Goal: Task Accomplishment & Management: Complete application form

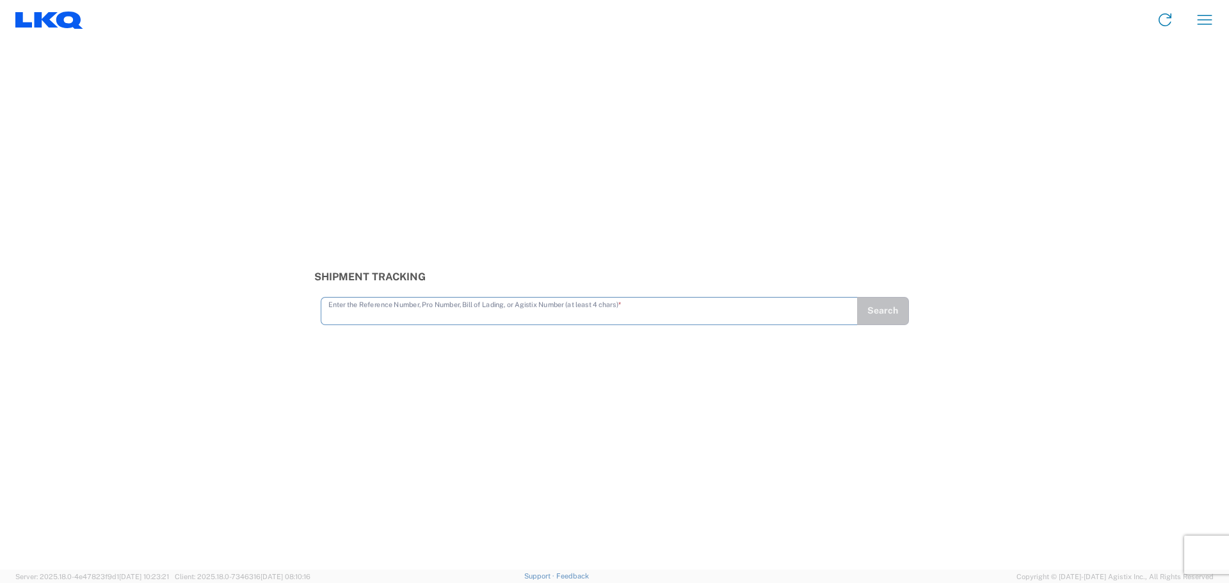
click at [415, 310] on input "text" at bounding box center [589, 310] width 522 height 22
type input "56669755"
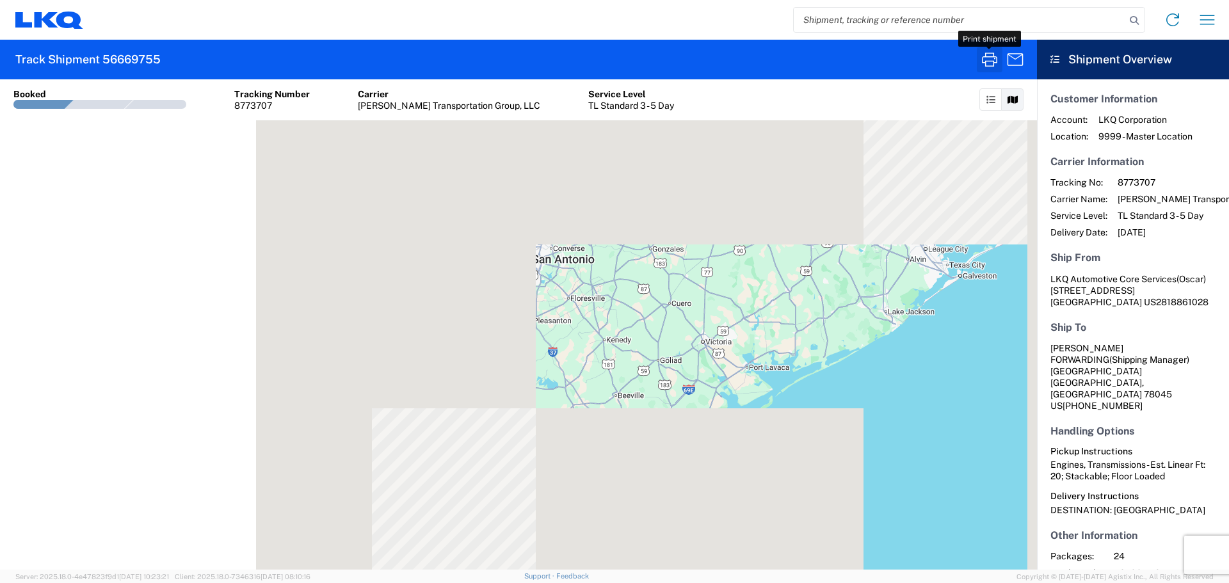
click at [986, 64] on icon "button" at bounding box center [989, 59] width 20 height 20
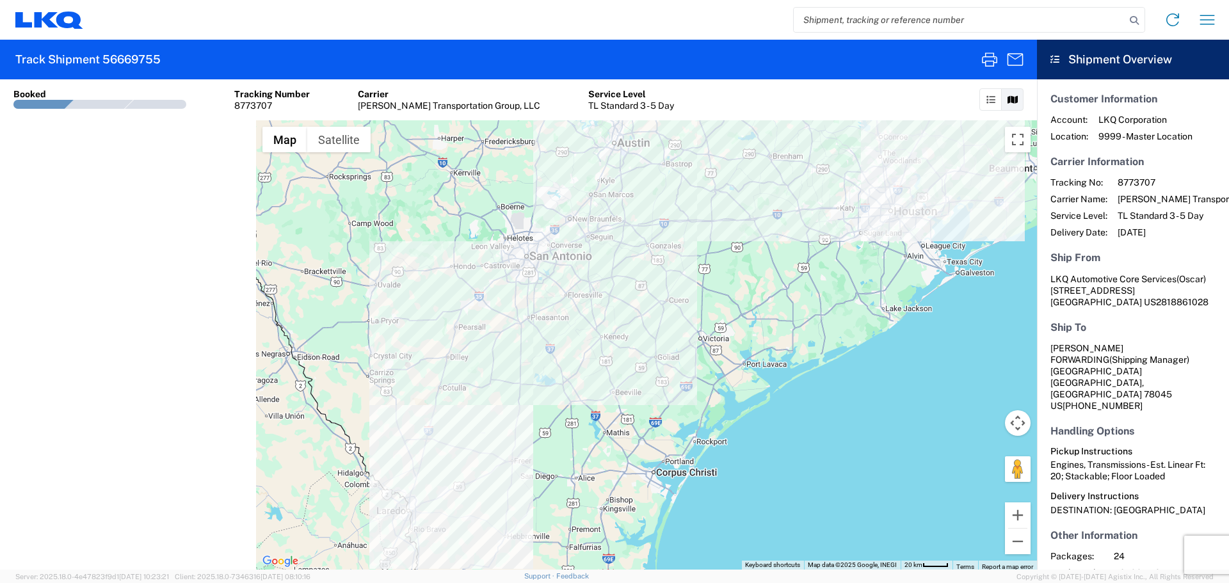
click at [822, 22] on input "search" at bounding box center [960, 20] width 332 height 24
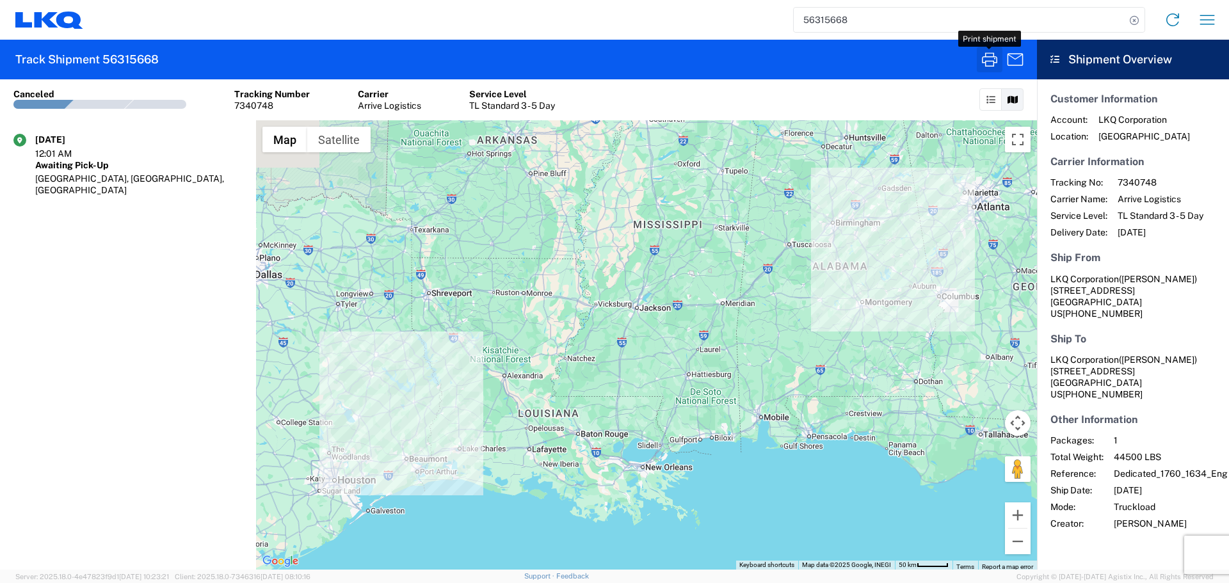
click at [984, 56] on icon "button" at bounding box center [989, 59] width 20 height 20
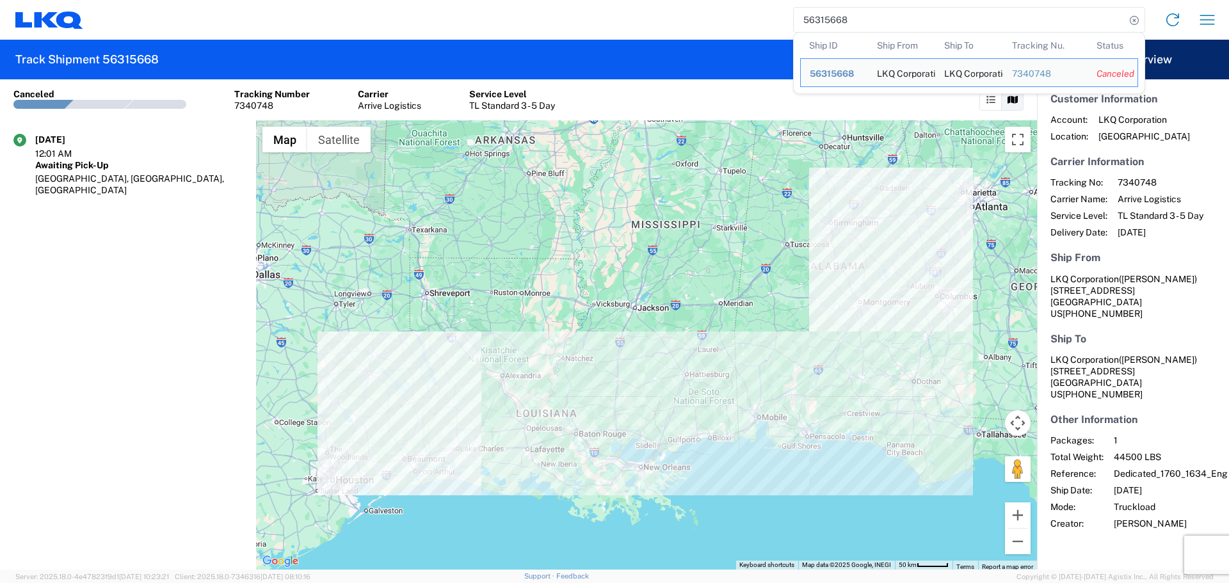
click at [835, 17] on input "56315668" at bounding box center [960, 20] width 332 height 24
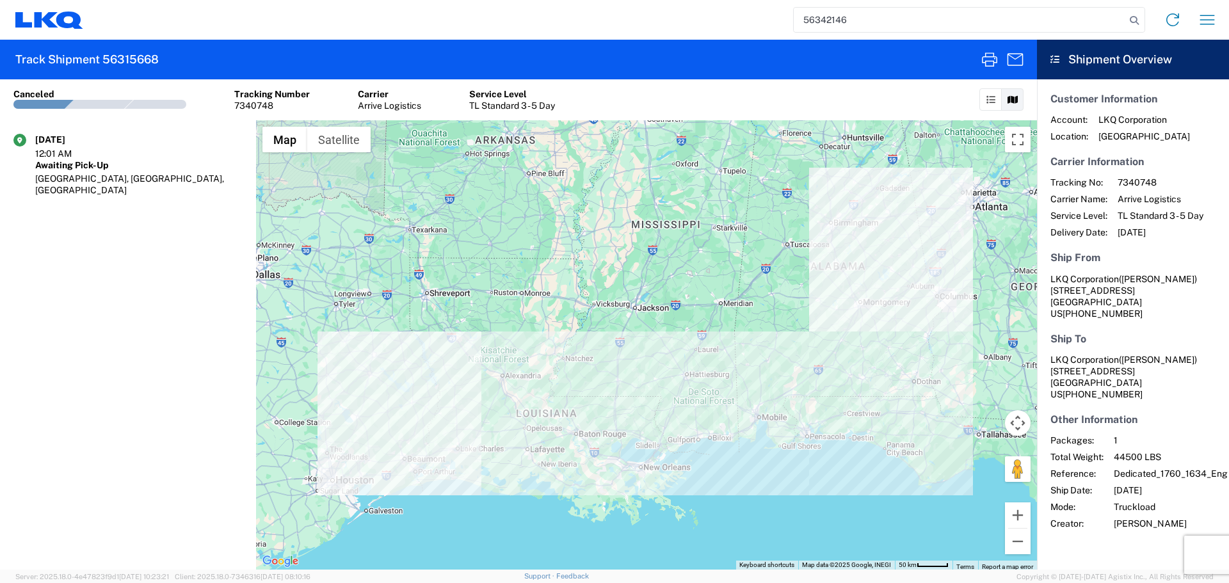
type input "56342146"
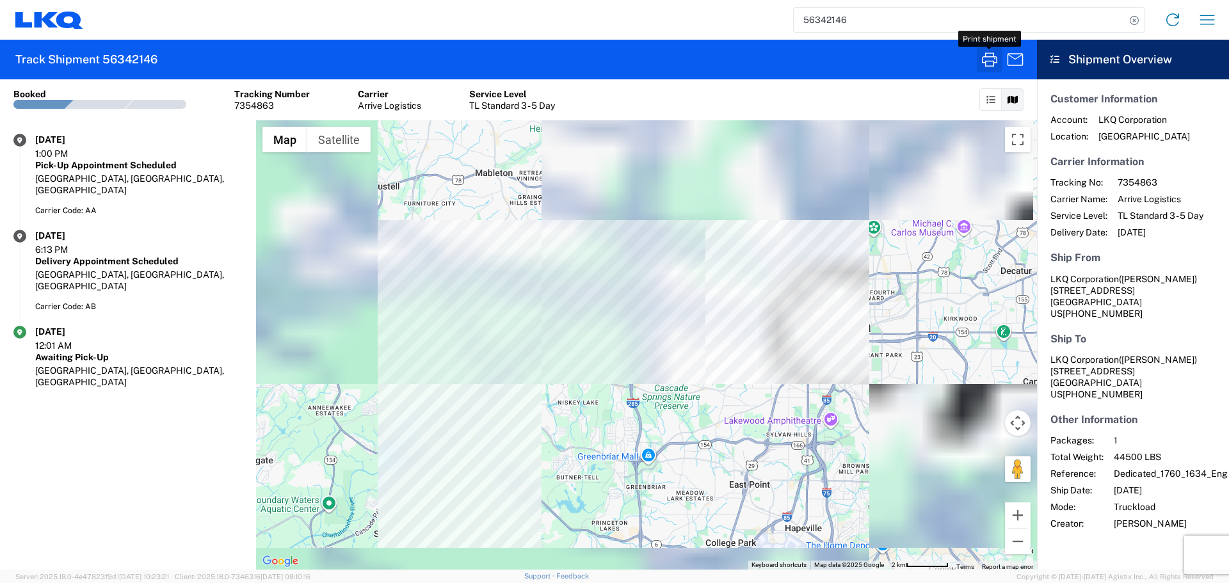
click at [985, 61] on icon "button" at bounding box center [989, 59] width 15 height 14
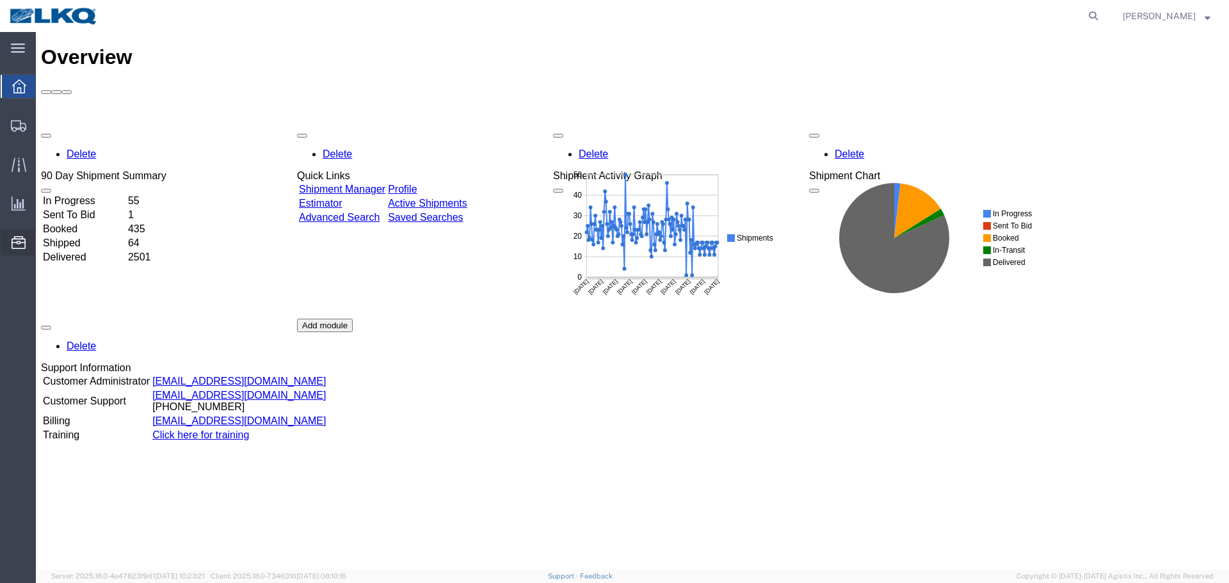
click at [0, 0] on span "Location Appointment" at bounding box center [0, 0] width 0 height 0
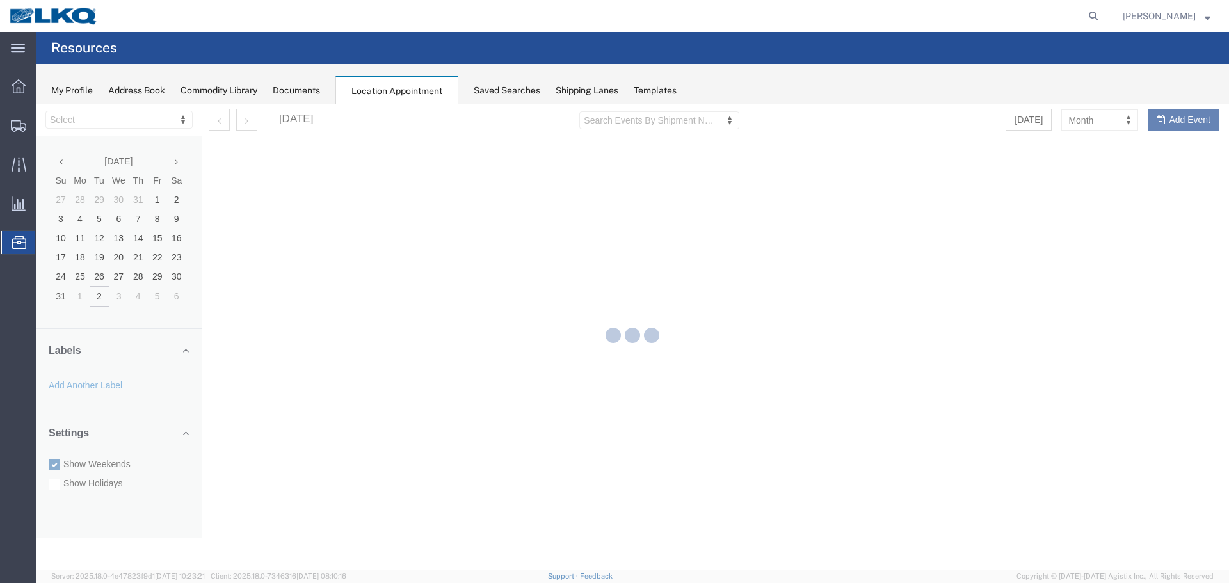
select select "27634"
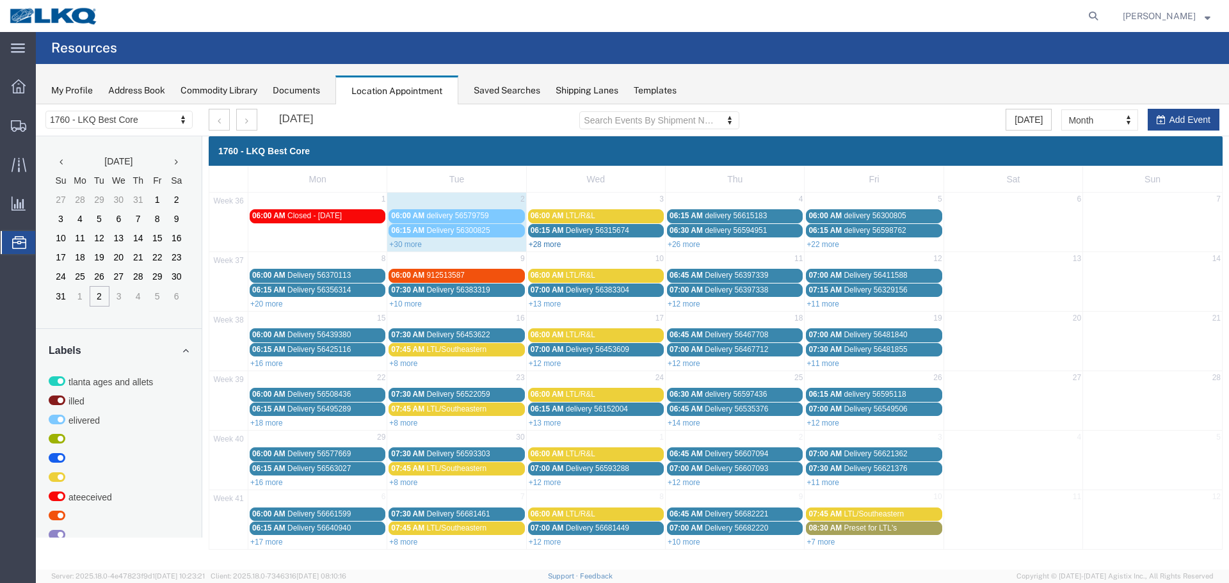
click at [554, 241] on link "+28 more" at bounding box center [545, 244] width 33 height 9
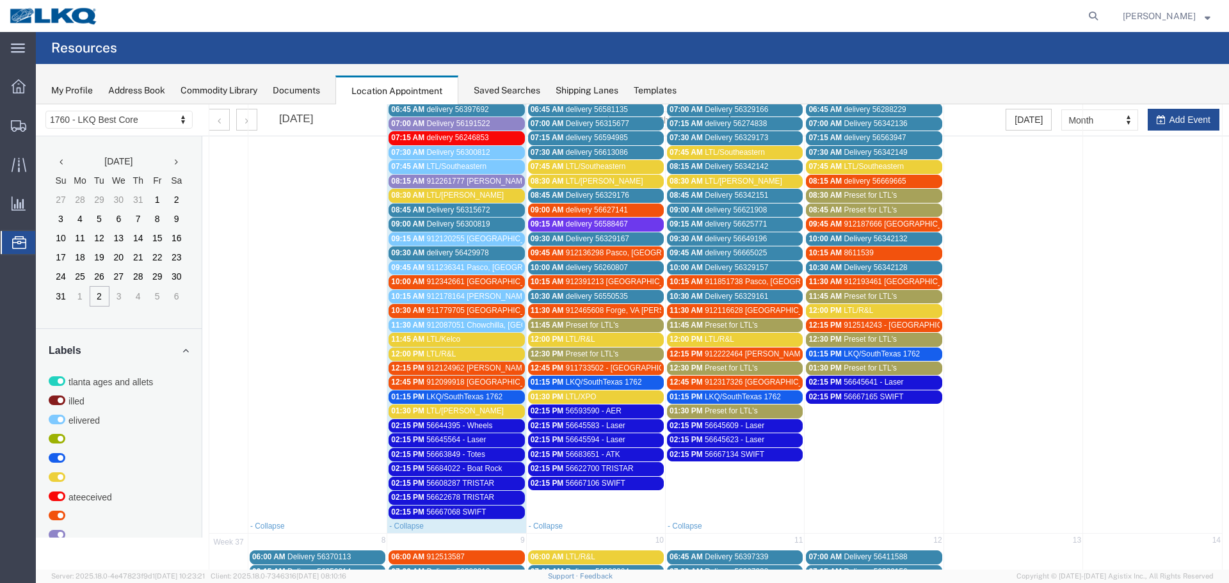
scroll to position [128, 0]
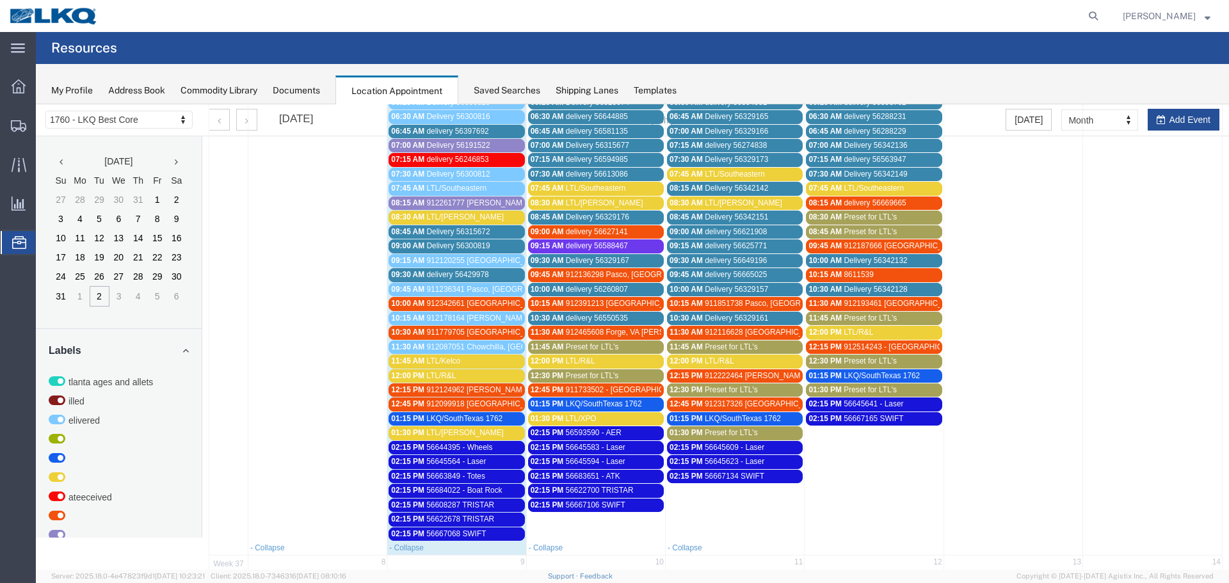
click at [630, 332] on span "912465608 Forge, VA Rudolph Freight" at bounding box center [635, 332] width 138 height 9
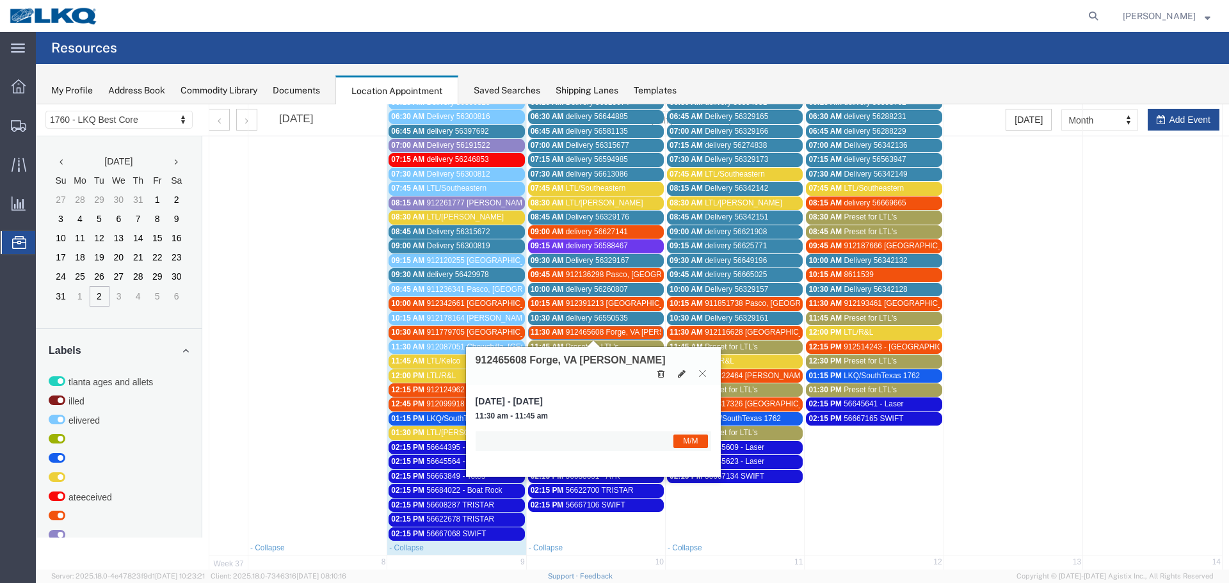
click at [702, 369] on button at bounding box center [702, 373] width 17 height 12
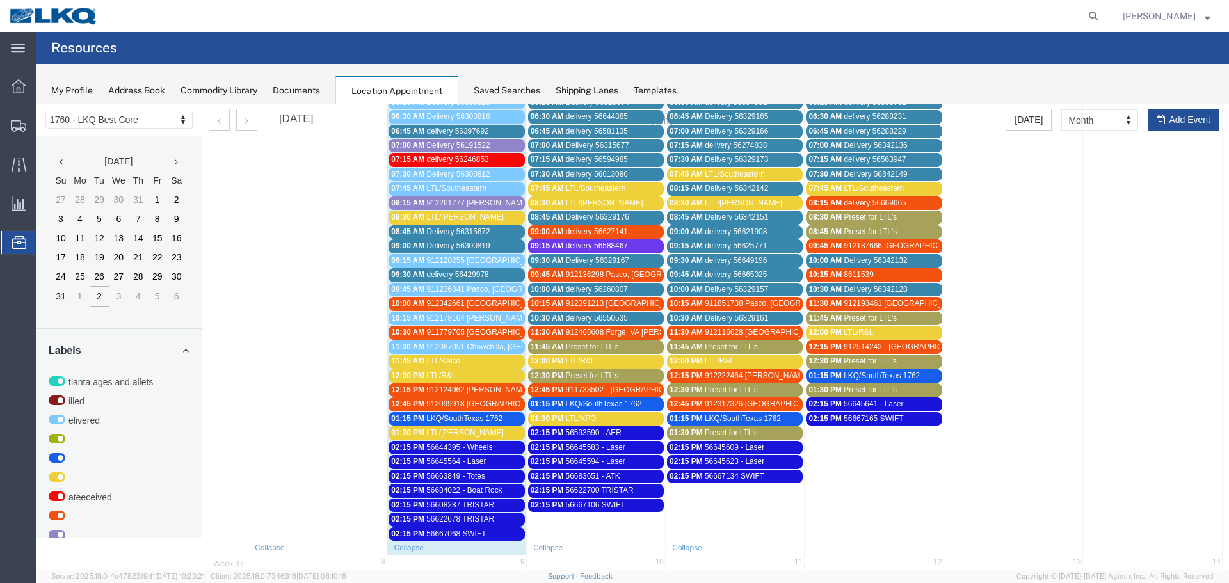
click at [632, 332] on span "912465608 Forge, VA [PERSON_NAME]" at bounding box center [635, 332] width 138 height 9
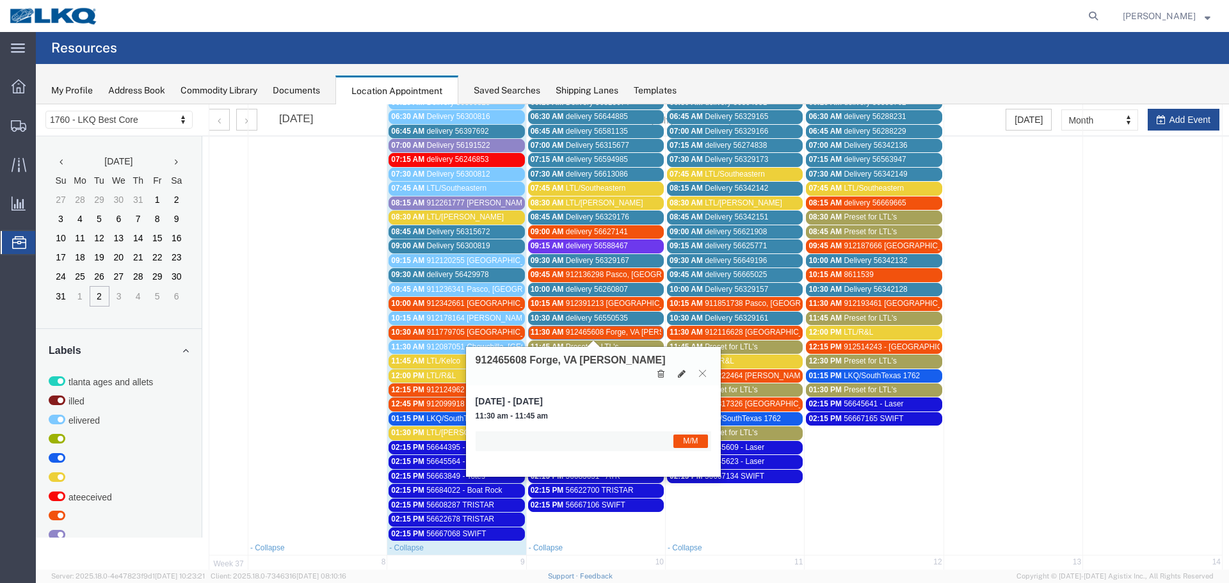
click at [702, 378] on button at bounding box center [702, 373] width 17 height 12
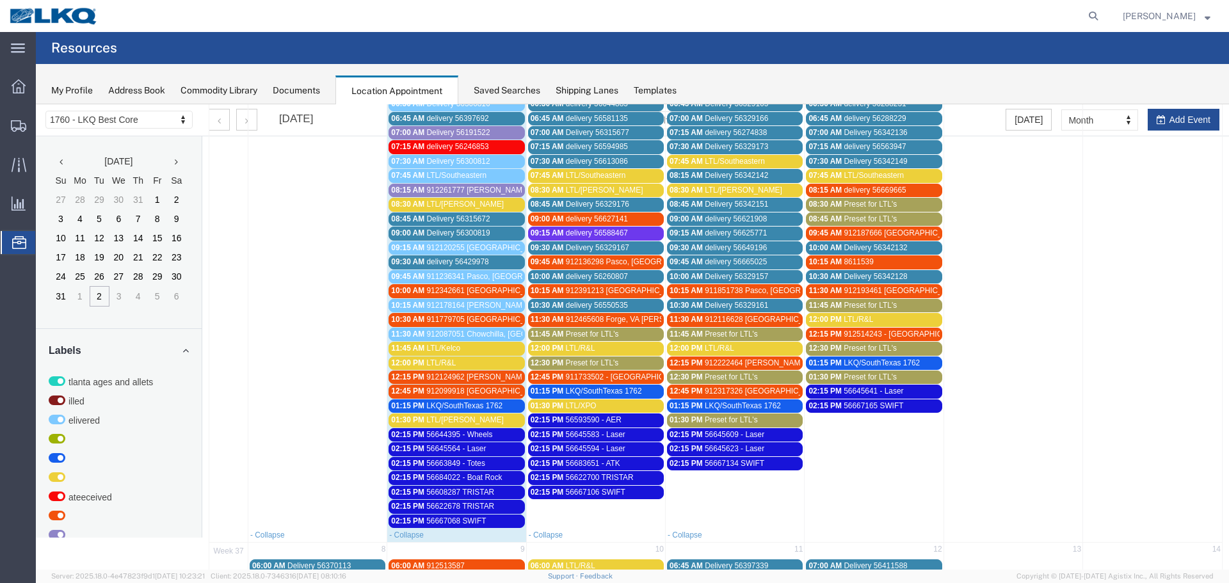
scroll to position [192, 0]
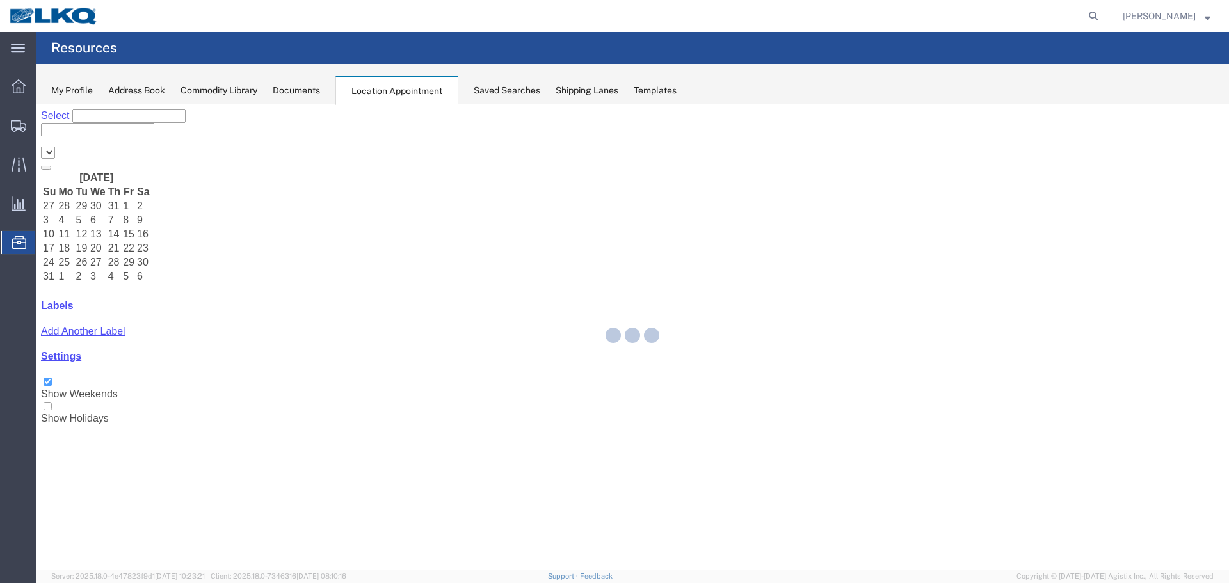
select select "27634"
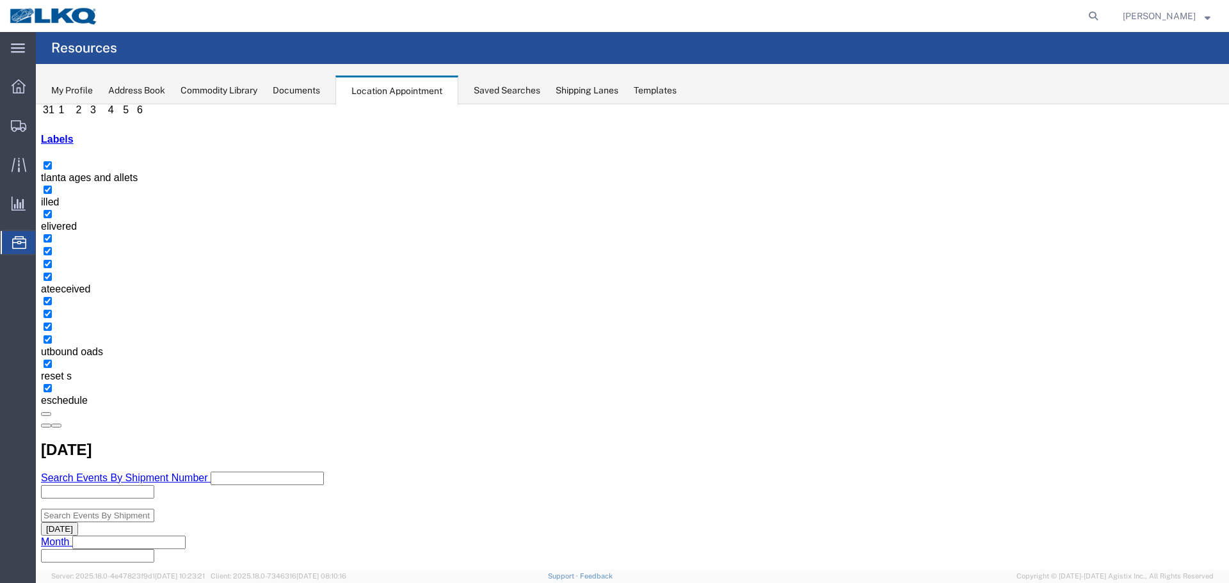
scroll to position [192, 0]
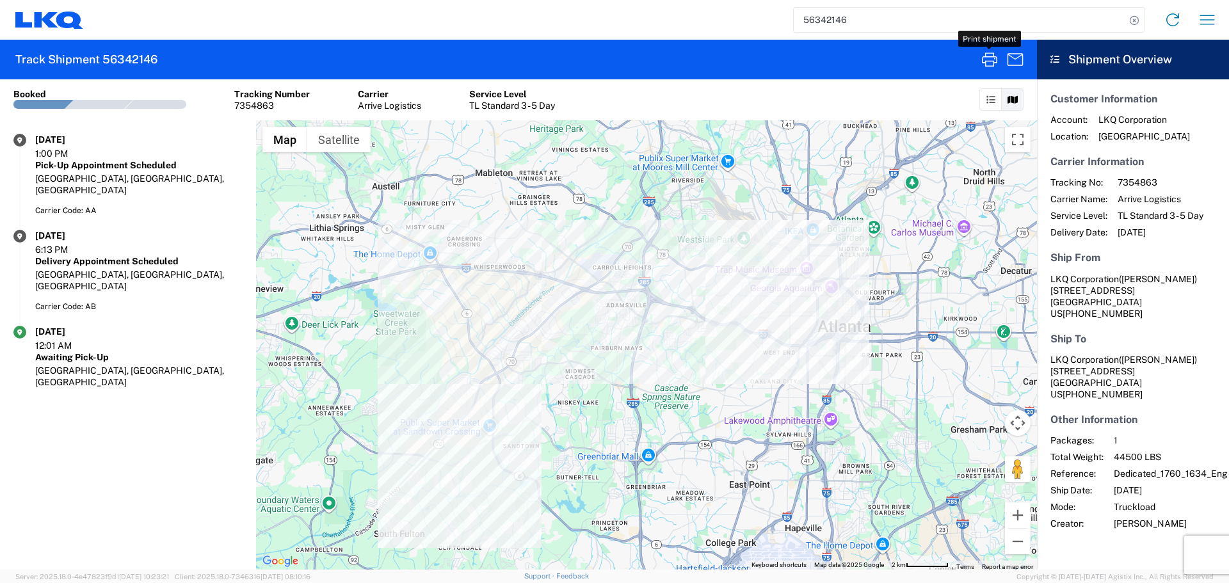
click at [849, 24] on input "56342146" at bounding box center [960, 20] width 332 height 24
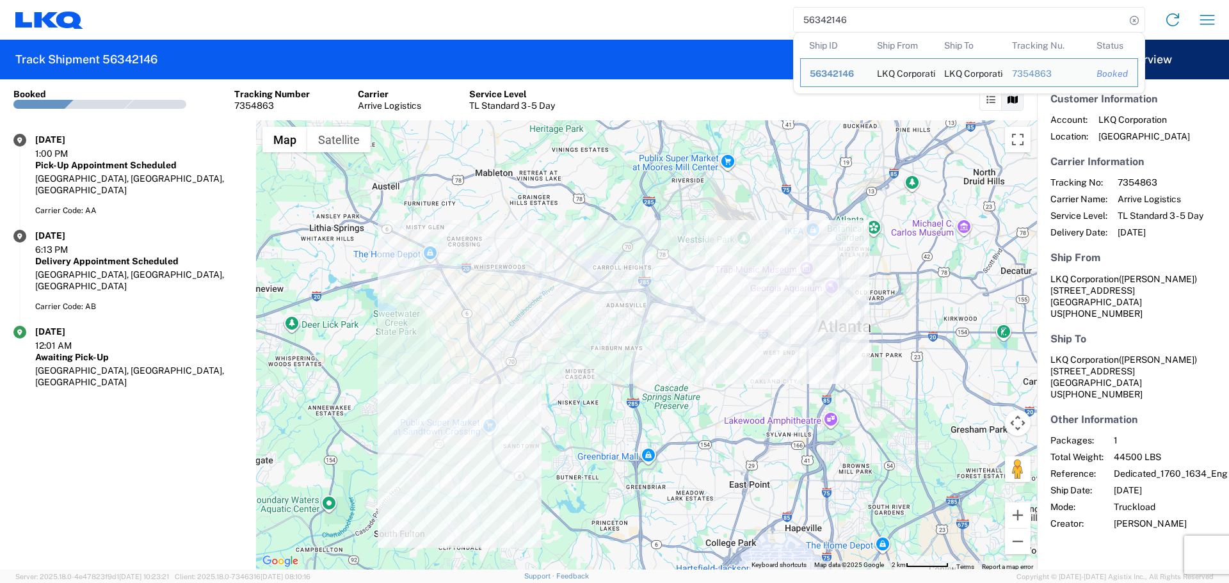
click at [849, 24] on input "56342146" at bounding box center [960, 20] width 332 height 24
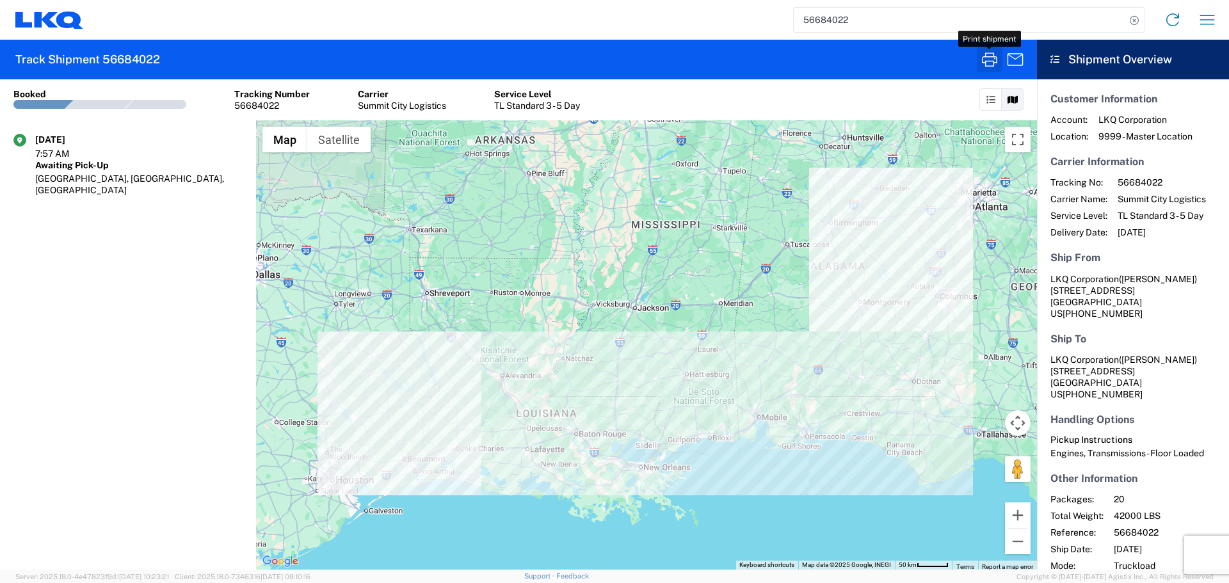
click at [979, 66] on button "button" at bounding box center [990, 60] width 26 height 26
click at [827, 10] on input "56684022" at bounding box center [960, 20] width 332 height 24
type input "56667068"
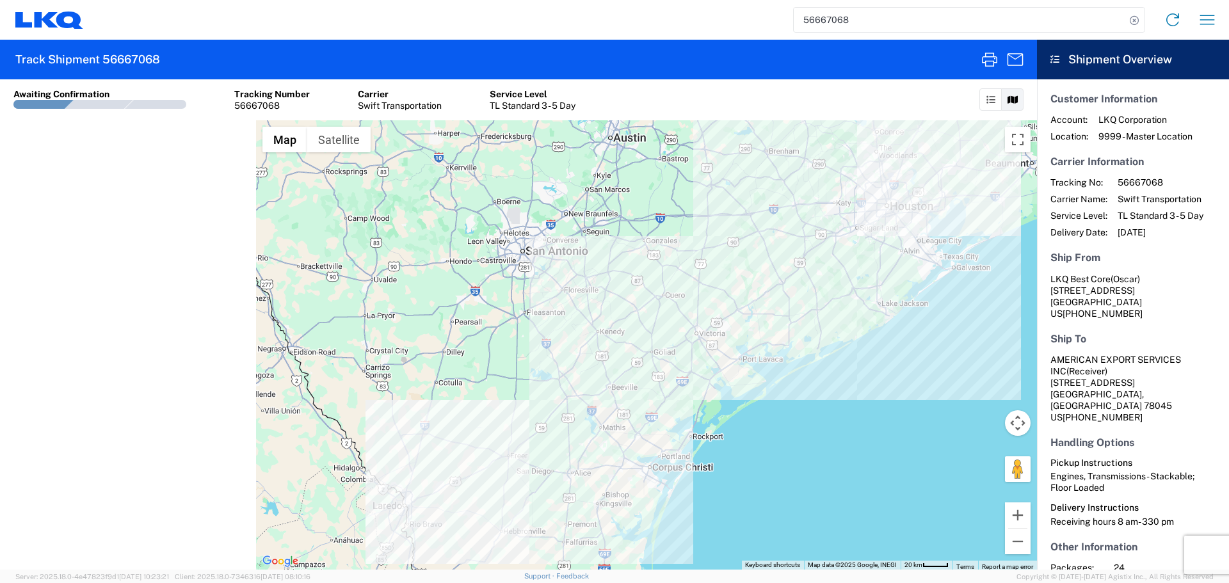
click at [823, 20] on input "56667068" at bounding box center [960, 20] width 332 height 24
click at [1207, 15] on icon "button" at bounding box center [1207, 20] width 20 height 20
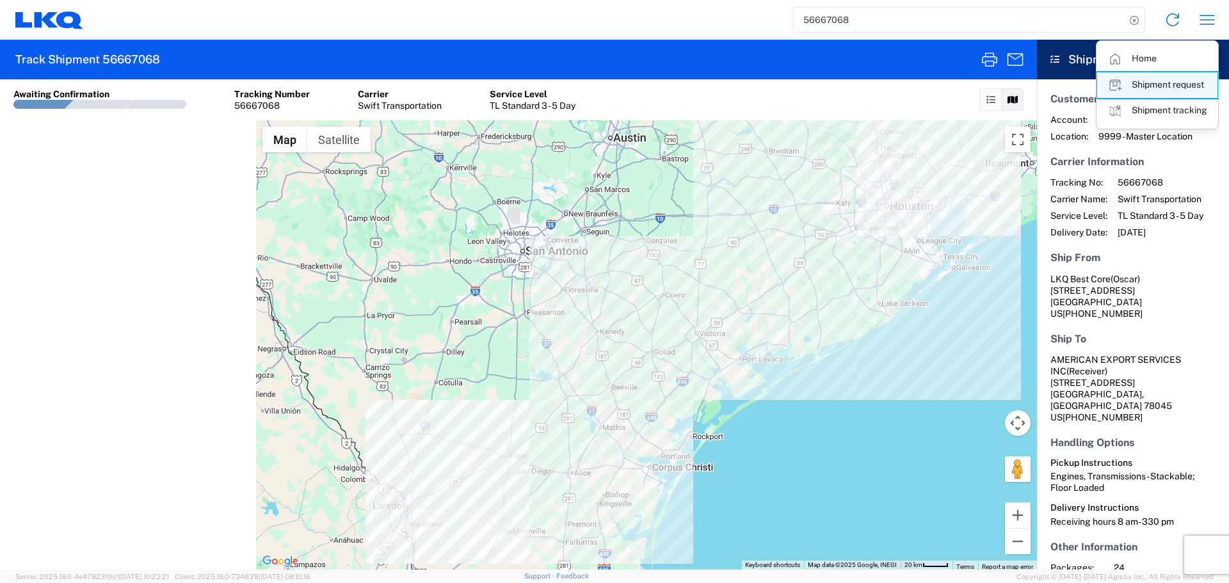
click at [1155, 92] on link "Shipment request" at bounding box center [1157, 85] width 120 height 26
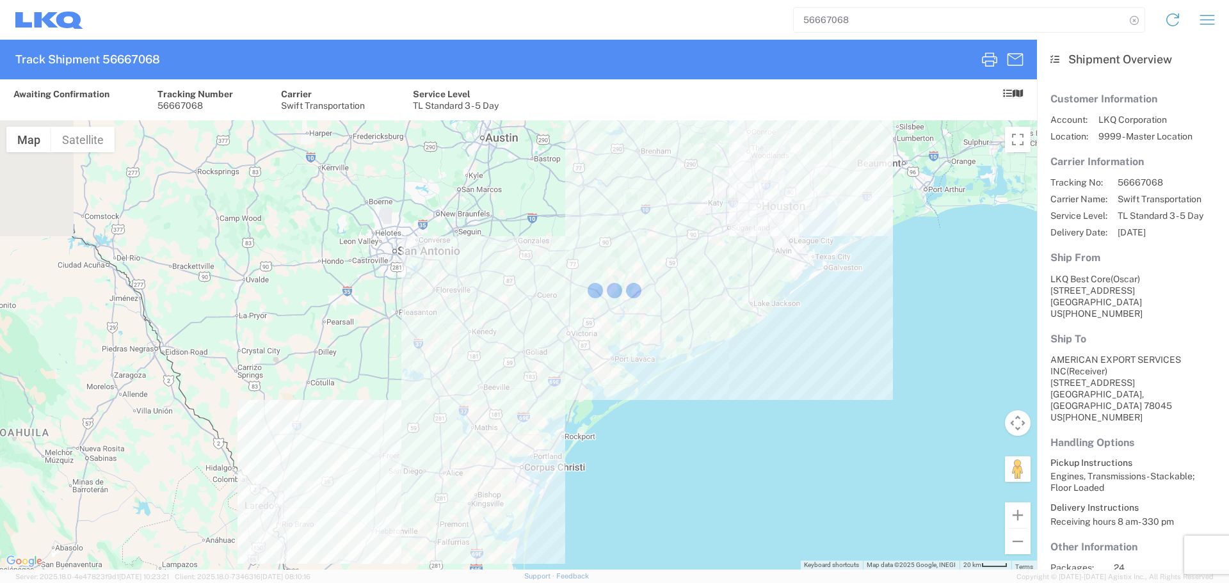
select select "FULL"
select select "LBS"
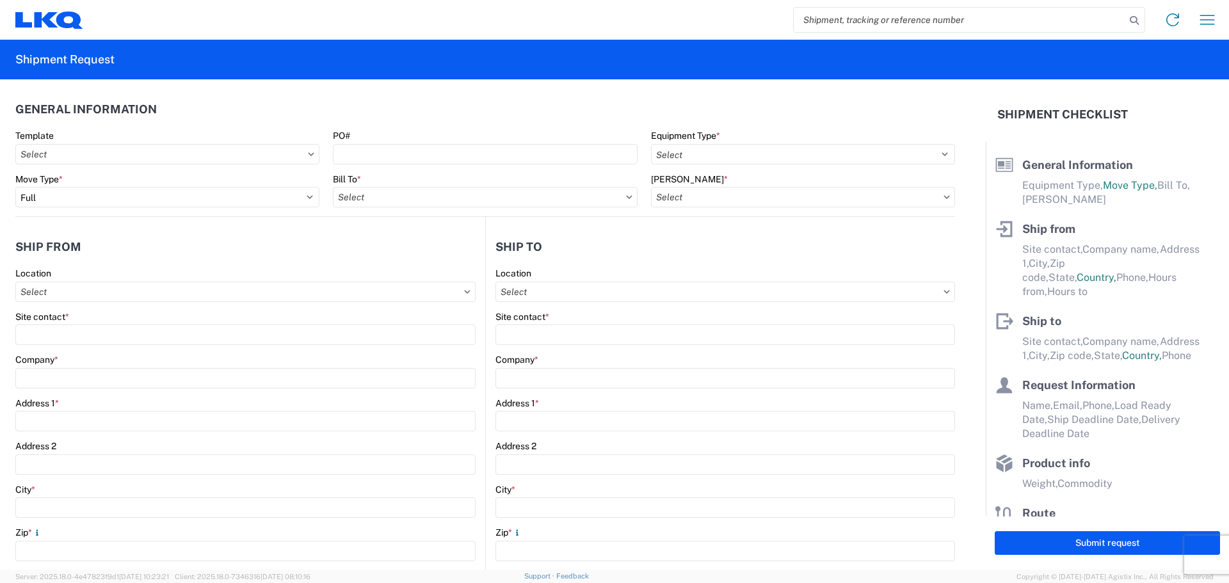
click at [840, 17] on input "search" at bounding box center [960, 20] width 332 height 24
paste input "56667068"
type input "56667068"
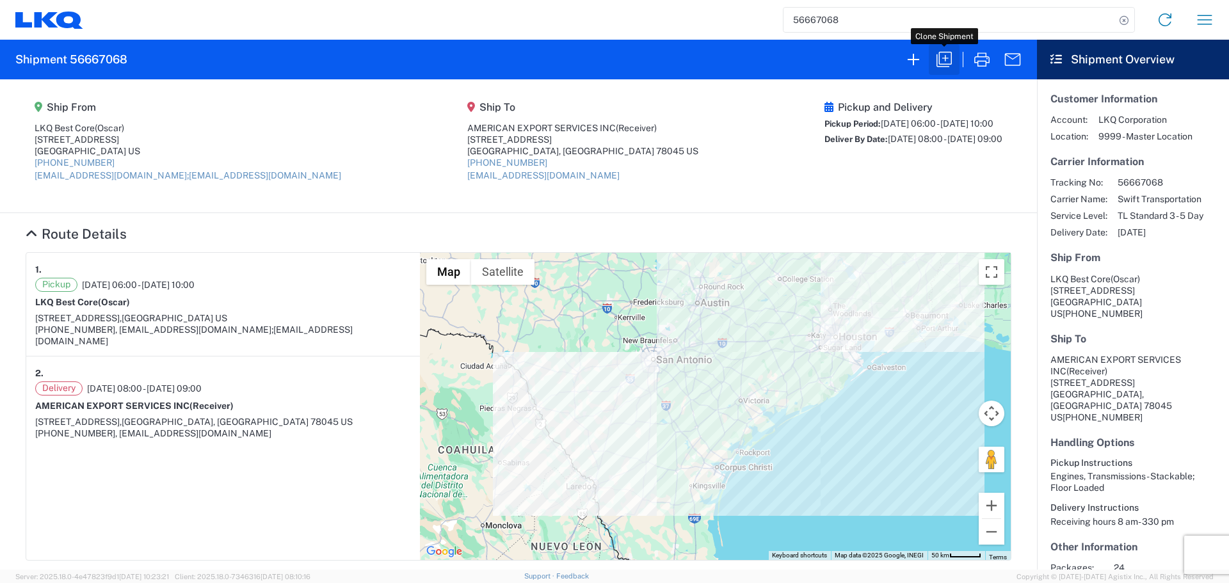
click at [946, 59] on icon "button" at bounding box center [944, 59] width 20 height 20
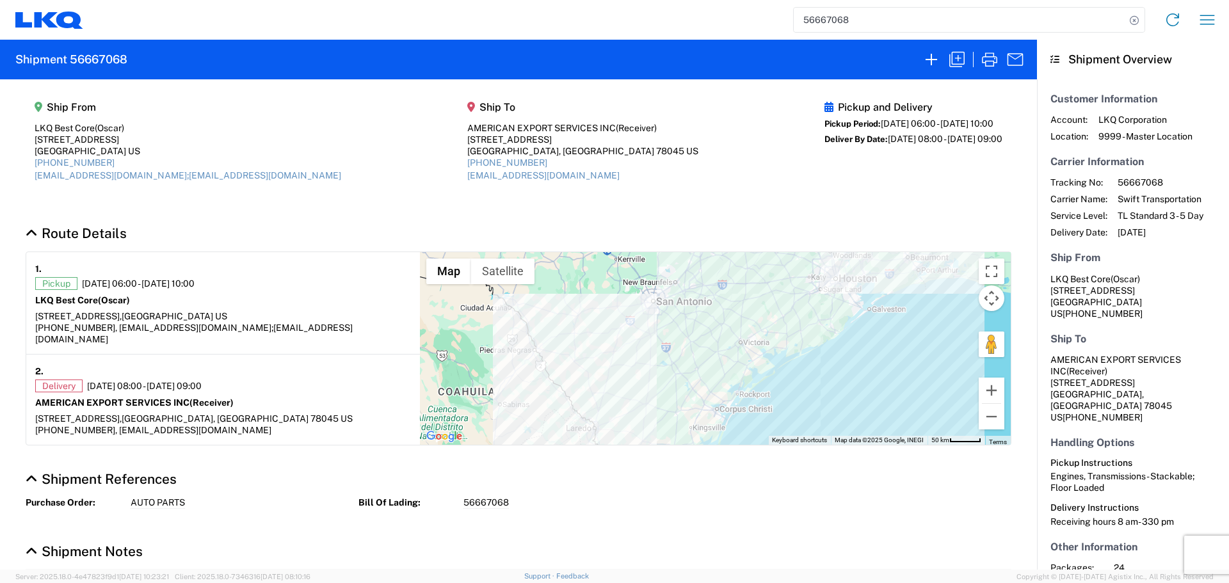
select select "STDV"
select select "FULL"
select select "US"
select select "LBS"
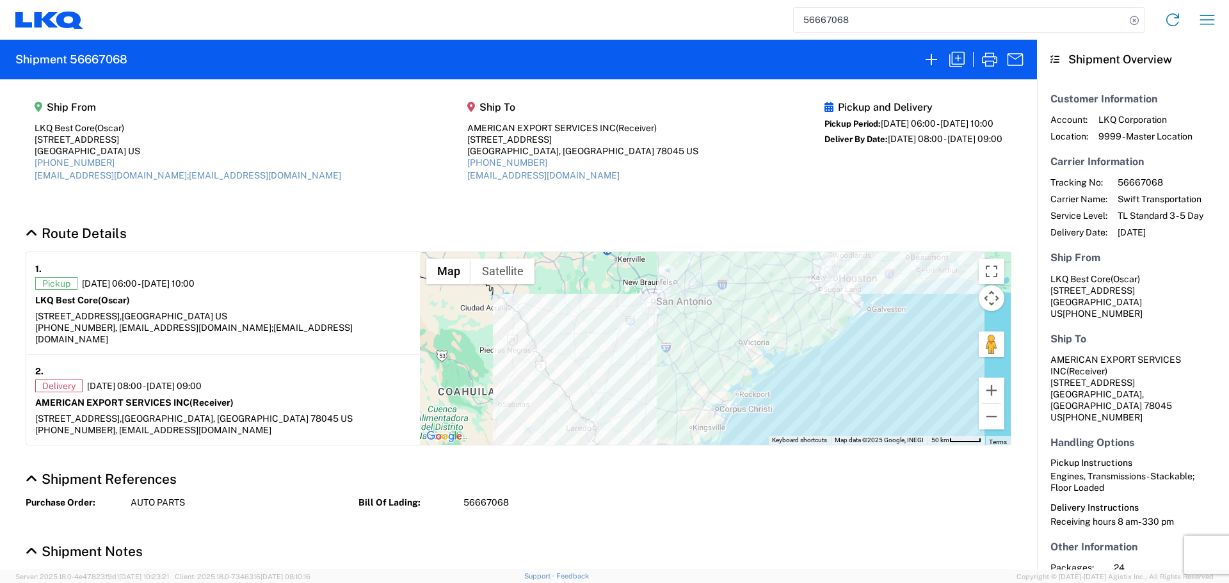
select select "IN"
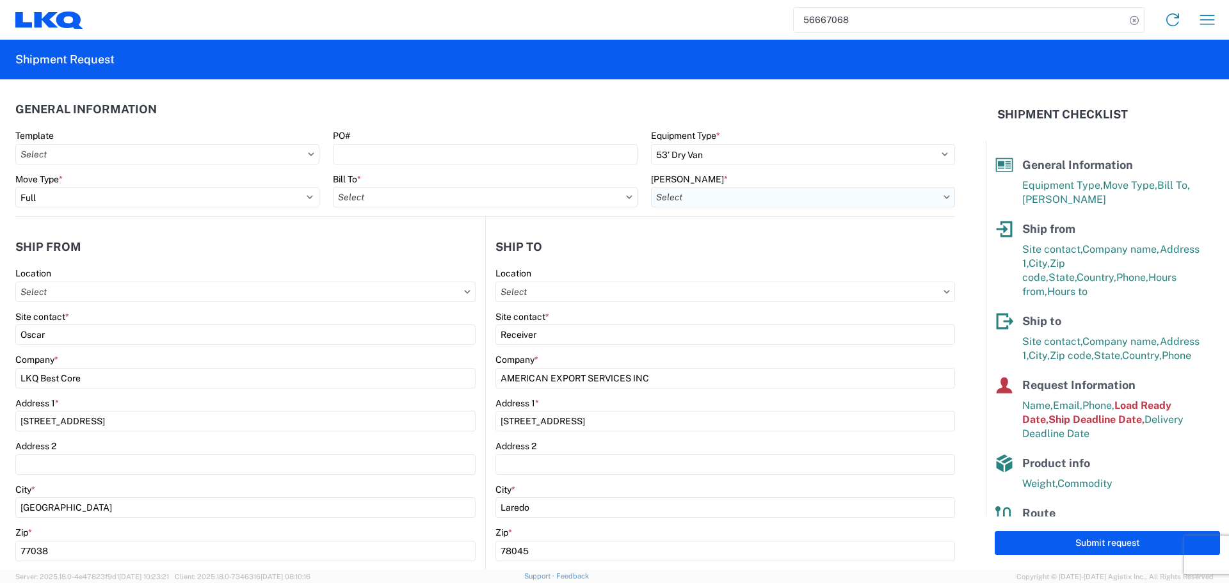
type input "1760 - LKQ Best Core"
type input "1760-6300-66000-0000 - 1760 Freight Out"
type input "1760 - LKQ Best Core"
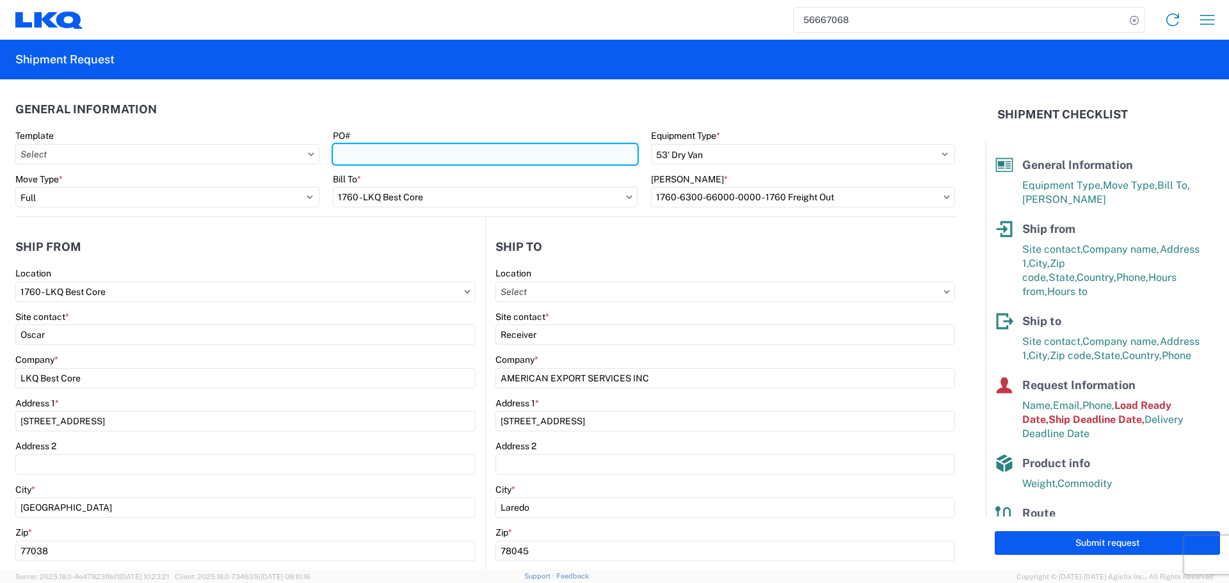
click at [444, 156] on input "PO#" at bounding box center [485, 154] width 304 height 20
type input "AUTO PARTS"
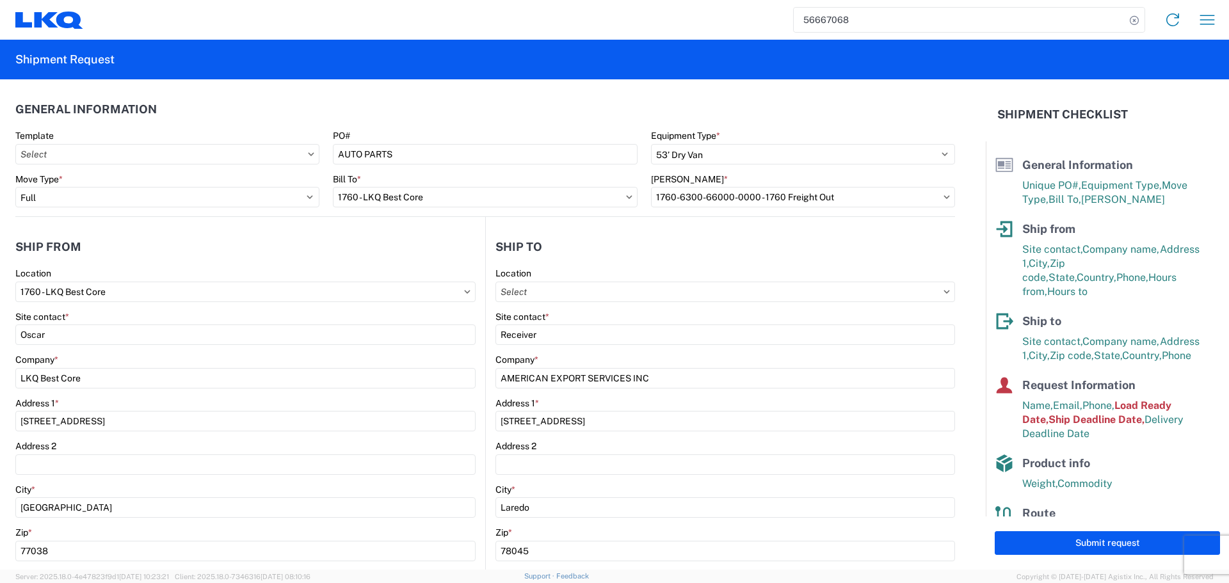
click at [413, 113] on header "General Information" at bounding box center [485, 109] width 940 height 29
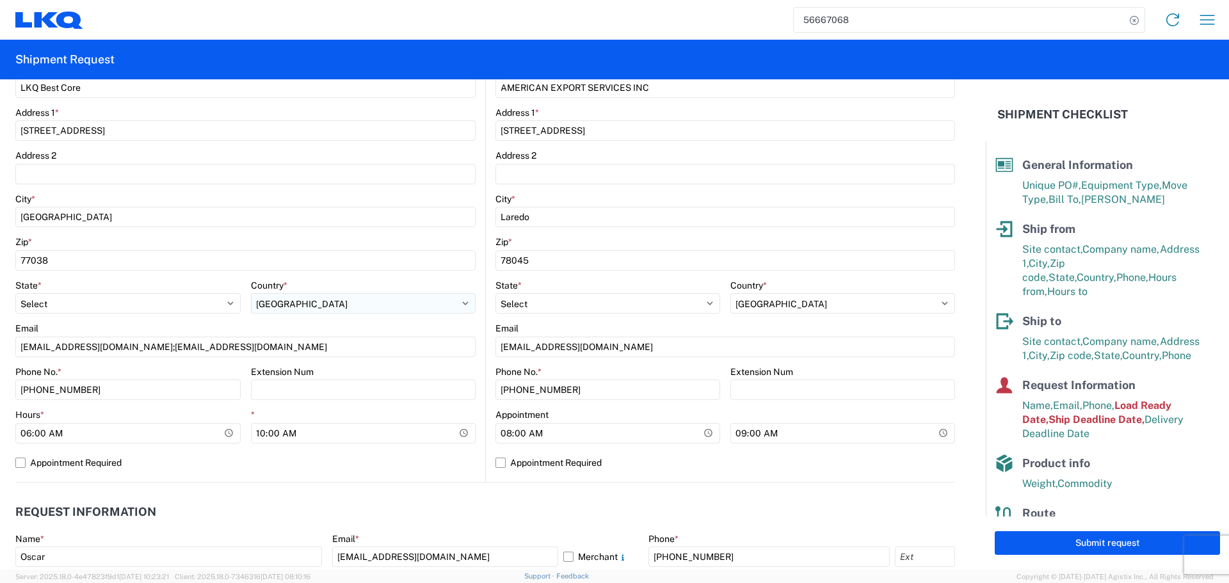
scroll to position [320, 0]
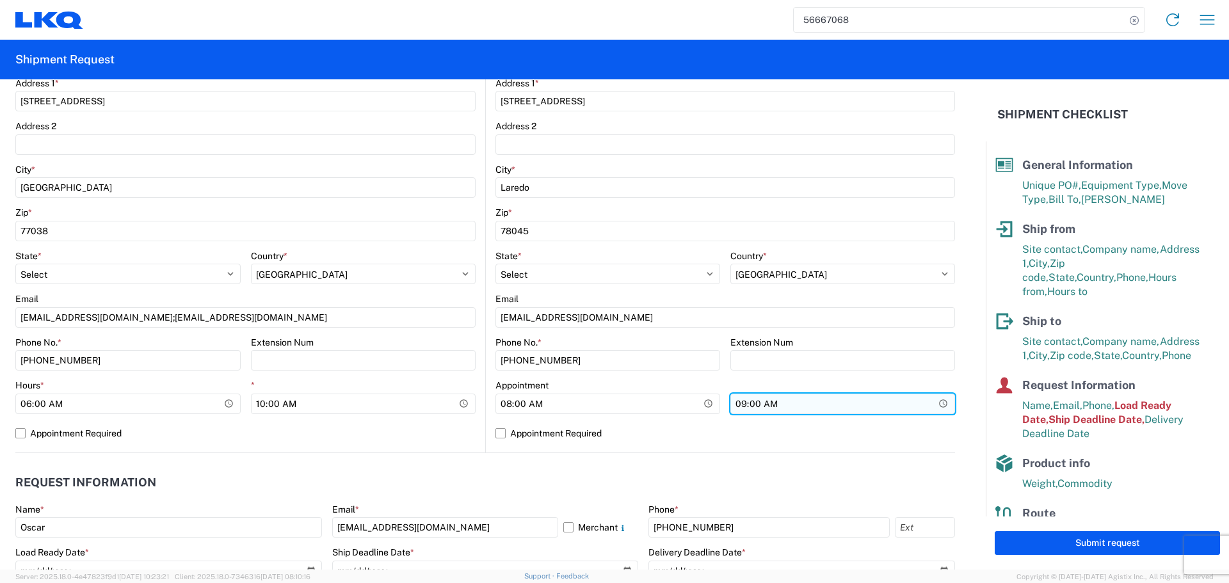
click at [476, 401] on input "09:00:00" at bounding box center [363, 404] width 225 height 20
type input "13:00"
click at [636, 431] on label "Appointment Required" at bounding box center [725, 433] width 460 height 20
click at [0, 0] on input "Appointment Required" at bounding box center [0, 0] width 0 height 0
select select "TX"
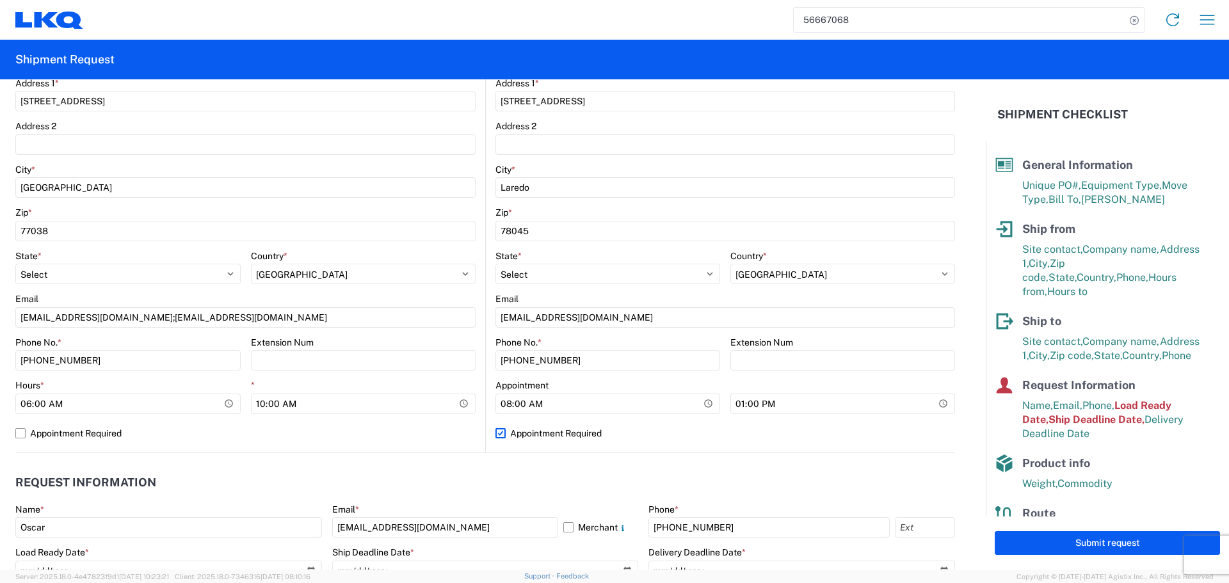
select select "US"
click at [636, 431] on label "Appointment Required" at bounding box center [725, 433] width 460 height 20
click at [0, 0] on input "Appointment Required" at bounding box center [0, 0] width 0 height 0
select select "US"
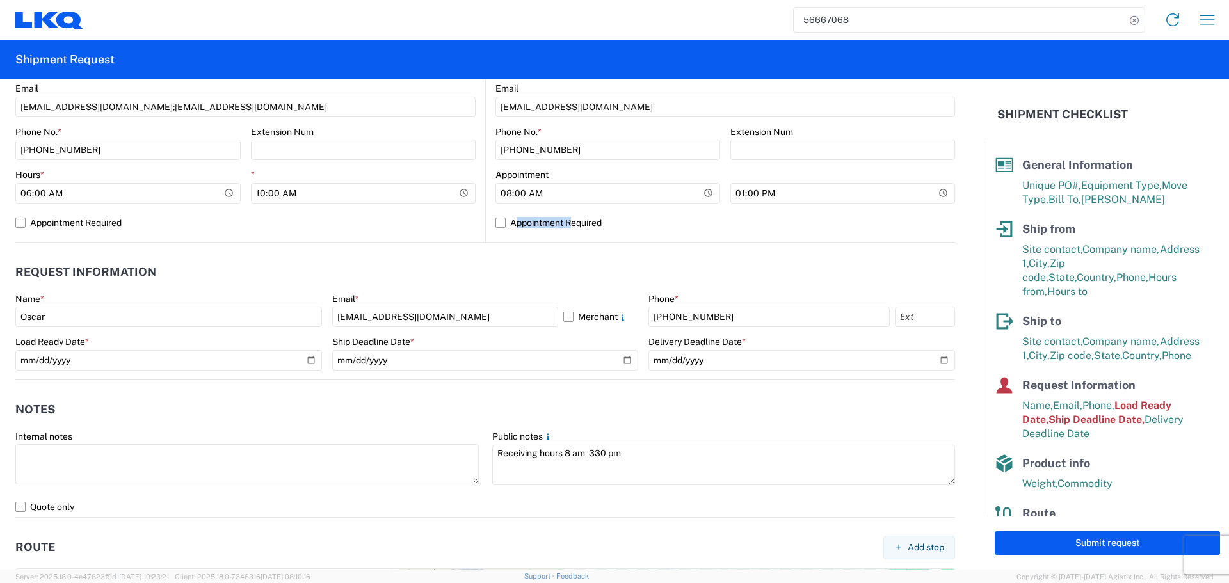
scroll to position [512, 0]
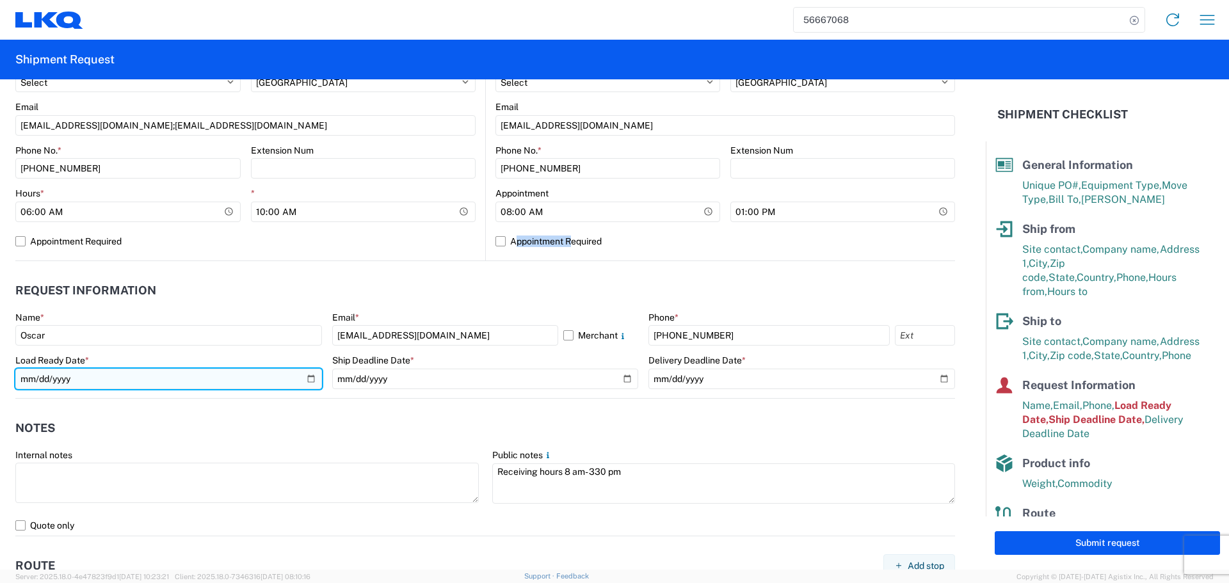
click at [305, 381] on input "2025-09-02" at bounding box center [168, 379] width 307 height 20
type input "2025-09-04"
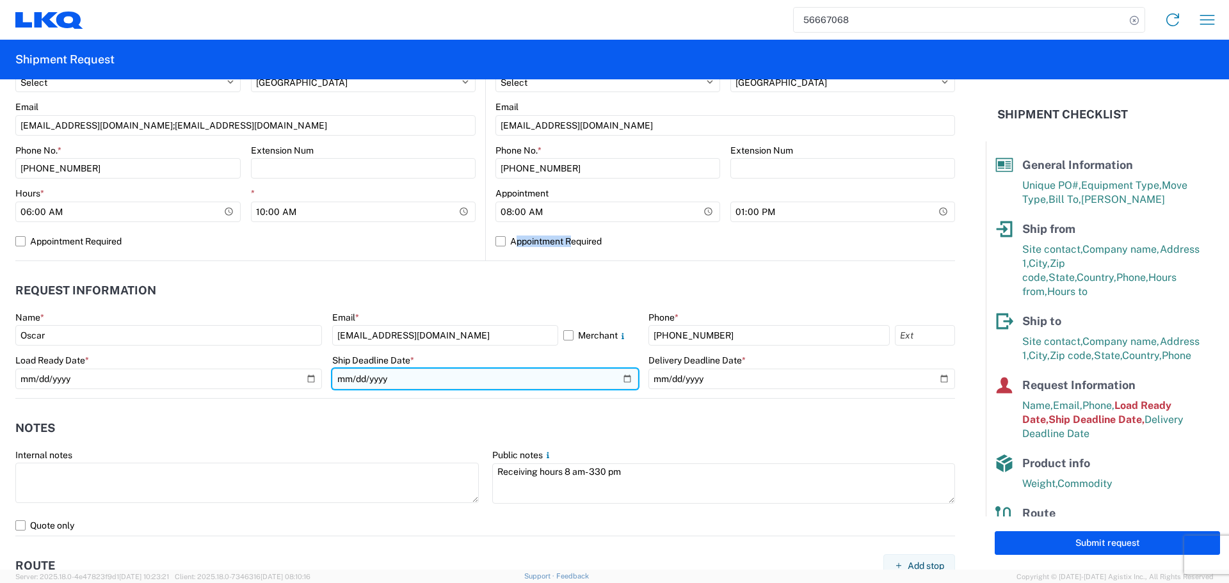
click at [622, 379] on input "2025-09-02" at bounding box center [485, 379] width 307 height 20
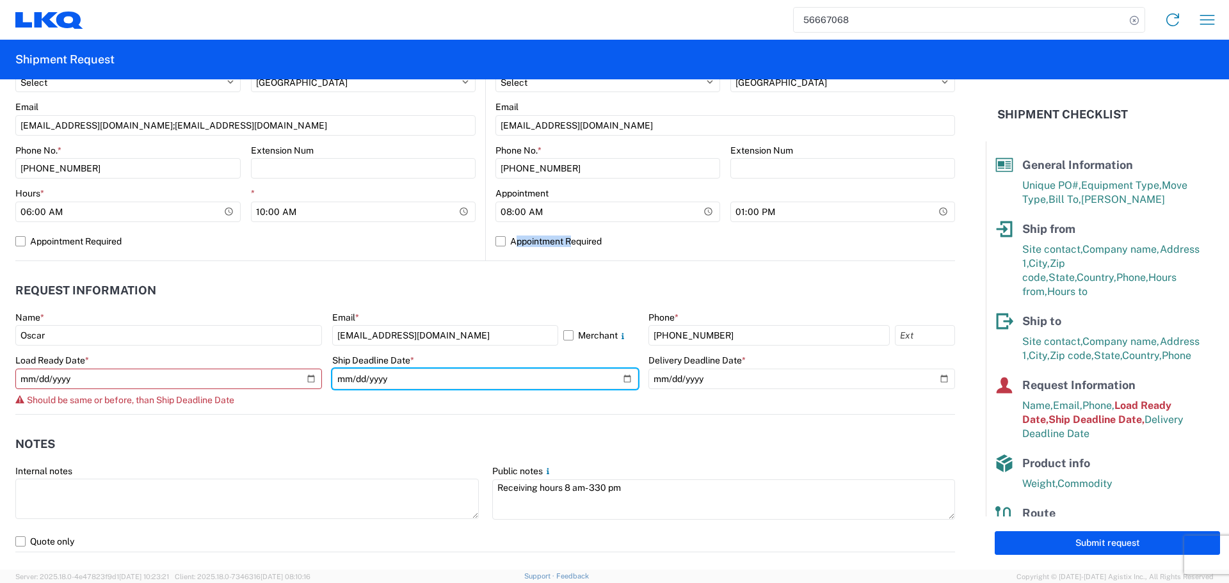
type input "2025-09-04"
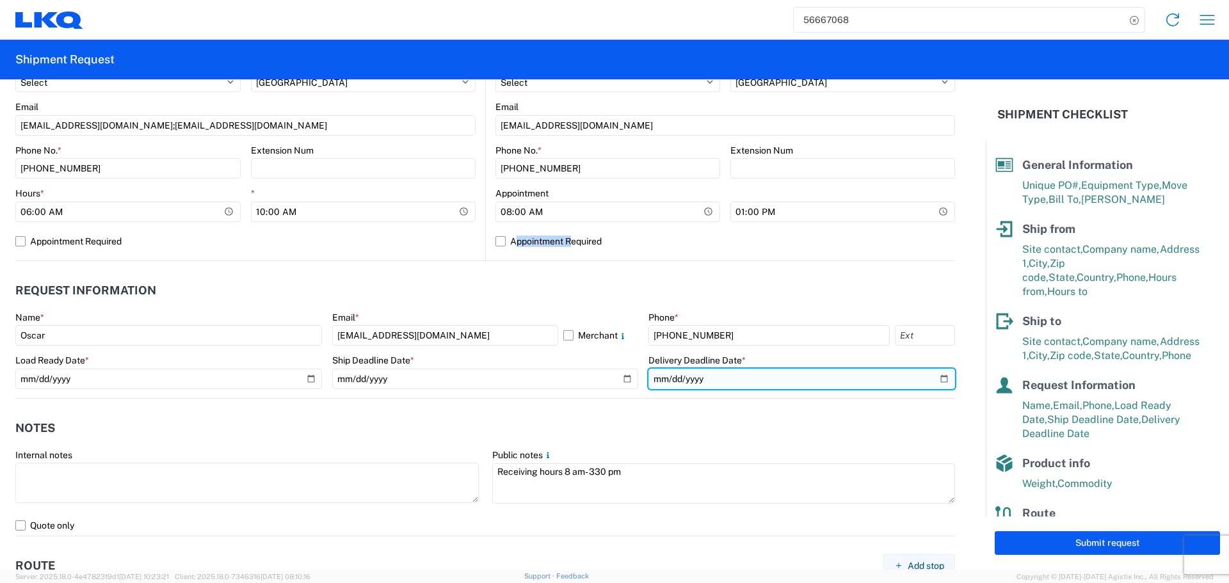
click at [931, 380] on input "2025-09-03" at bounding box center [801, 379] width 307 height 20
type input "2025-09-05"
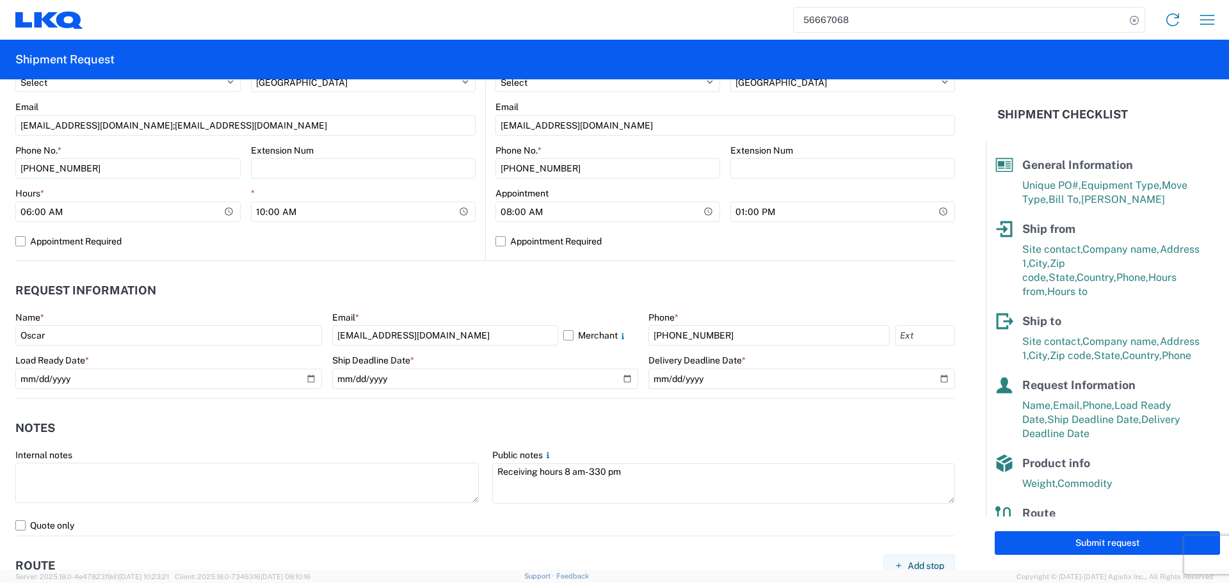
click at [399, 415] on header "Notes" at bounding box center [485, 428] width 940 height 29
click at [398, 429] on header "Notes" at bounding box center [485, 428] width 940 height 29
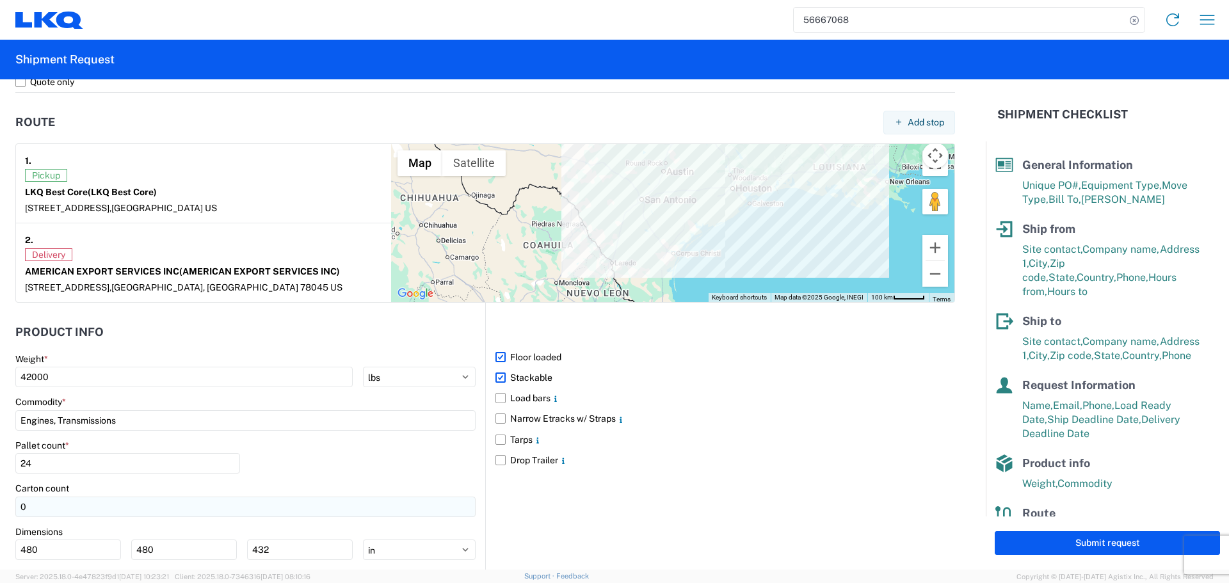
scroll to position [1045, 0]
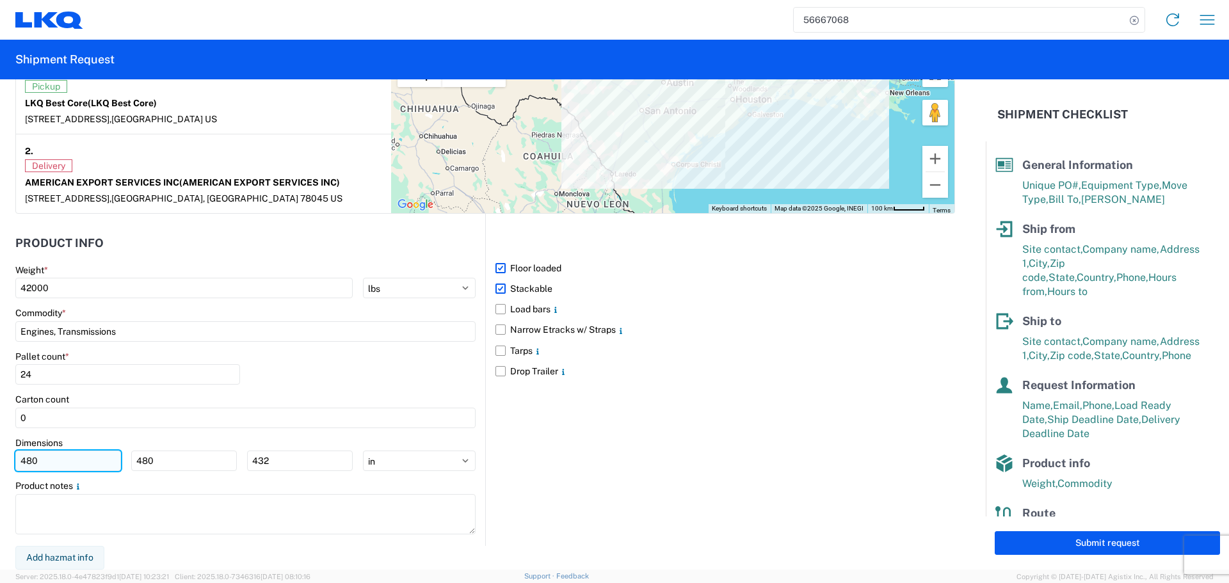
click at [45, 466] on input "480" at bounding box center [68, 461] width 106 height 20
type input "4"
type input "40"
click at [192, 467] on input "480" at bounding box center [184, 461] width 106 height 20
type input "4"
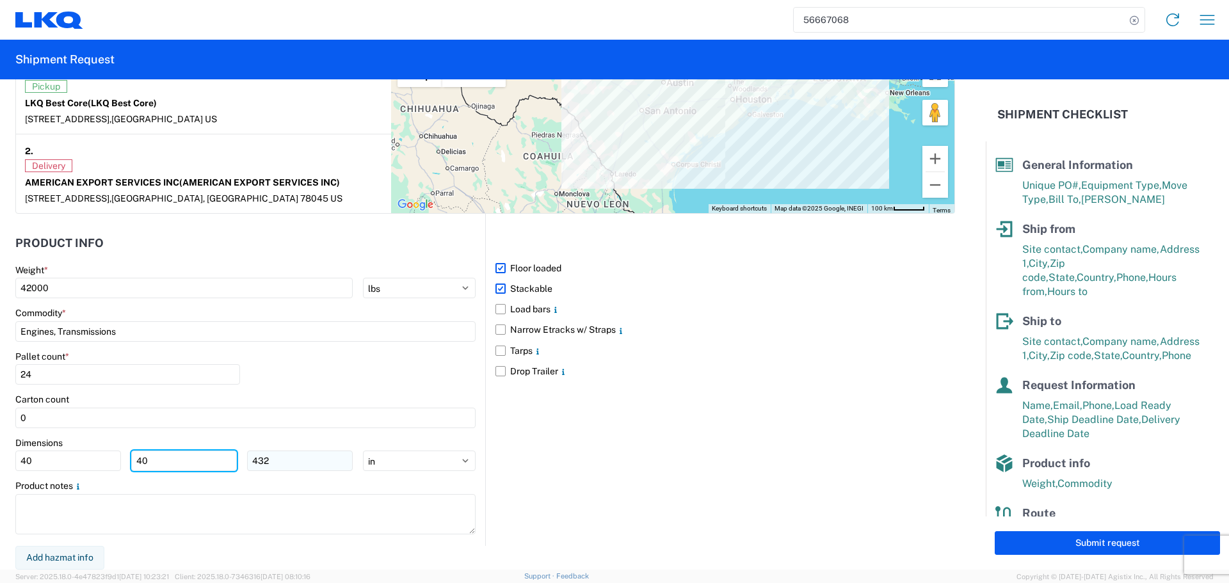
type input "40"
click at [283, 467] on input "432" at bounding box center [300, 461] width 106 height 20
type input "4"
type input "36"
click at [293, 365] on div "Pallet count * 24" at bounding box center [245, 373] width 460 height 44
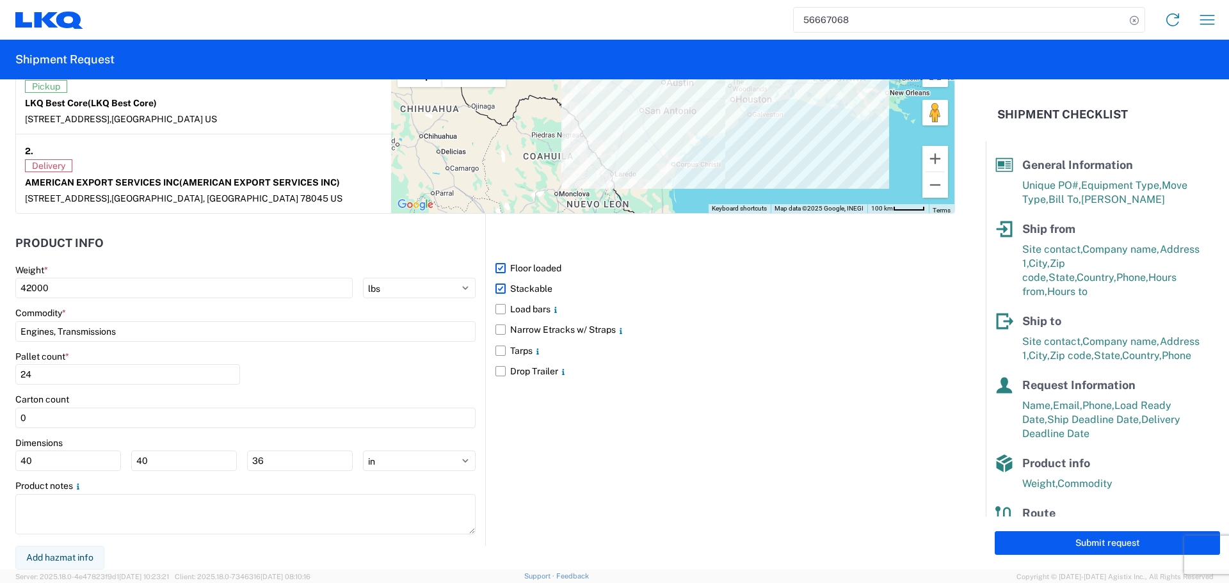
click at [308, 378] on div "Pallet count * 24" at bounding box center [245, 373] width 460 height 44
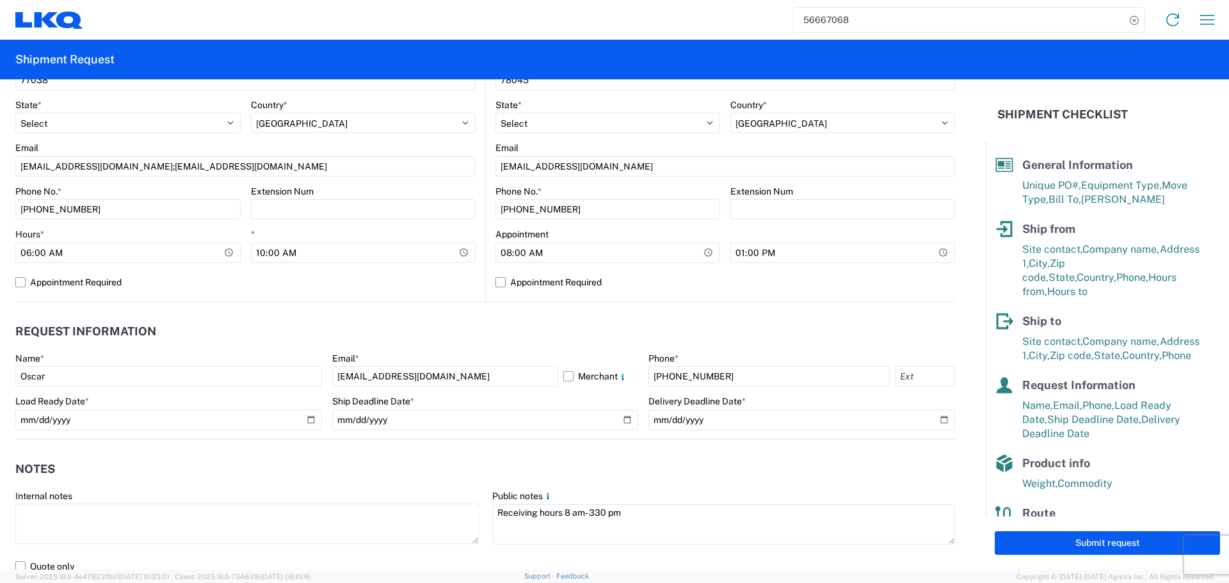
scroll to position [469, 0]
click at [308, 325] on header "Request Information" at bounding box center [485, 334] width 940 height 29
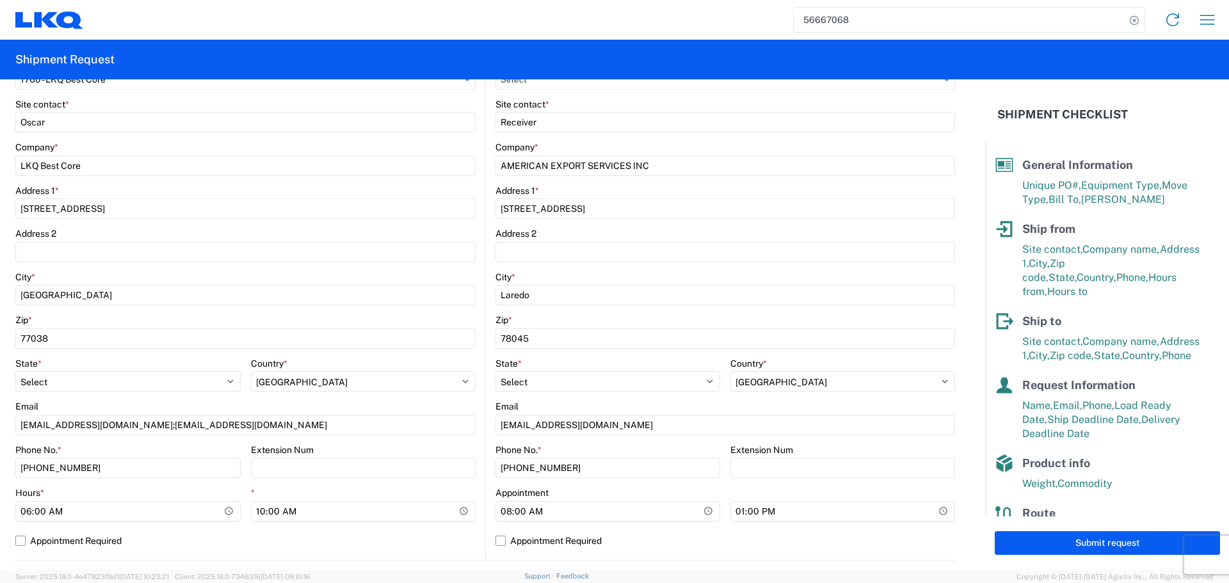
scroll to position [533, 0]
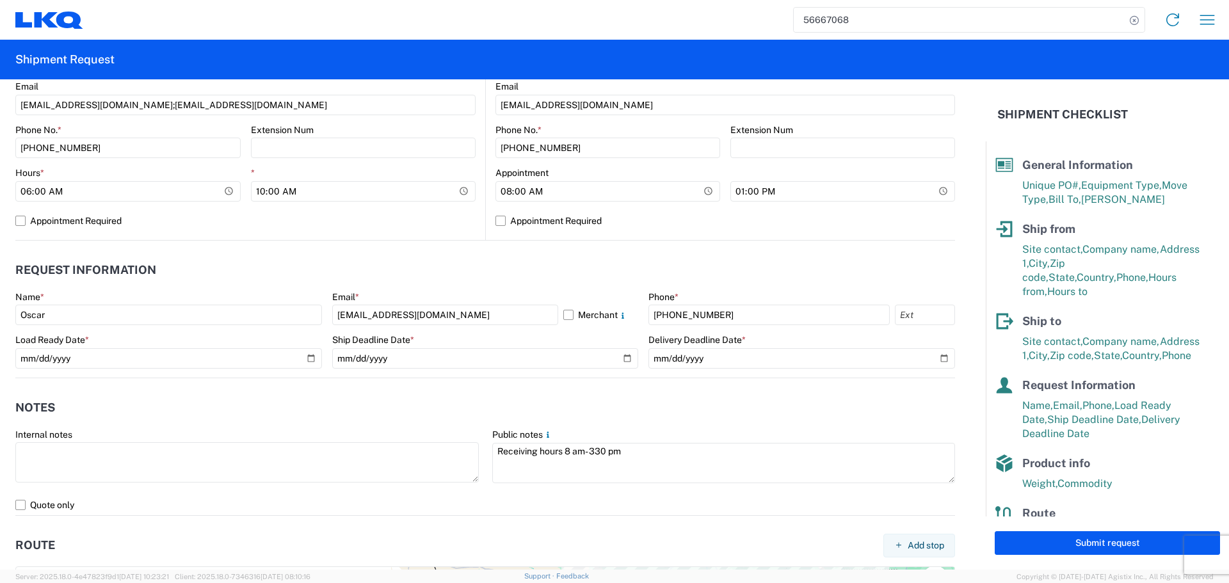
click at [869, 396] on header "Notes" at bounding box center [485, 408] width 940 height 29
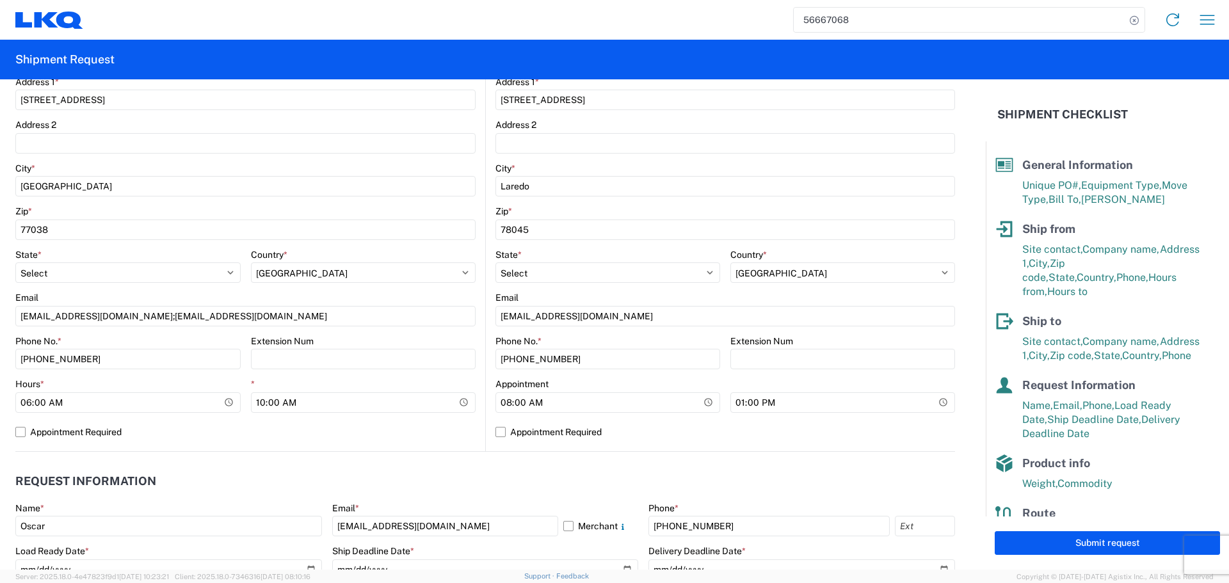
scroll to position [576, 0]
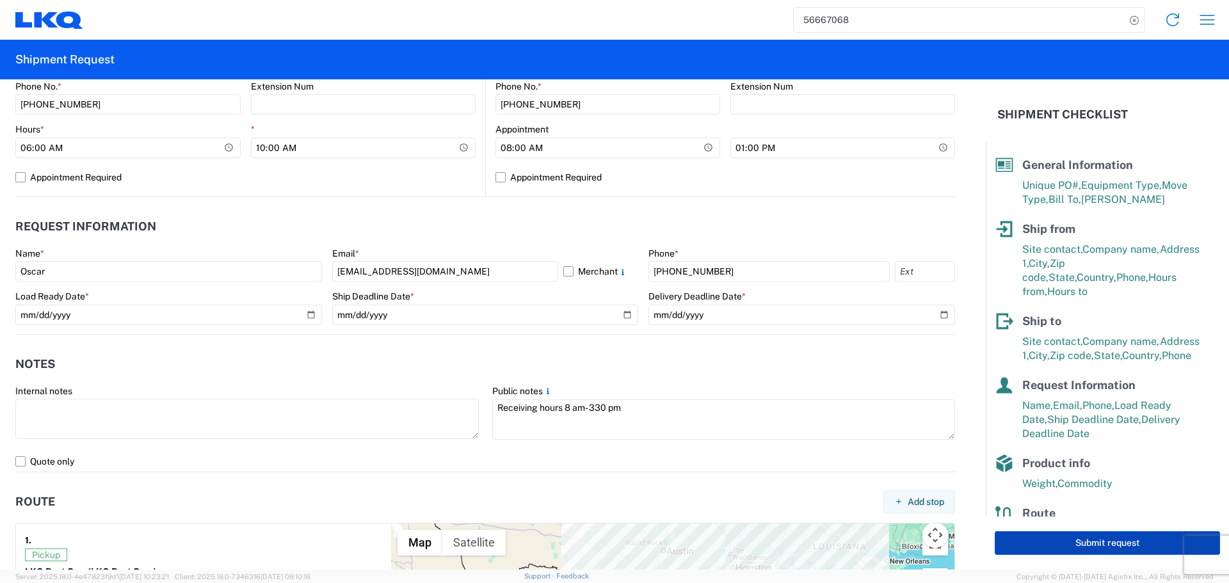
click at [1116, 547] on button "Submit request" at bounding box center [1107, 543] width 225 height 24
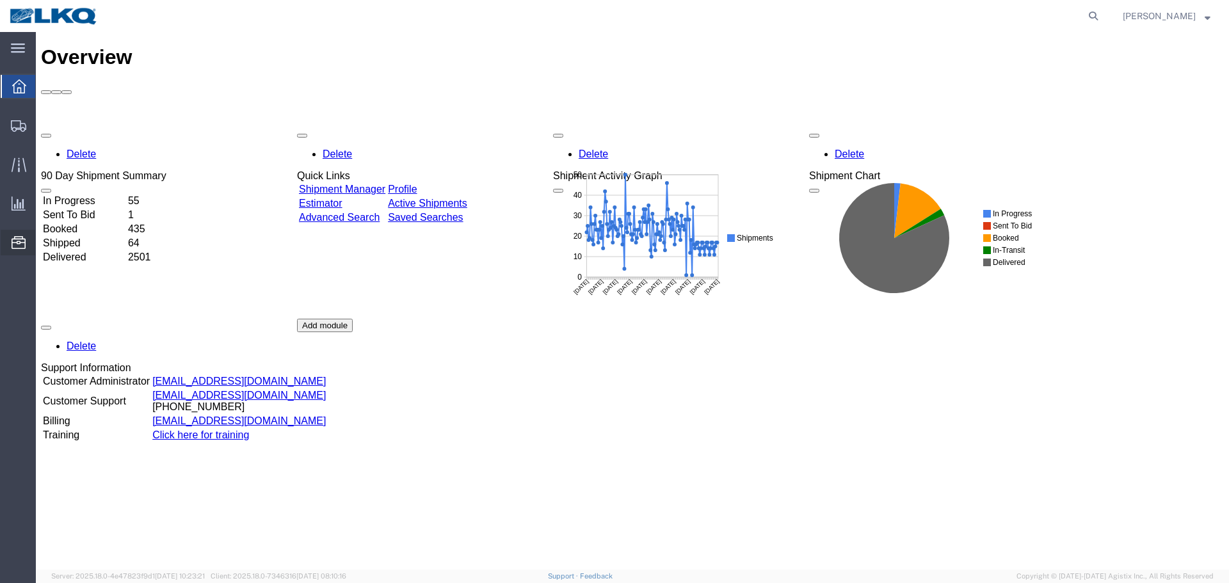
click at [0, 0] on span "Location Appointment" at bounding box center [0, 0] width 0 height 0
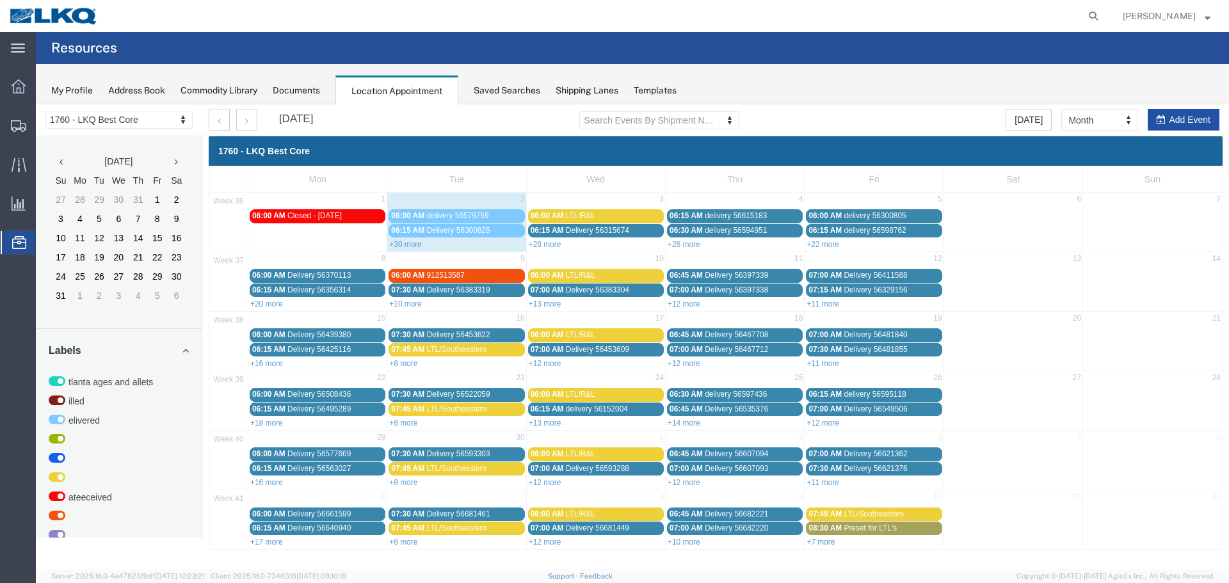
click at [1172, 119] on button "Add Event" at bounding box center [1184, 120] width 72 height 22
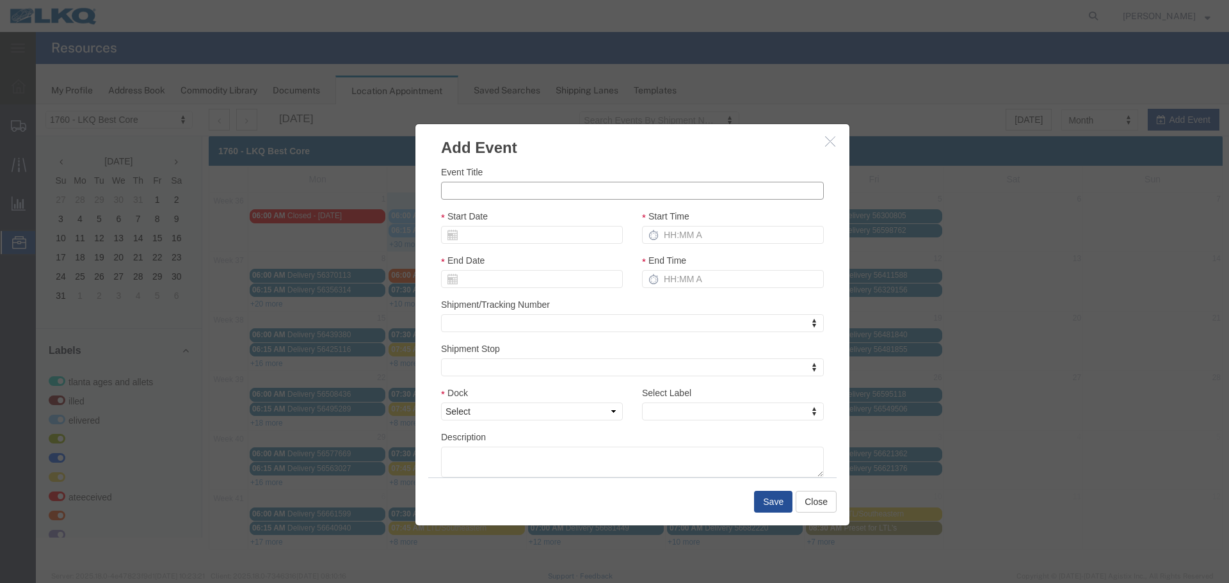
click at [598, 190] on input "Event Title" at bounding box center [632, 191] width 383 height 18
type input "56685498 SWIFT"
click at [514, 234] on input "Start Date" at bounding box center [532, 235] width 182 height 18
click at [504, 237] on input "Start Date" at bounding box center [532, 235] width 182 height 18
type input "9"
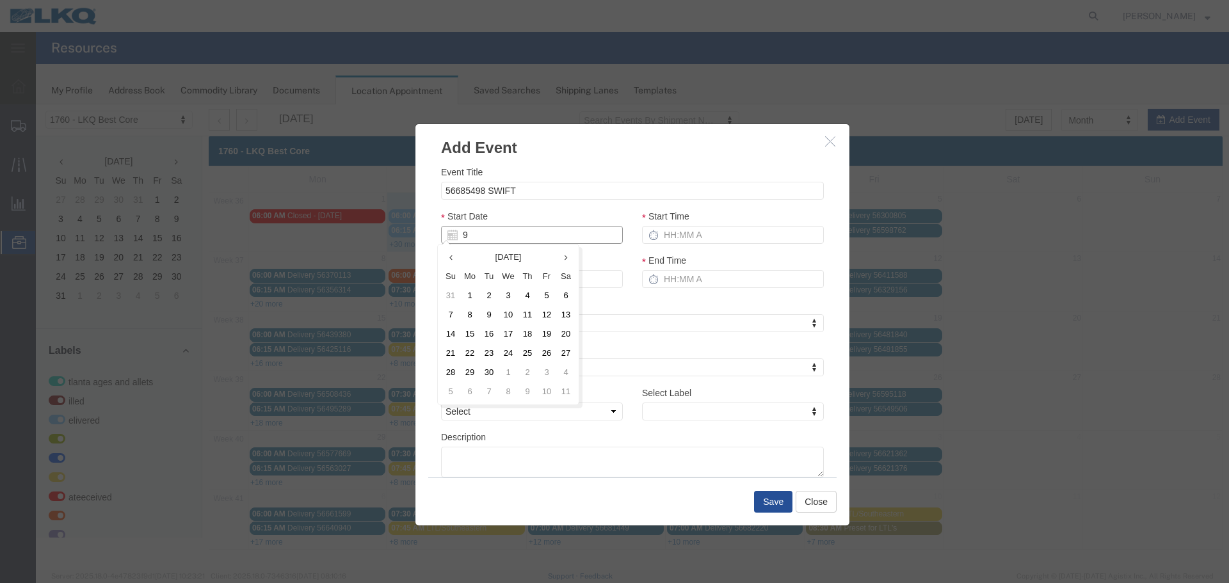
type input "09/02/2025"
type input "9/4/2"
type input "09/04/2"
type input "9/4/25"
type input "09/04/25"
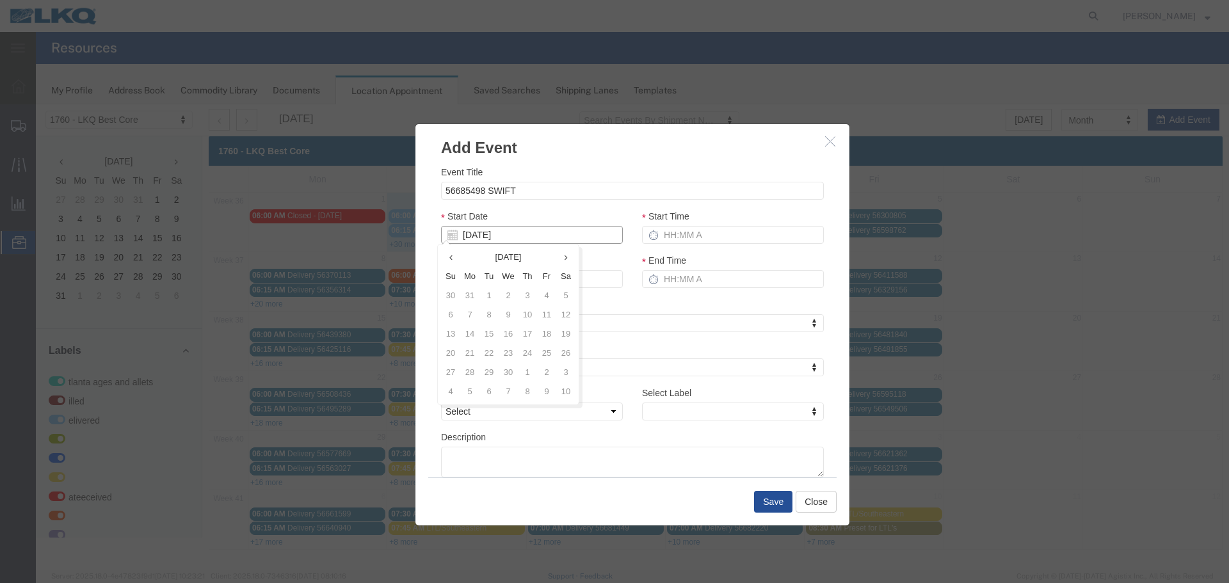
type input "09/04/25"
click at [524, 219] on div "Start Date 09/04/25" at bounding box center [532, 226] width 182 height 35
click at [689, 234] on input "Start Time" at bounding box center [733, 235] width 182 height 18
type input "2:15 PM"
click at [684, 278] on input "3:15 PM" at bounding box center [733, 279] width 182 height 18
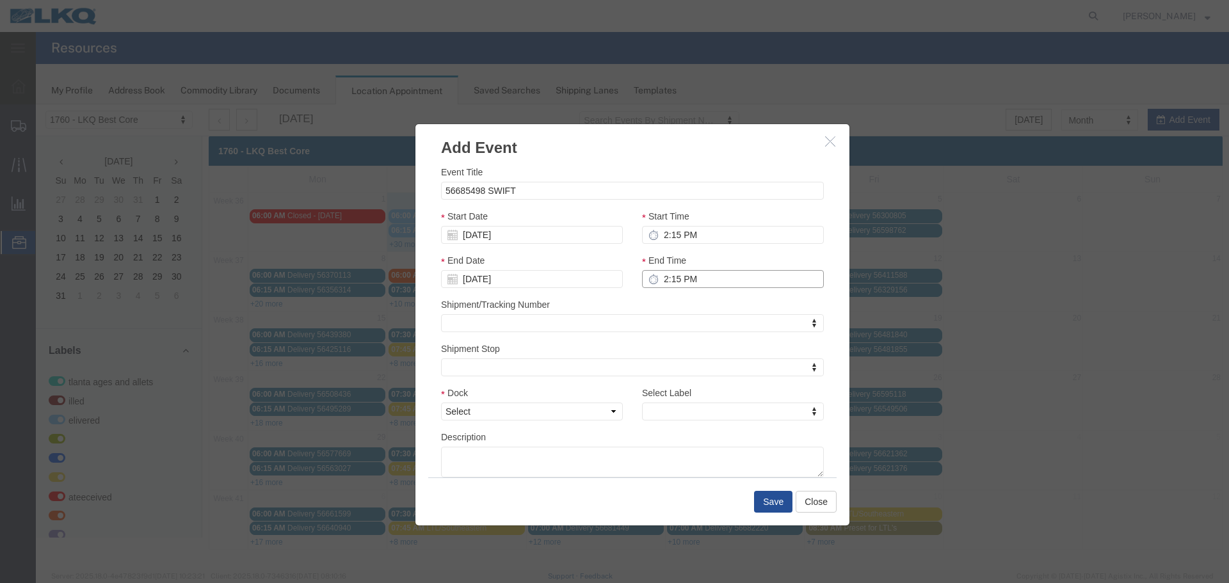
type input "2:15 PM"
click at [675, 303] on div "Shipment/Tracking Number Shipment/Tracking Number Shipment/Tracking Number" at bounding box center [632, 315] width 383 height 35
drag, startPoint x: 593, startPoint y: 421, endPoint x: 582, endPoint y: 420, distance: 10.3
click at [593, 421] on div "Dock Select 1760 - LKQ Best Core 1760 - Outbound Loads" at bounding box center [531, 408] width 201 height 44
click at [561, 408] on select "Select 1760 - LKQ Best Core 1760 - Outbound Loads" at bounding box center [532, 412] width 182 height 18
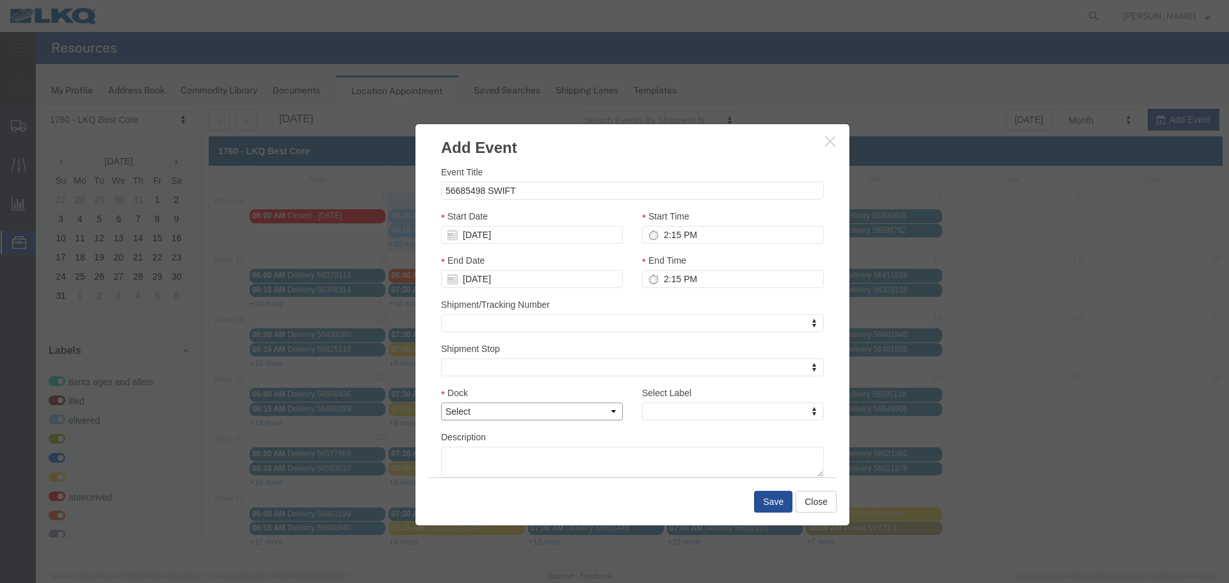
select select "1"
click at [441, 403] on select "Select 1760 - LKQ Best Core 1760 - Outbound Loads" at bounding box center [532, 412] width 182 height 18
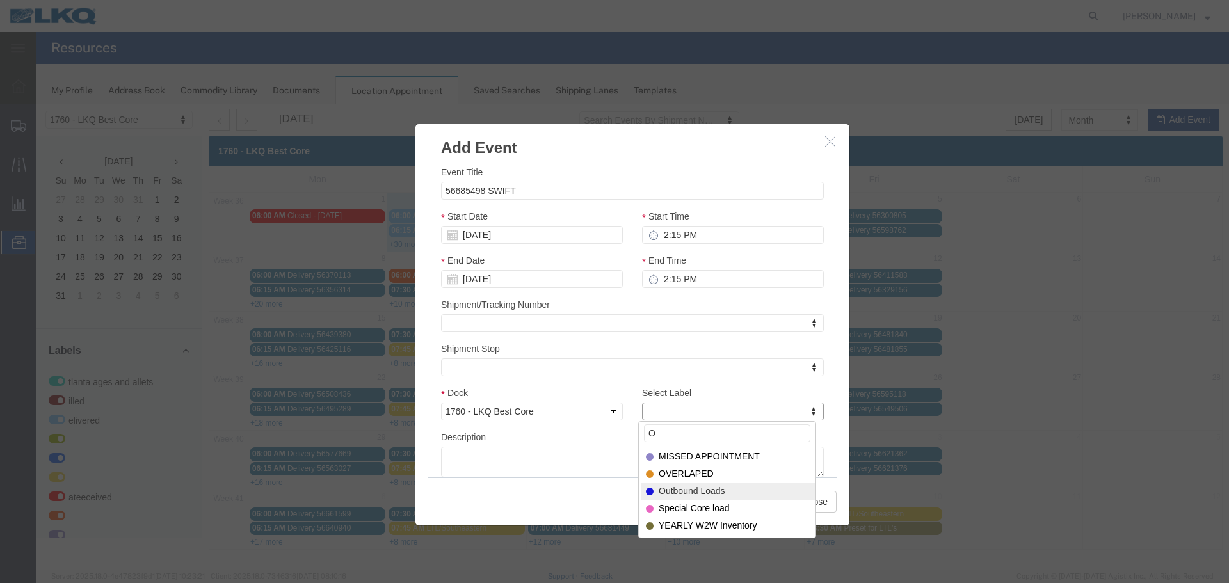
type input "O"
select select "80"
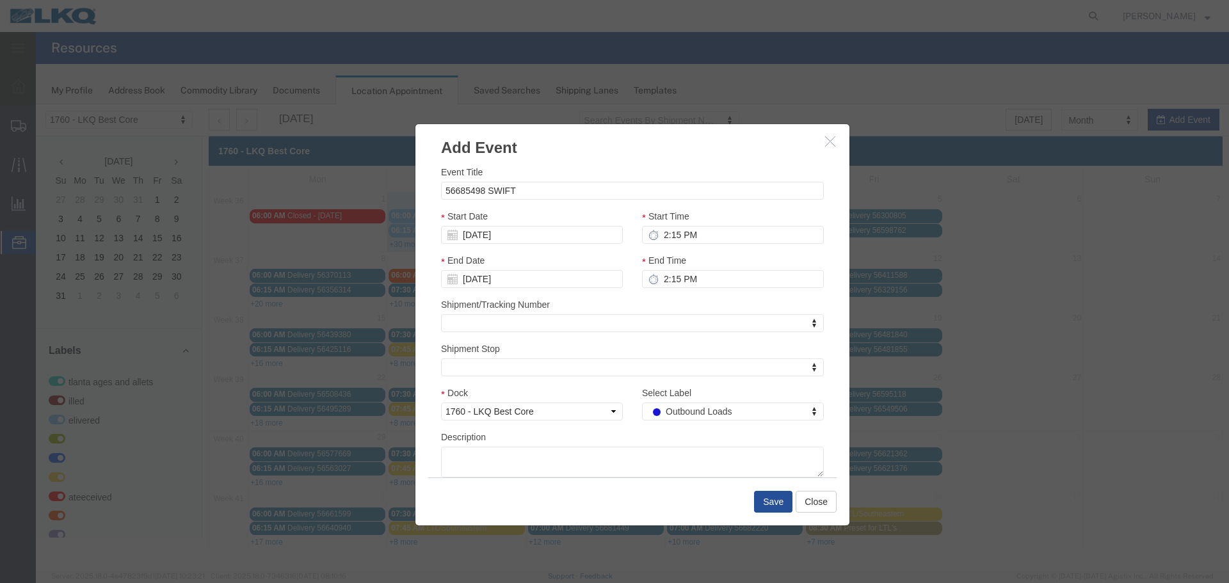
click at [627, 440] on div "Description" at bounding box center [632, 453] width 383 height 47
click at [766, 499] on button "Save" at bounding box center [773, 502] width 38 height 22
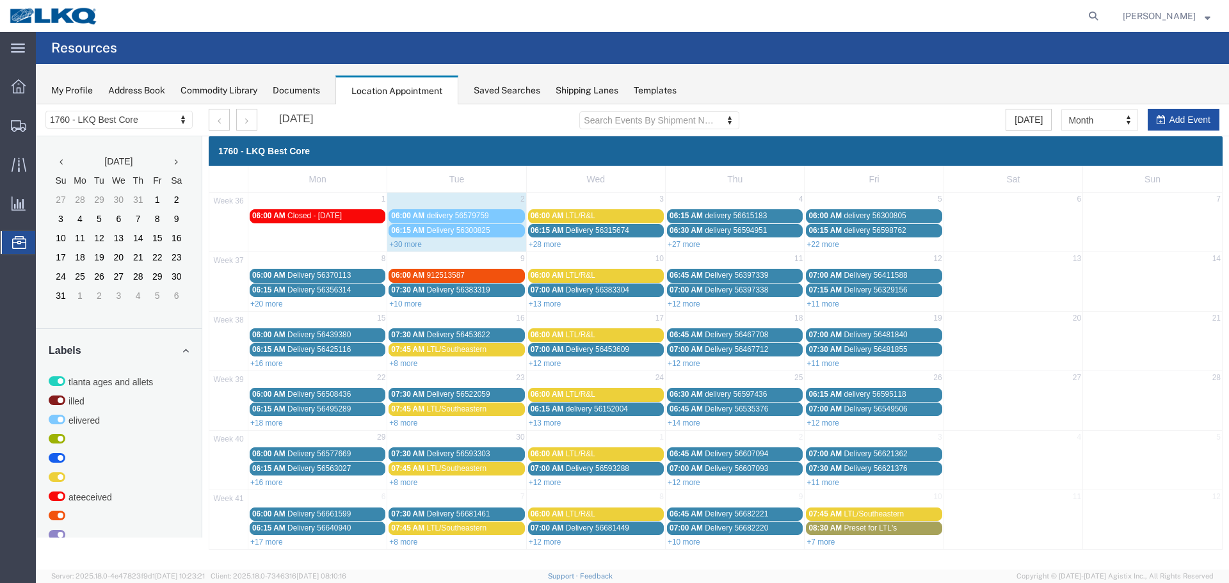
click at [1183, 116] on button "Add Event" at bounding box center [1184, 120] width 72 height 22
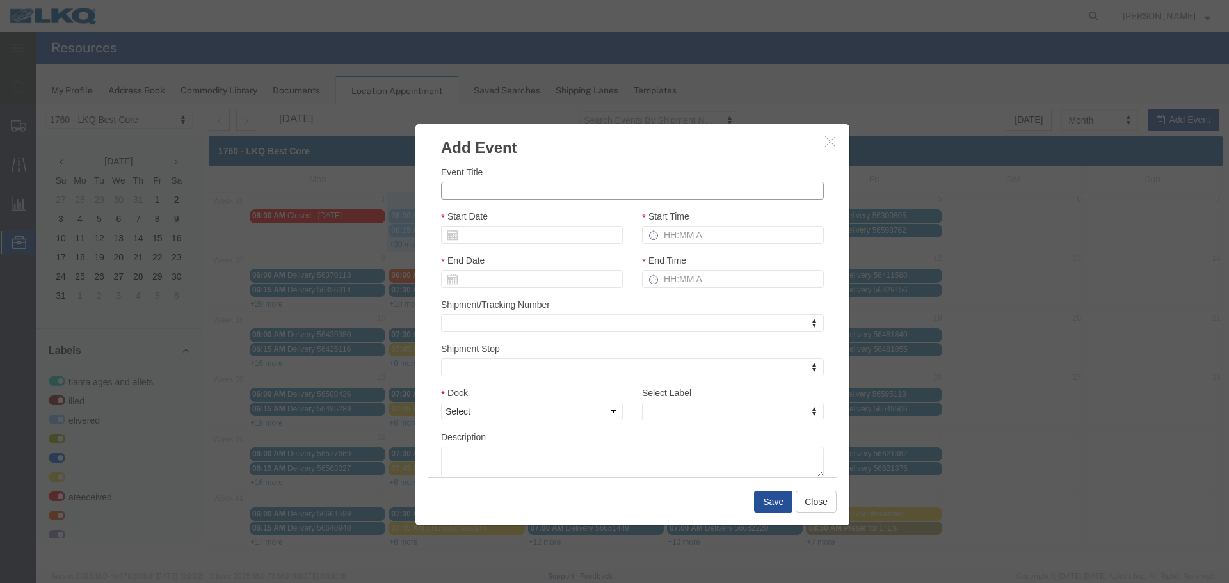
click at [652, 194] on input "Event Title" at bounding box center [632, 191] width 383 height 18
type input "56684022 BOAT ROCK"
click at [648, 175] on div "Event Title 56684022 BOAT ROCK" at bounding box center [632, 182] width 383 height 35
click at [558, 227] on input "Start Date" at bounding box center [532, 235] width 182 height 18
click at [515, 237] on input "Start Date" at bounding box center [532, 235] width 182 height 18
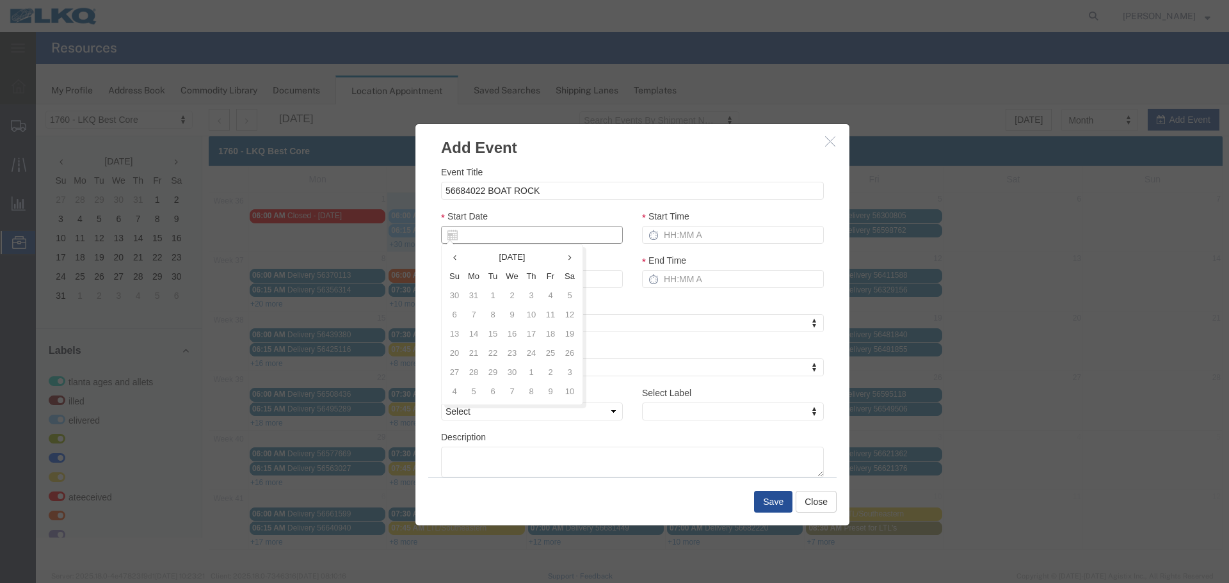
type input "9"
type input "09/02/2025"
type input "9/3/2"
type input "09/03/2"
type input "9/3/25"
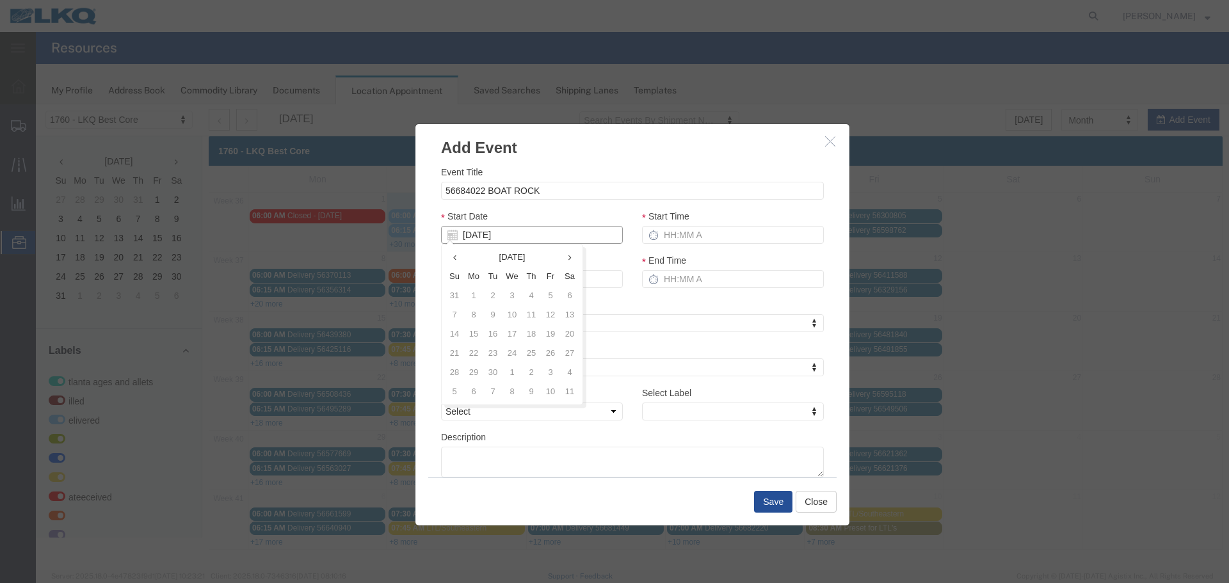
type input "09/03/25"
click at [578, 200] on div "Event Title 56684022 BOAT ROCK Start Date 09/03/25 Start Time End Date 09/03/25…" at bounding box center [632, 321] width 383 height 312
click at [718, 236] on input "Start Time" at bounding box center [733, 235] width 182 height 18
type input "2:15 PM"
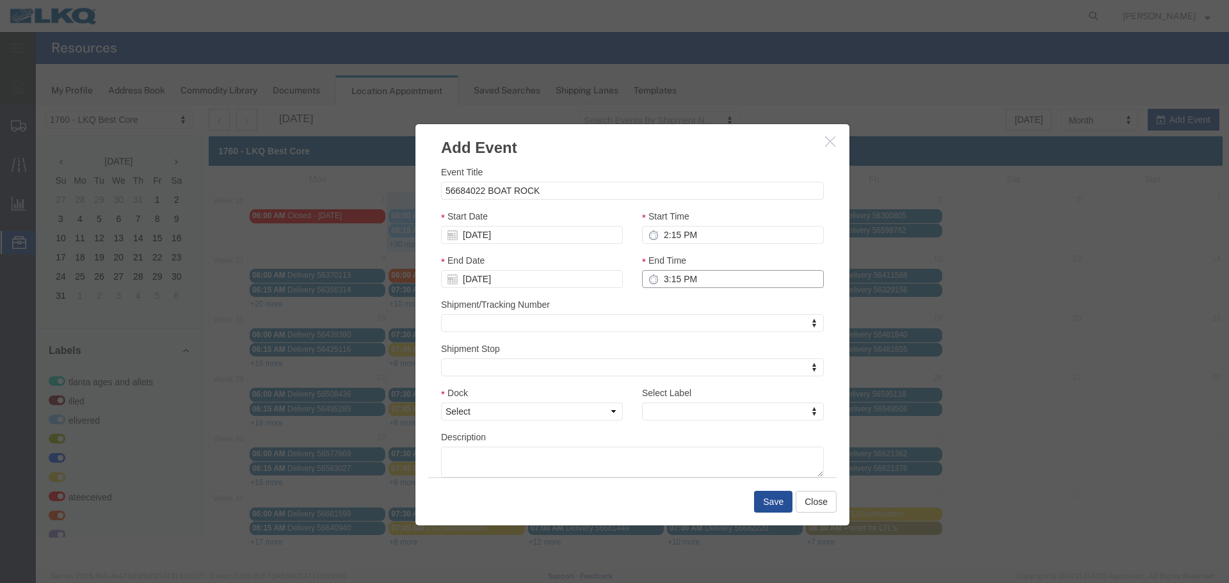
click at [678, 286] on input "3:15 PM" at bounding box center [733, 279] width 182 height 18
type input "2:15 PM"
click at [653, 298] on div "Shipment/Tracking Number Shipment/Tracking Number Shipment/Tracking Number" at bounding box center [632, 315] width 383 height 35
click at [616, 409] on select "Select 1760 - LKQ Best Core 1760 - Outbound Loads" at bounding box center [532, 412] width 182 height 18
select select "1"
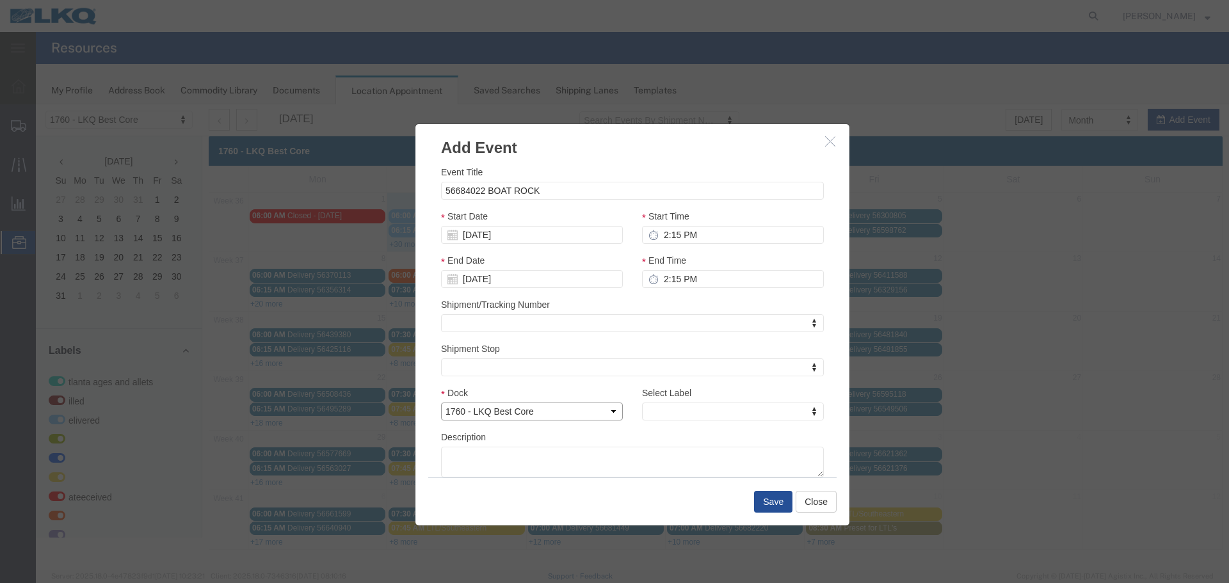
click at [441, 403] on select "Select 1760 - LKQ Best Core 1760 - Outbound Loads" at bounding box center [532, 412] width 182 height 18
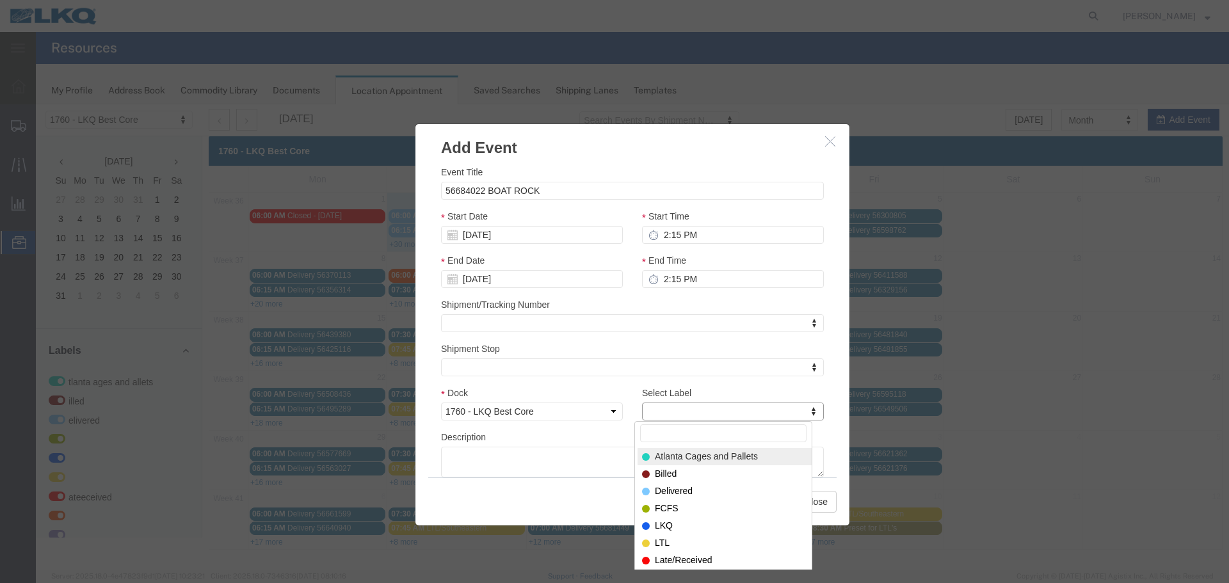
type input "P"
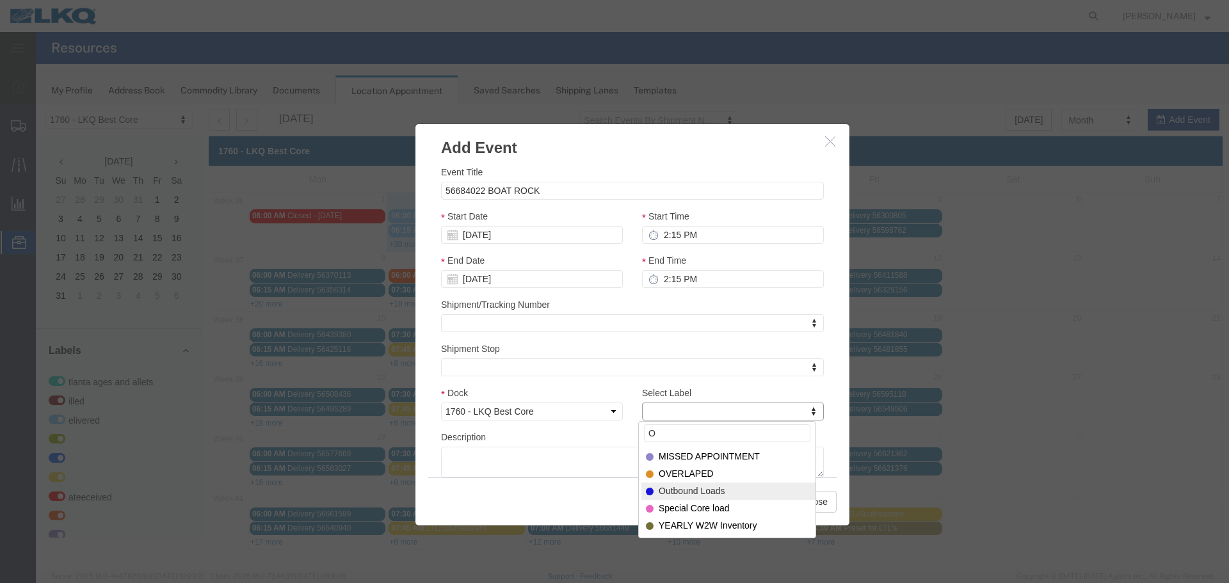
type input "O"
select select "80"
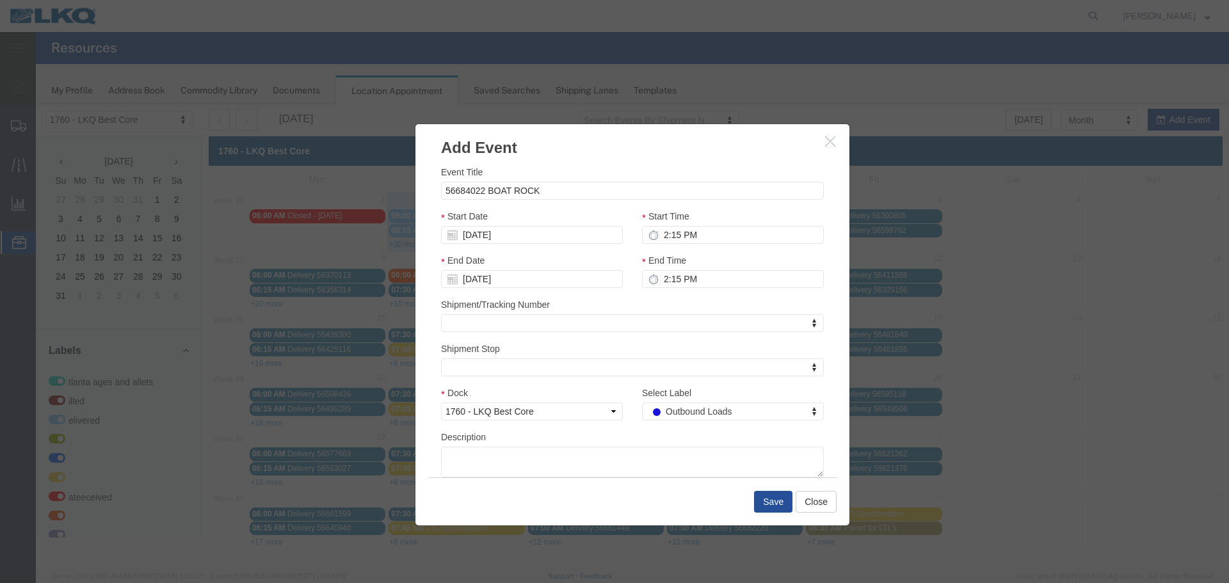
click at [663, 438] on div "Description" at bounding box center [632, 453] width 383 height 47
click at [758, 502] on button "Save" at bounding box center [773, 502] width 38 height 22
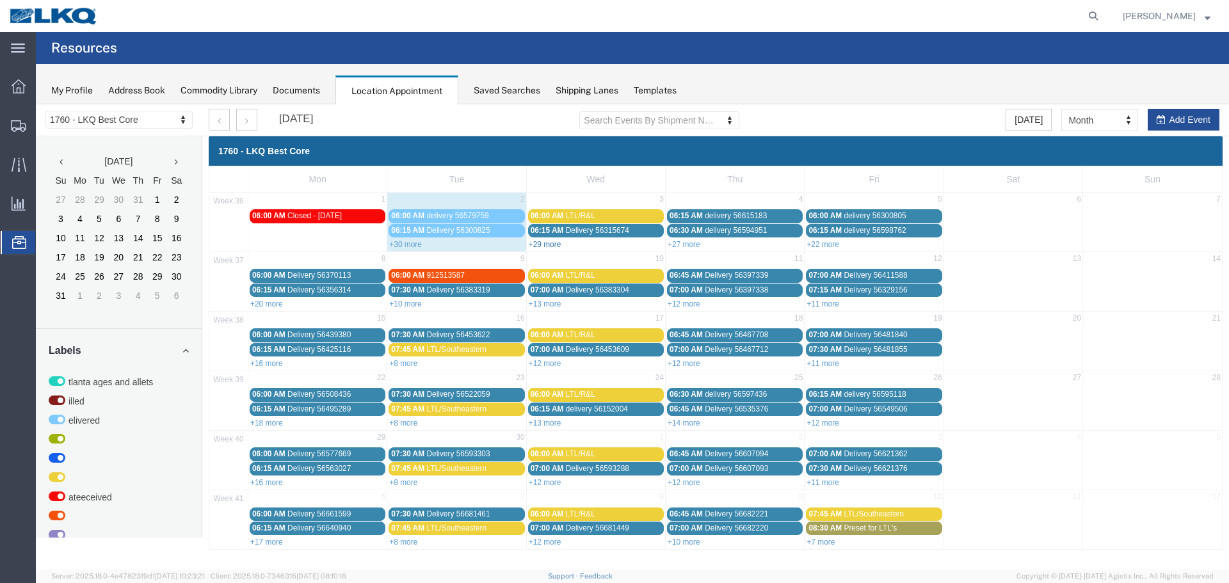
click at [536, 244] on link "+29 more" at bounding box center [545, 244] width 33 height 9
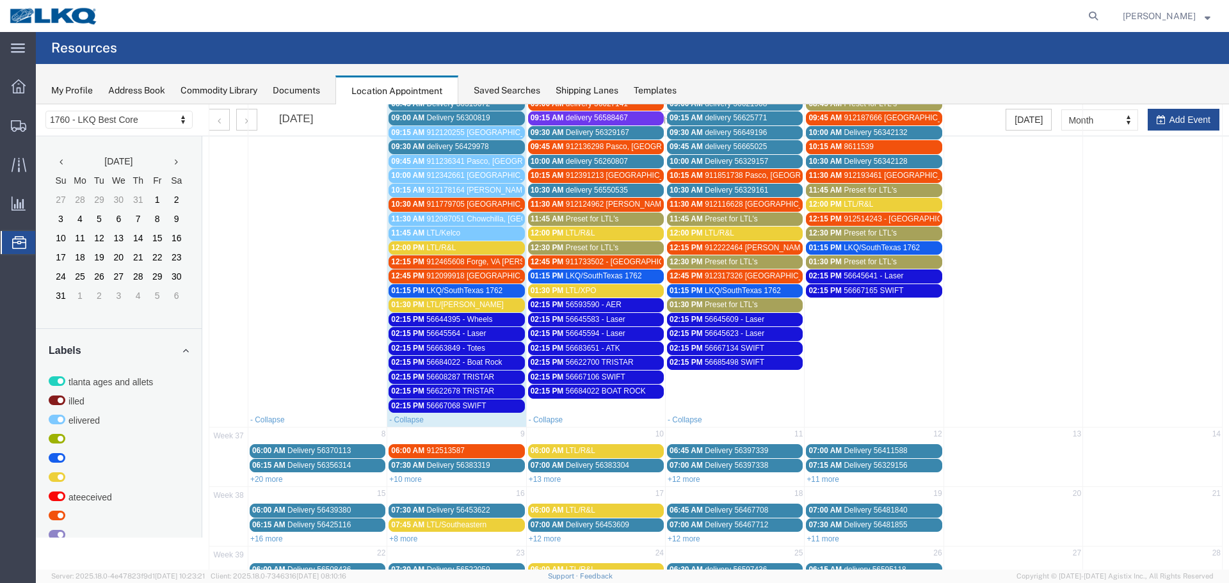
scroll to position [426, 0]
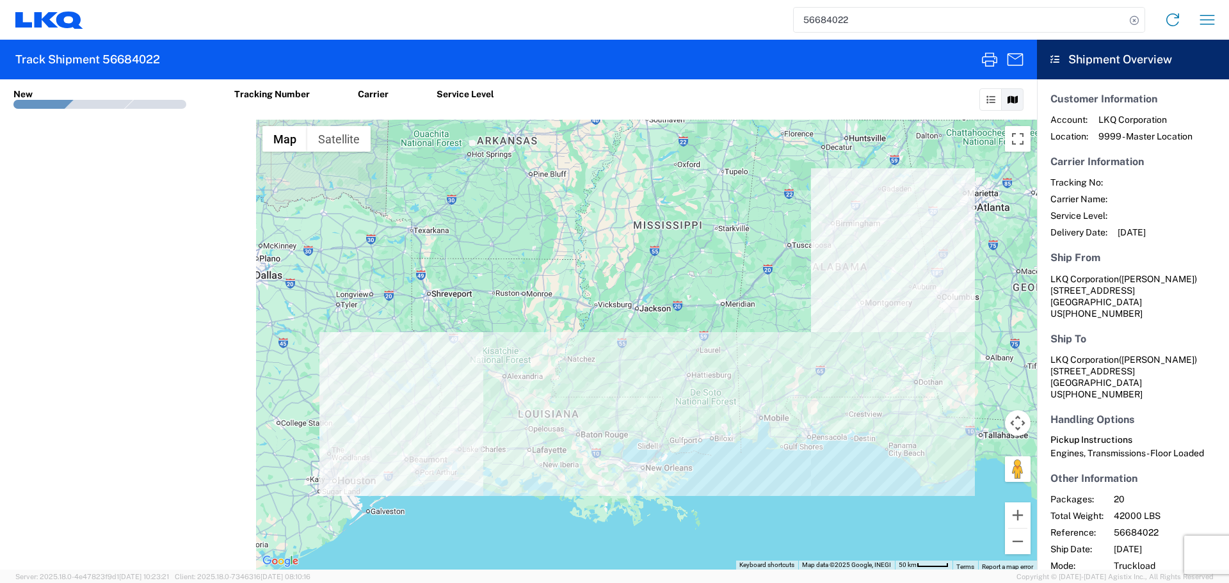
click at [1192, 24] on div "56684022 Home Shipment request Shipment tracking" at bounding box center [653, 19] width 1141 height 31
click at [1205, 20] on icon "button" at bounding box center [1207, 20] width 15 height 10
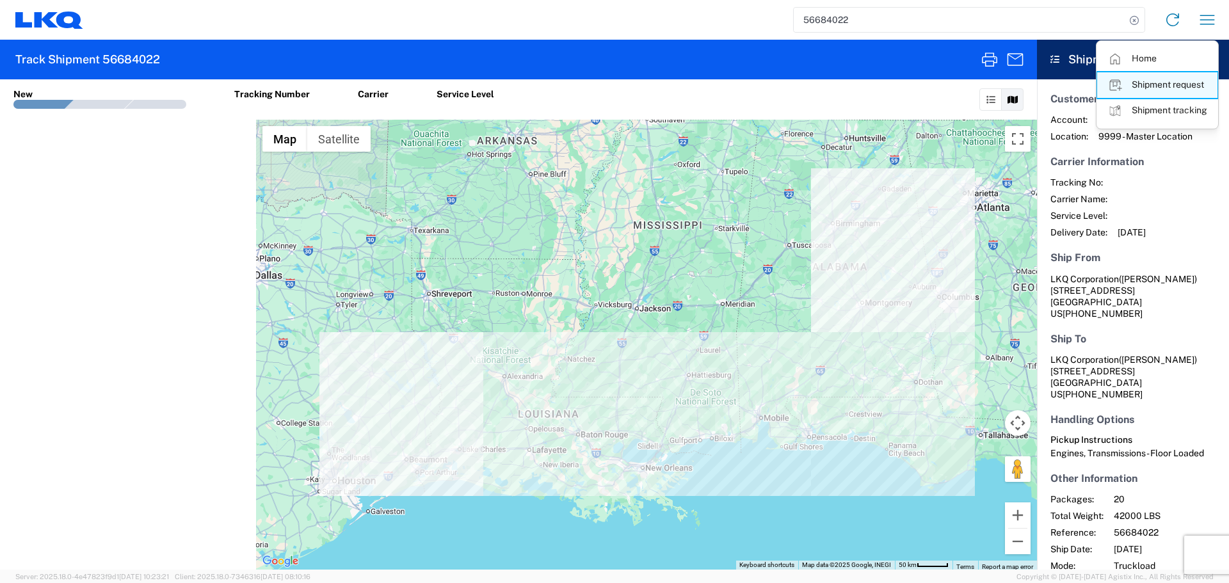
click at [1157, 85] on link "Shipment request" at bounding box center [1157, 85] width 120 height 26
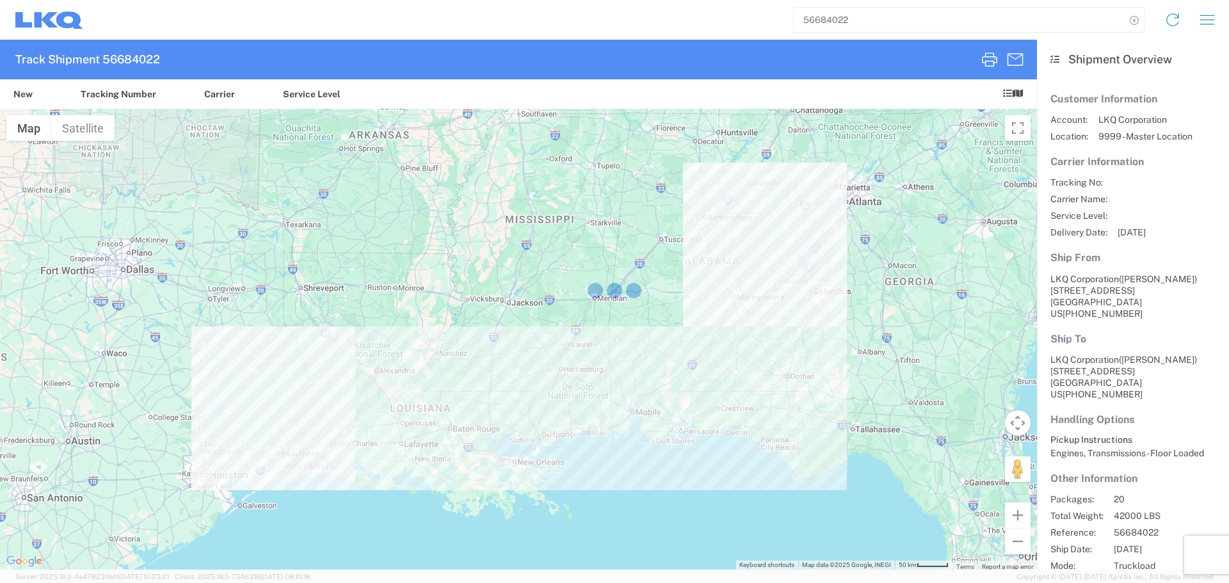
select select "FULL"
select select "LBS"
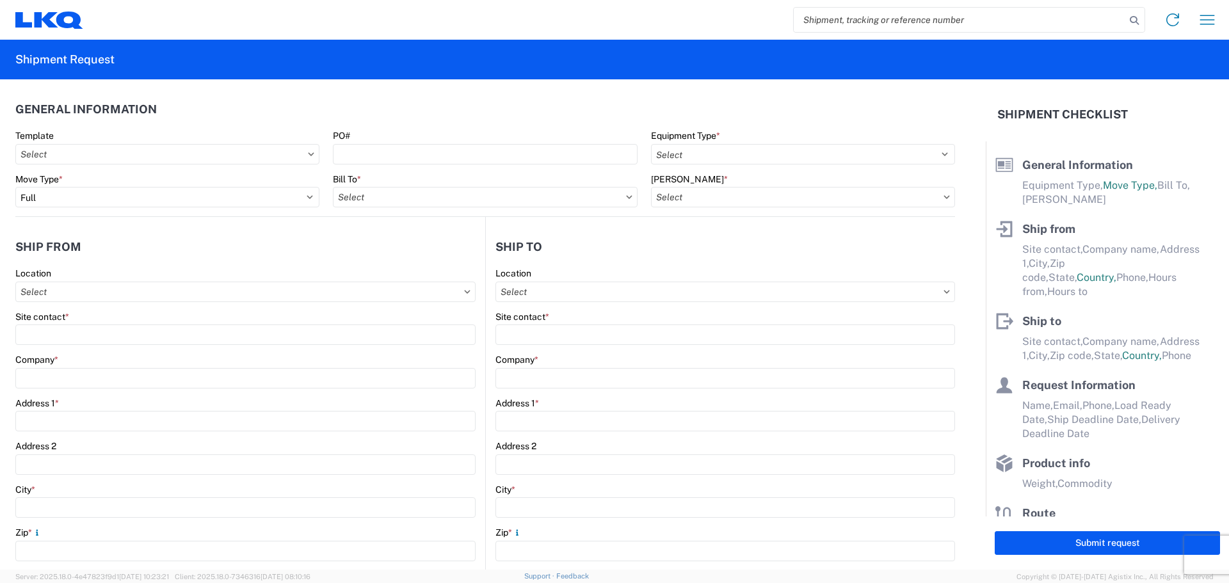
click at [988, 24] on input "search" at bounding box center [960, 20] width 332 height 24
click at [981, 22] on input "search" at bounding box center [960, 20] width 332 height 24
click at [919, 14] on input "search" at bounding box center [960, 20] width 332 height 24
click at [1136, 25] on icon at bounding box center [1134, 21] width 18 height 18
type input "56684022"
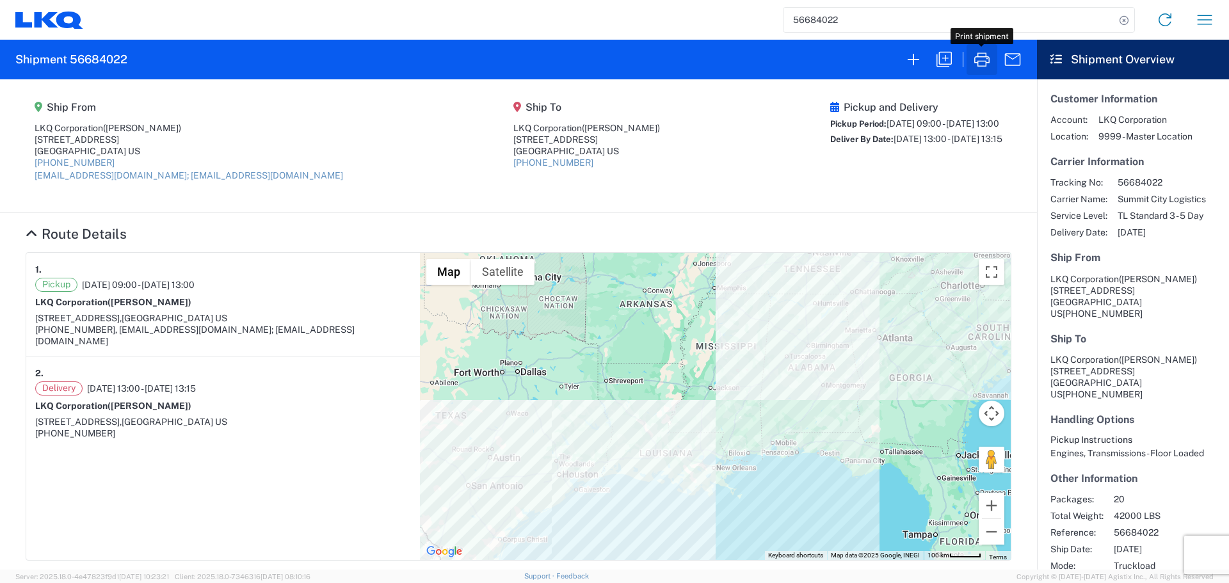
click at [979, 66] on icon "button" at bounding box center [981, 59] width 15 height 14
click at [1209, 22] on icon "button" at bounding box center [1204, 20] width 20 height 20
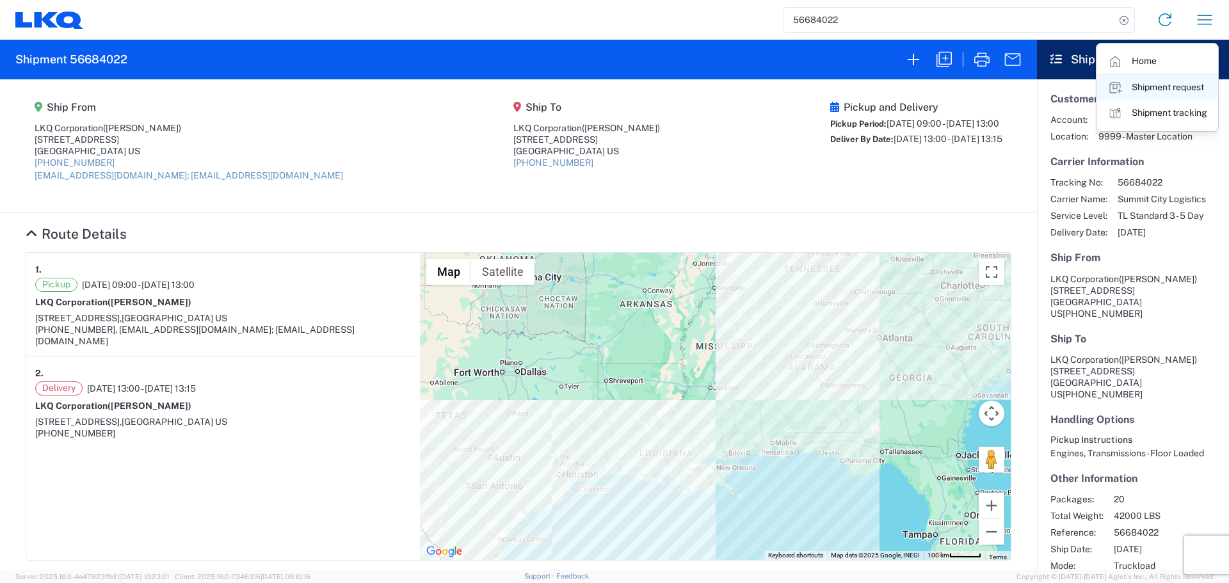
click at [1163, 83] on link "Shipment request" at bounding box center [1157, 88] width 120 height 26
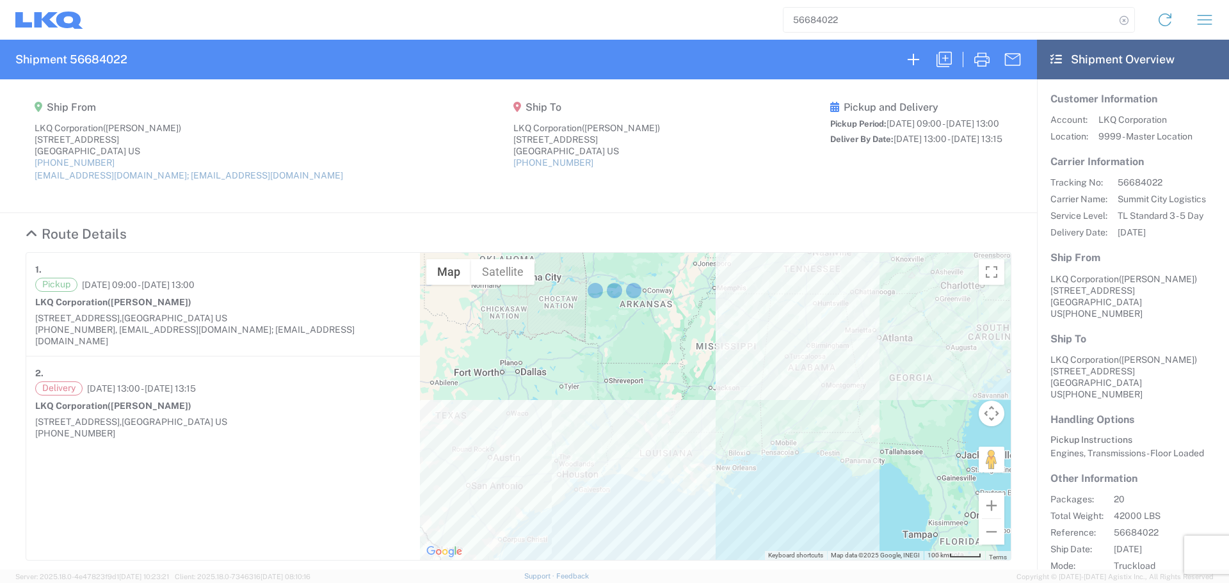
select select "FULL"
select select "US"
select select "LBS"
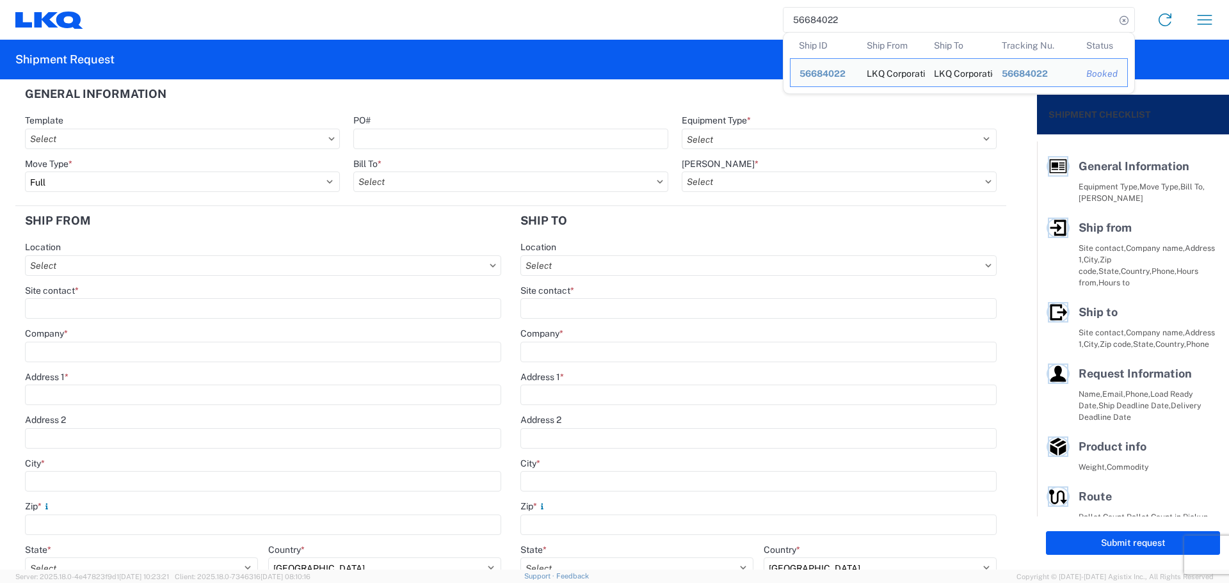
click at [835, 19] on input "56684022" at bounding box center [949, 20] width 332 height 24
paste input "5863673"
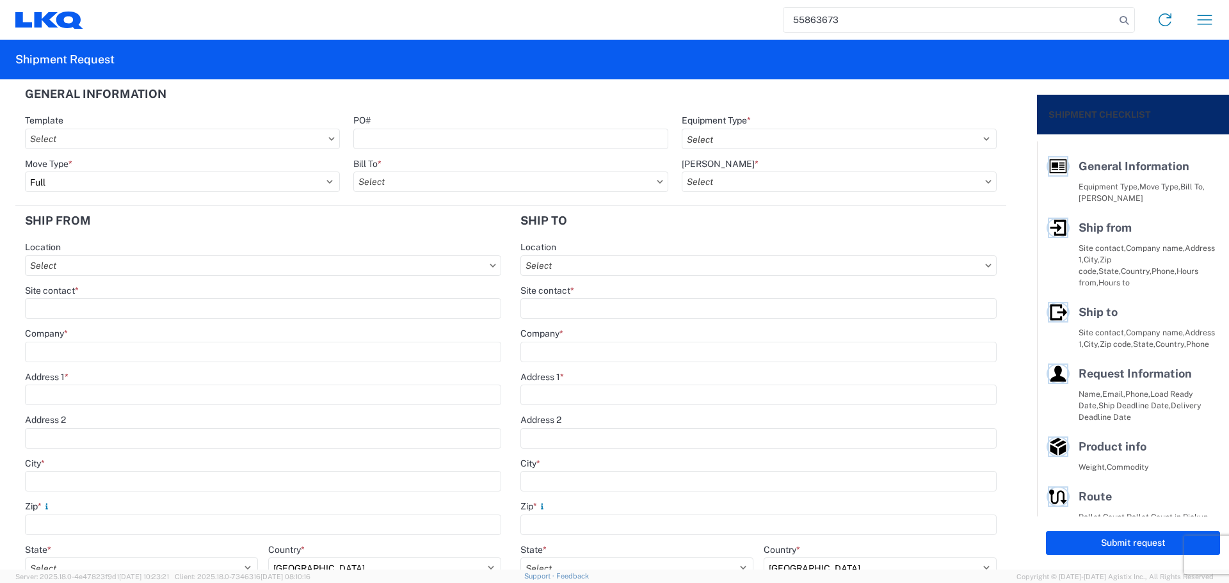
type input "55863673"
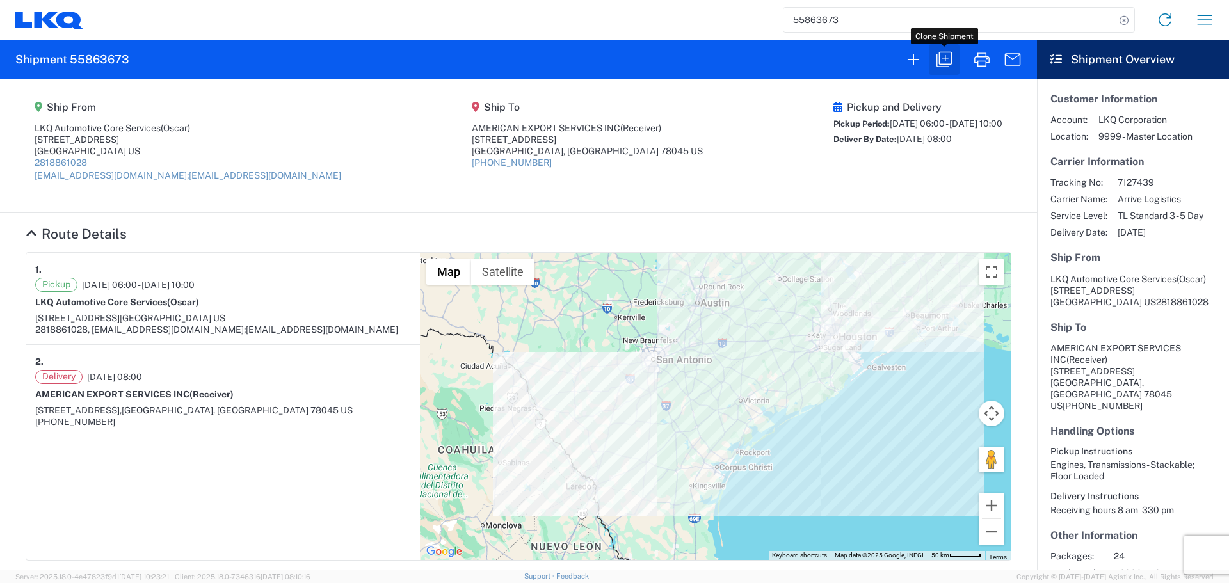
click at [946, 60] on icon "button" at bounding box center [944, 59] width 20 height 20
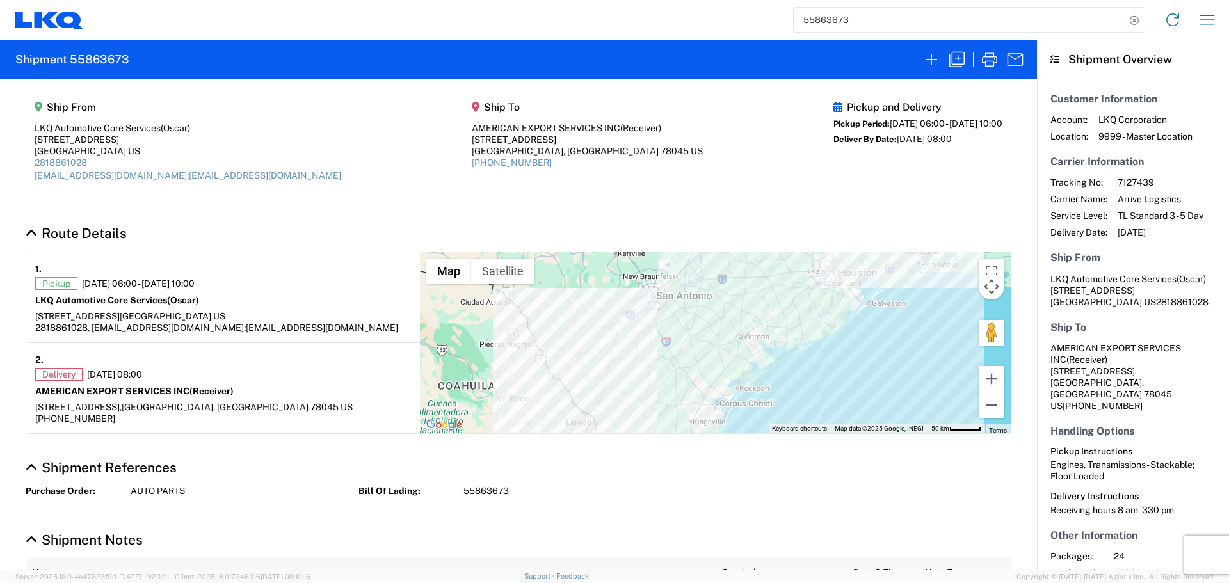
select select "FULL"
select select "US"
select select "LBS"
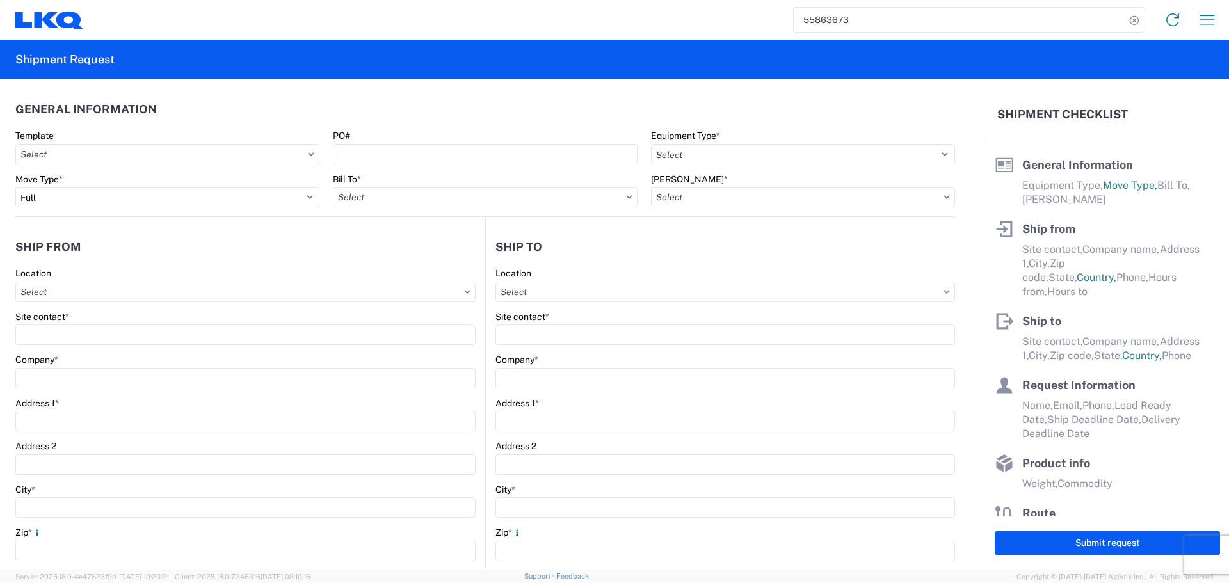
select select "STDV"
type input "Oscar"
type input "LKQ Automotive Core Services"
type input "1714 West Mout Houston Rd"
type input "Houston"
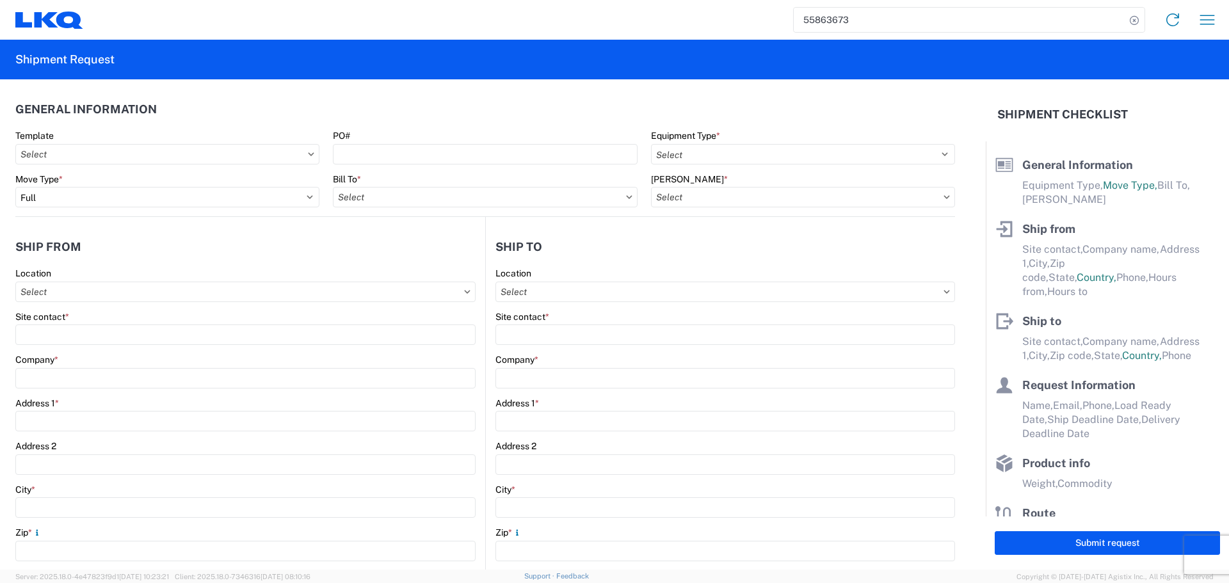
type input "77038"
type input "oxdavila@lkqcorp.com;acgarcia@lkqcorp.com"
type input "Receiver"
type input "AMERICAN EXPORT SERVICES INC"
type input "417 NAFTA BLVD"
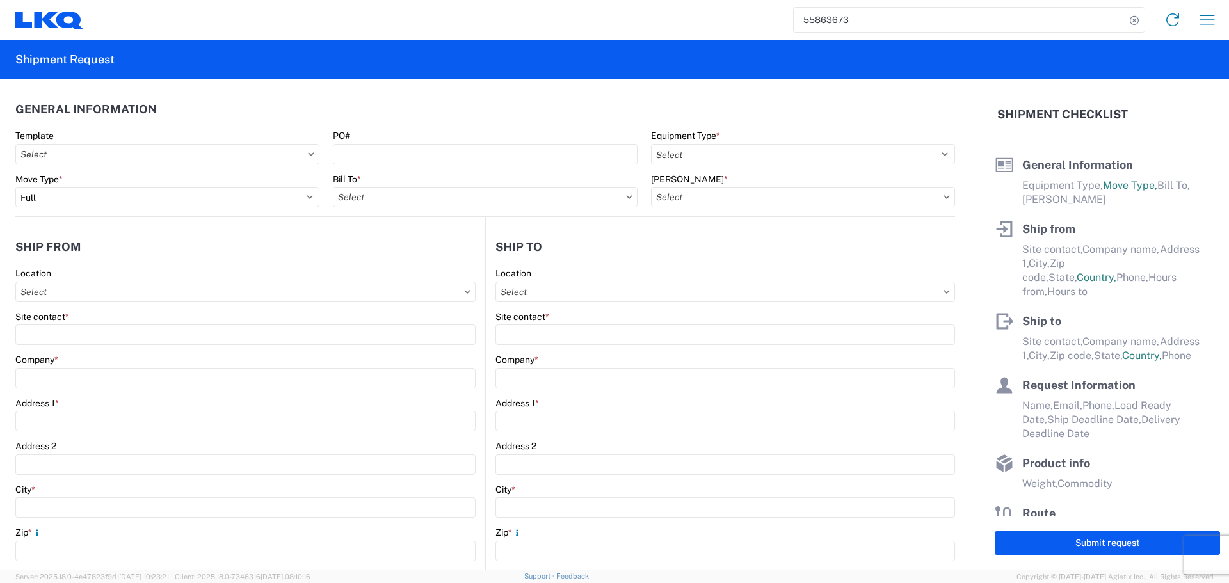
type input "Laredo"
type input "78045"
type input "Oscar"
type input "oscardavila@lkqcorp.com"
type input "281-886-1028"
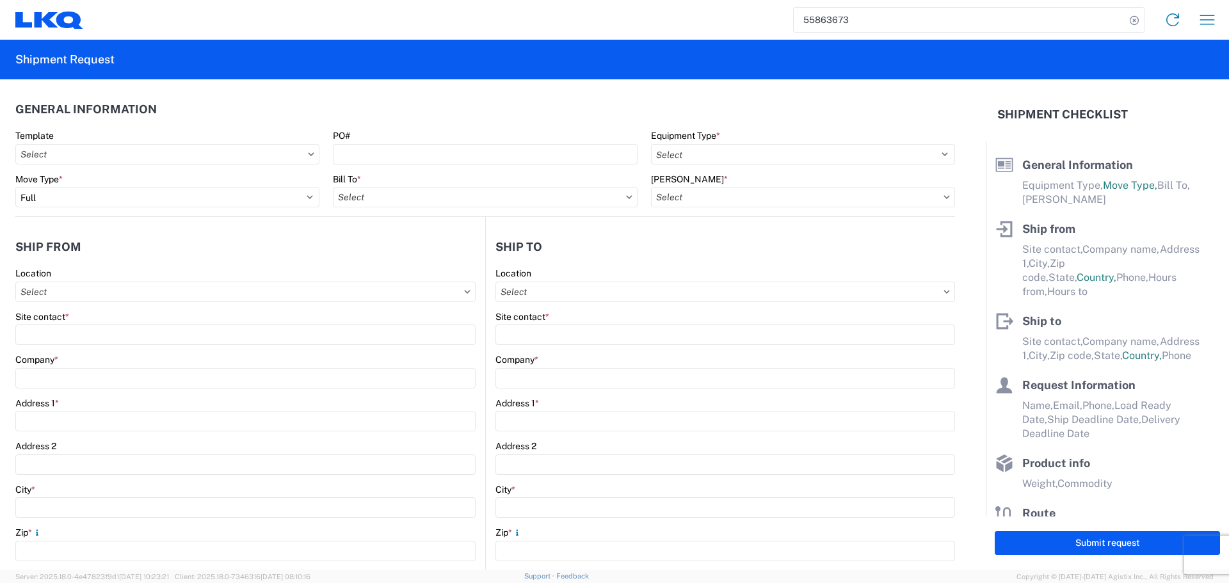
type input "2025-06-17"
type input "2025-06-18"
type textarea "Receiving hours 8 am- 330 pm"
type input "42000"
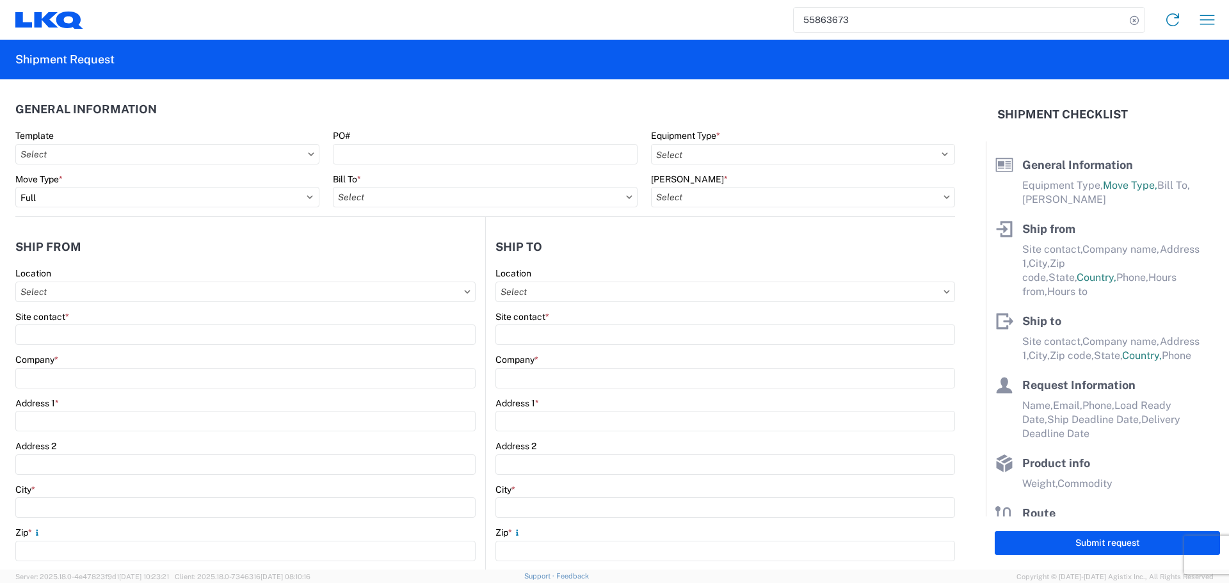
type input "Engines, Transmissions"
type input "24"
type input "0"
type input "480"
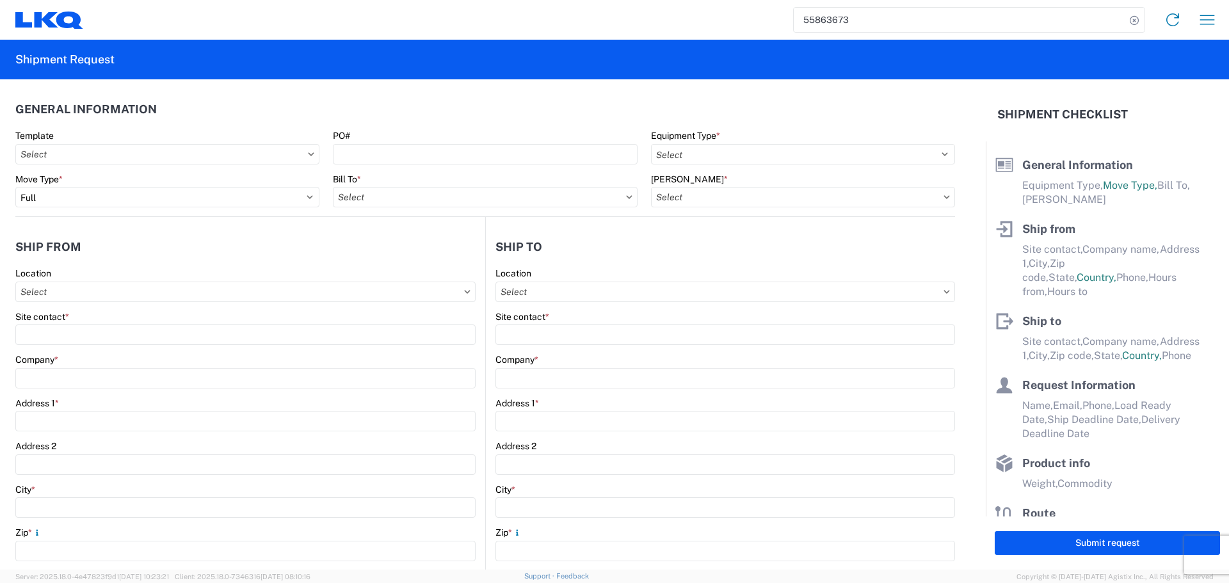
type input "432"
select select "IN"
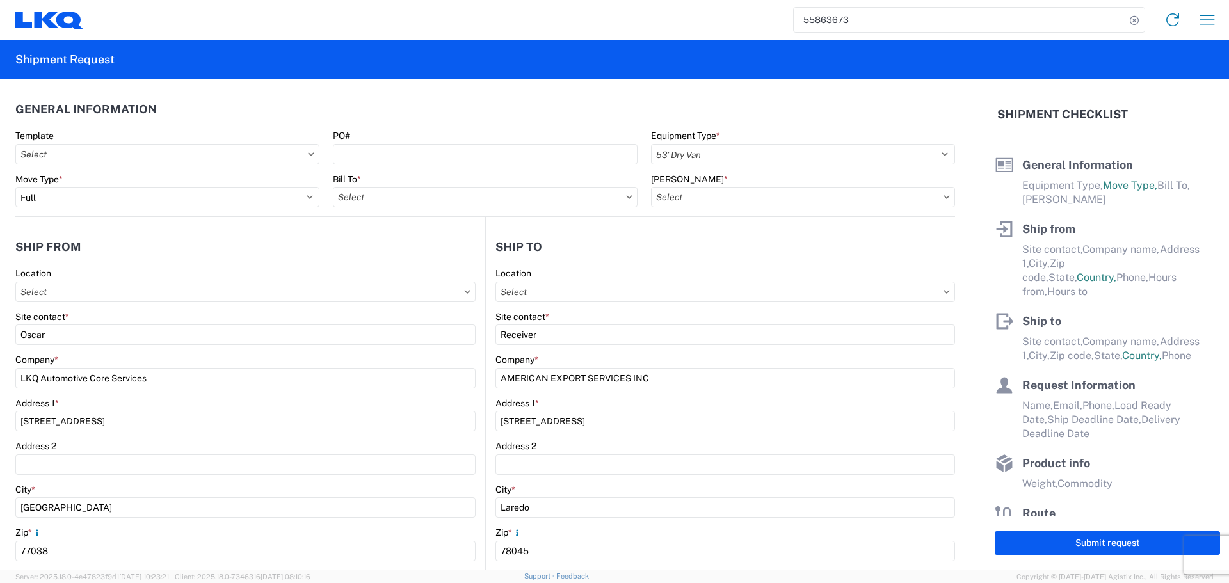
select select "US"
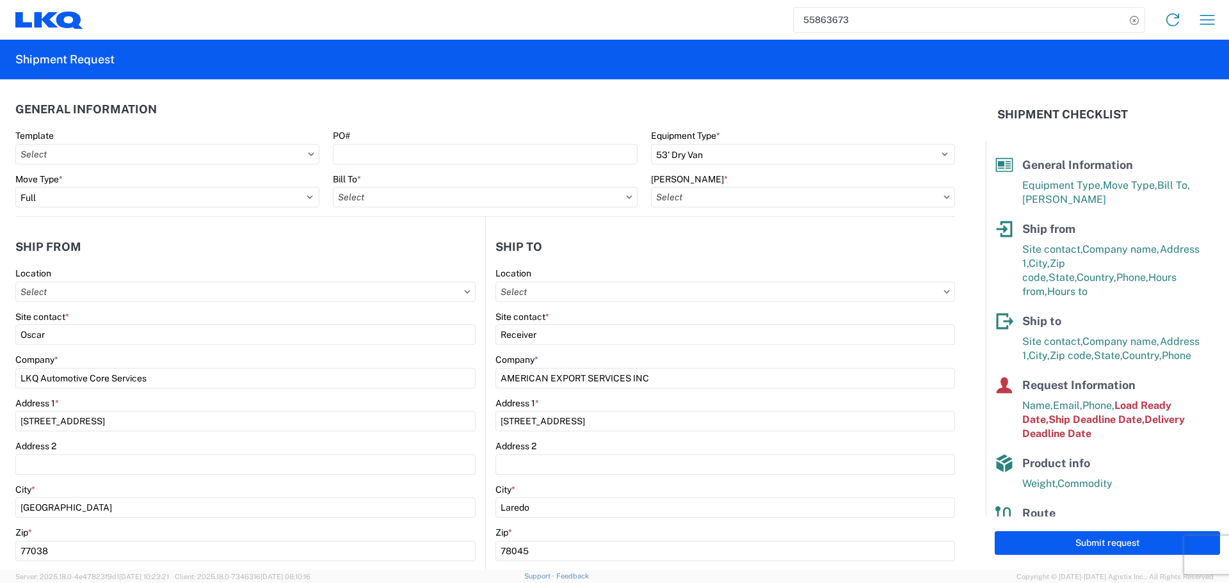
type input "1760 - LKQ Best Core"
type input "1760-6300-66000-0000 - 1760 Freight Out"
type input "1760 - LKQ Best Core"
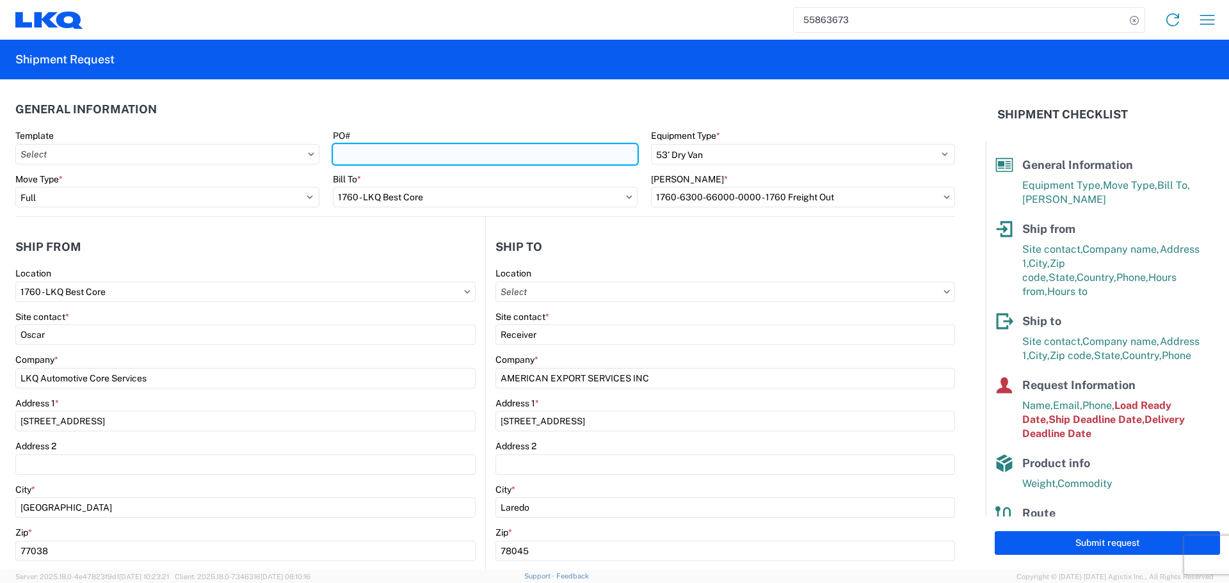
click at [378, 148] on input "PO#" at bounding box center [485, 154] width 304 height 20
type input "AUTO PARTS"
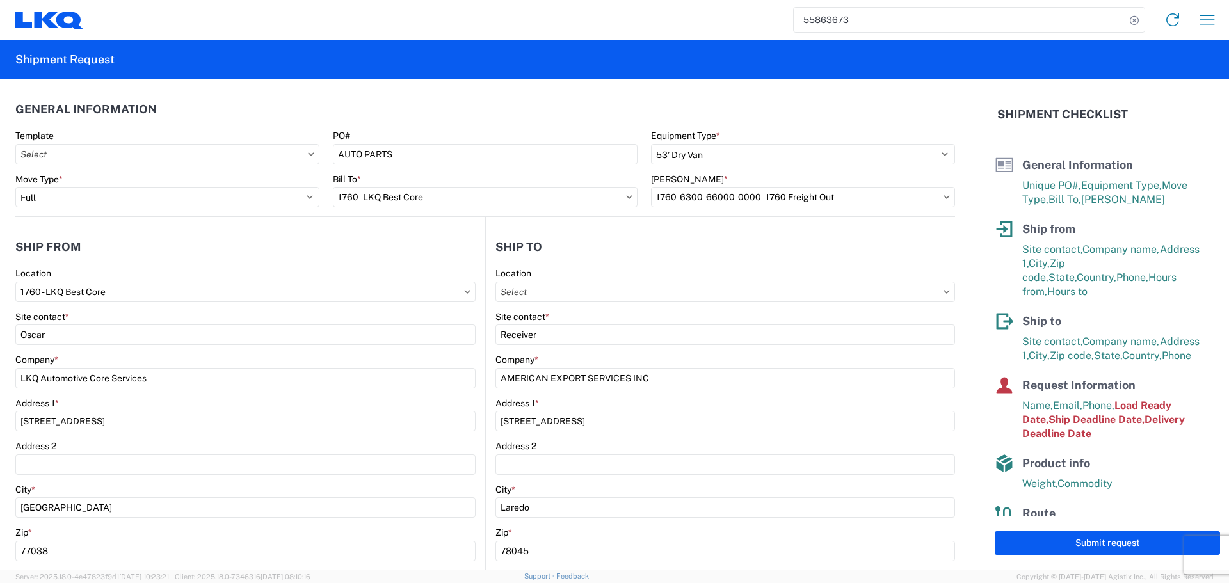
click at [431, 116] on header "General Information" at bounding box center [485, 109] width 940 height 29
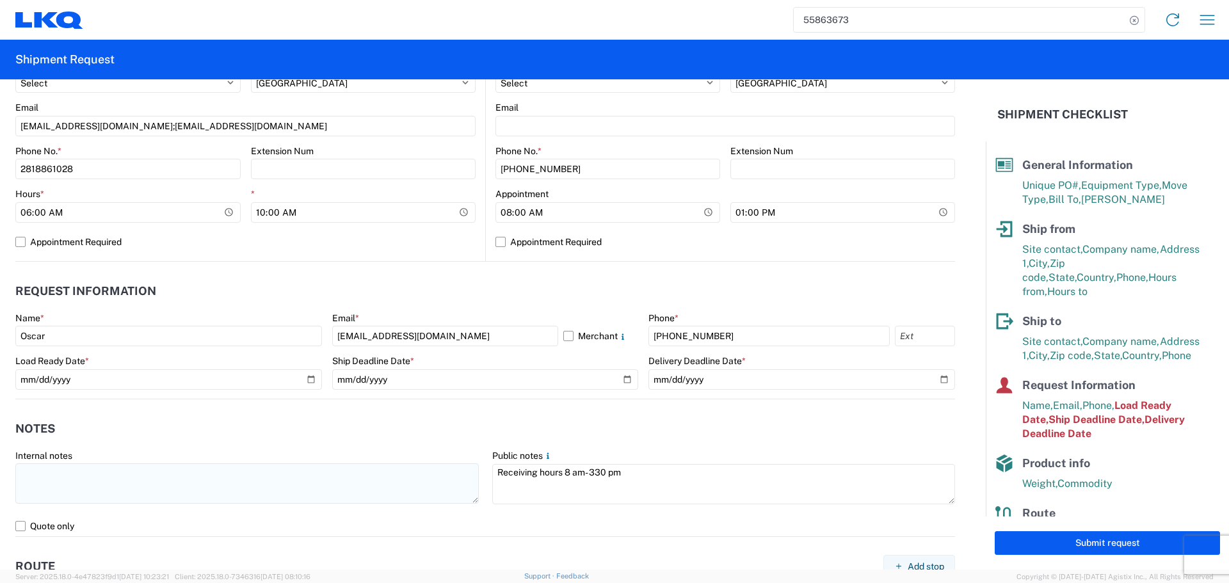
scroll to position [512, 0]
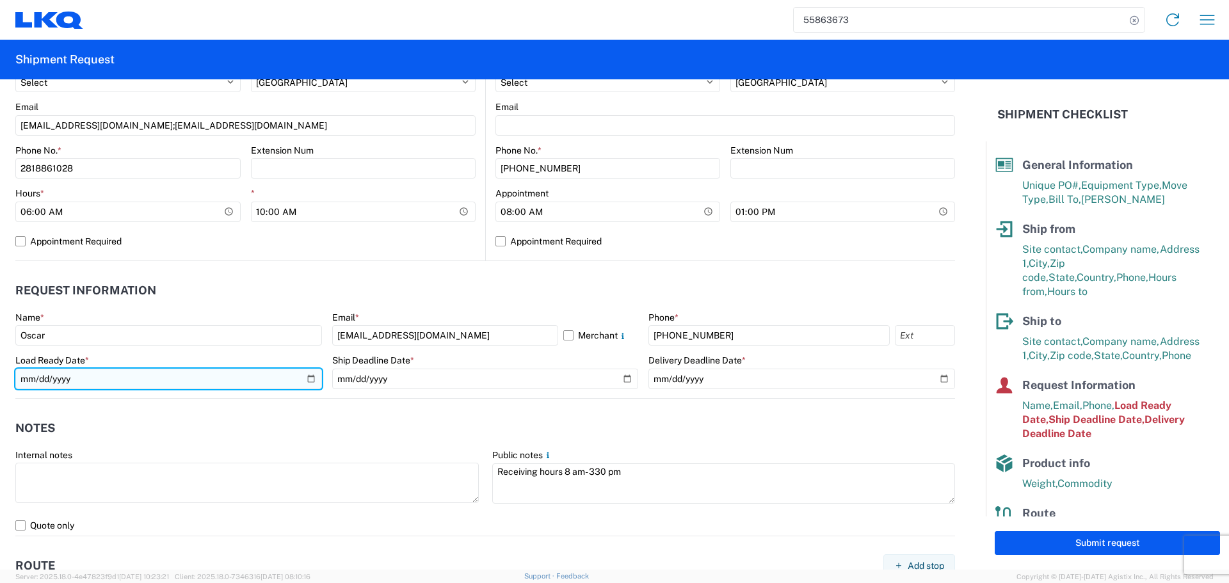
click at [305, 381] on input "2025-06-17" at bounding box center [168, 379] width 307 height 20
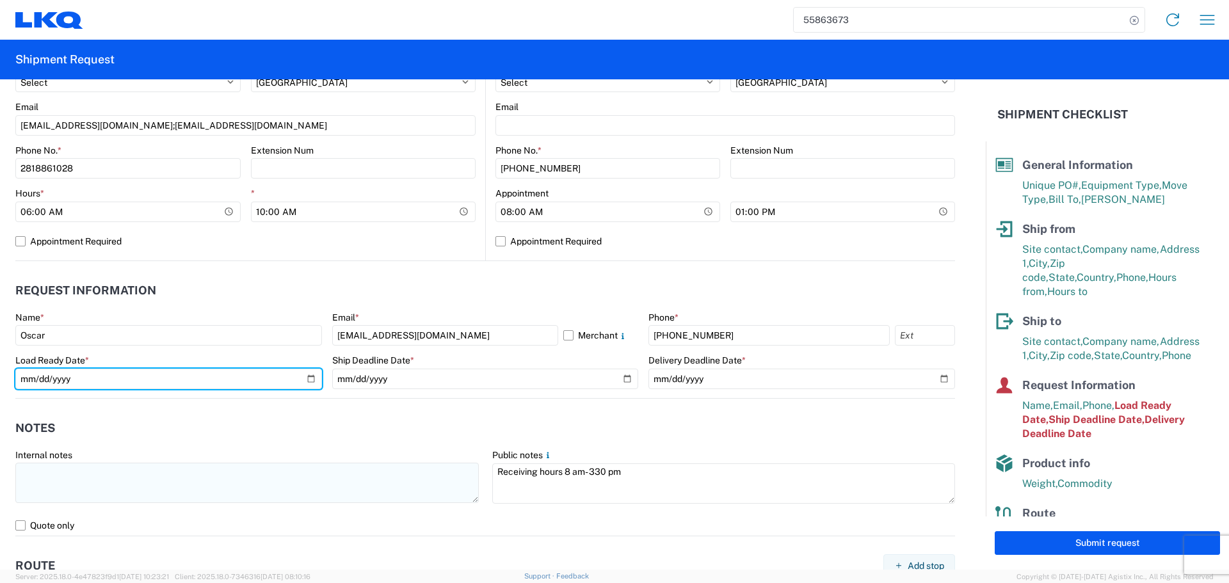
type input "2025-09-09"
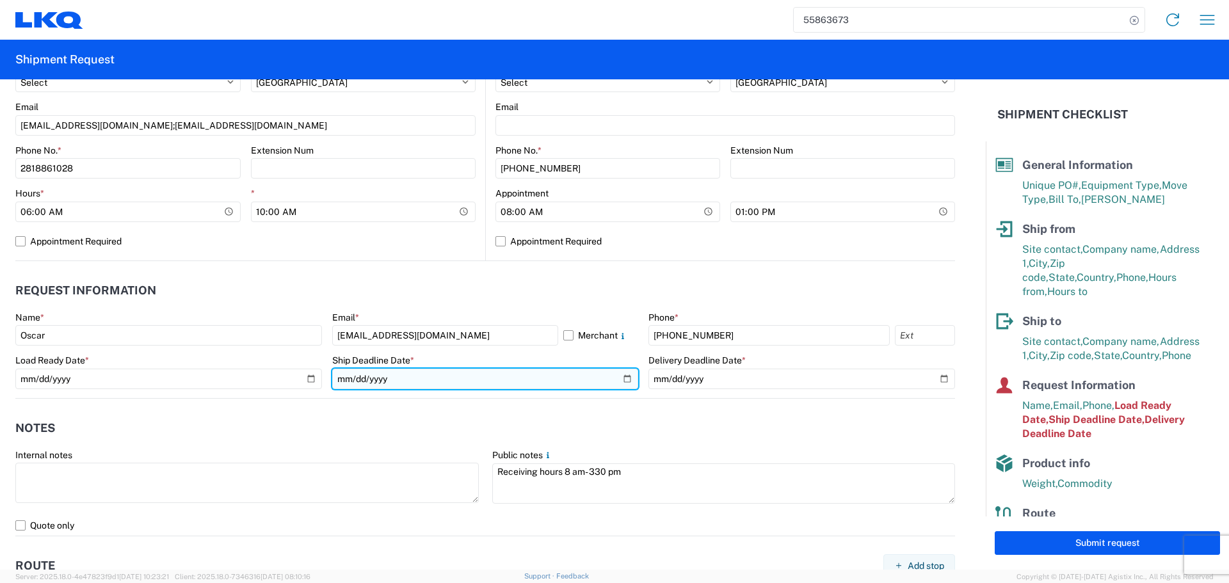
click at [623, 377] on input "2025-06-17" at bounding box center [485, 379] width 307 height 20
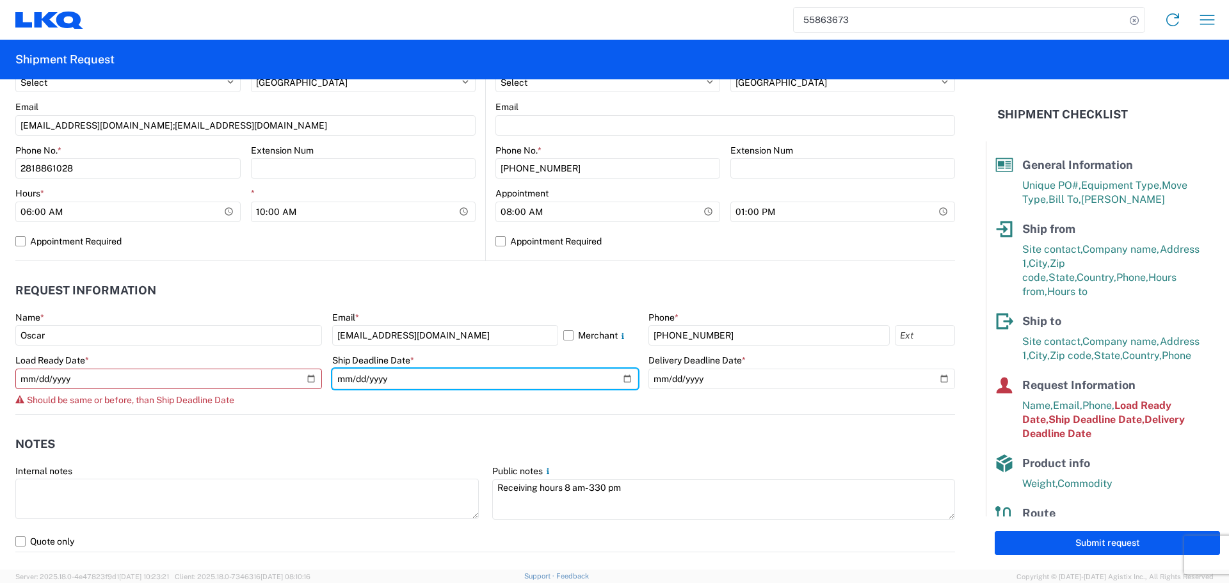
type input "2025-09-09"
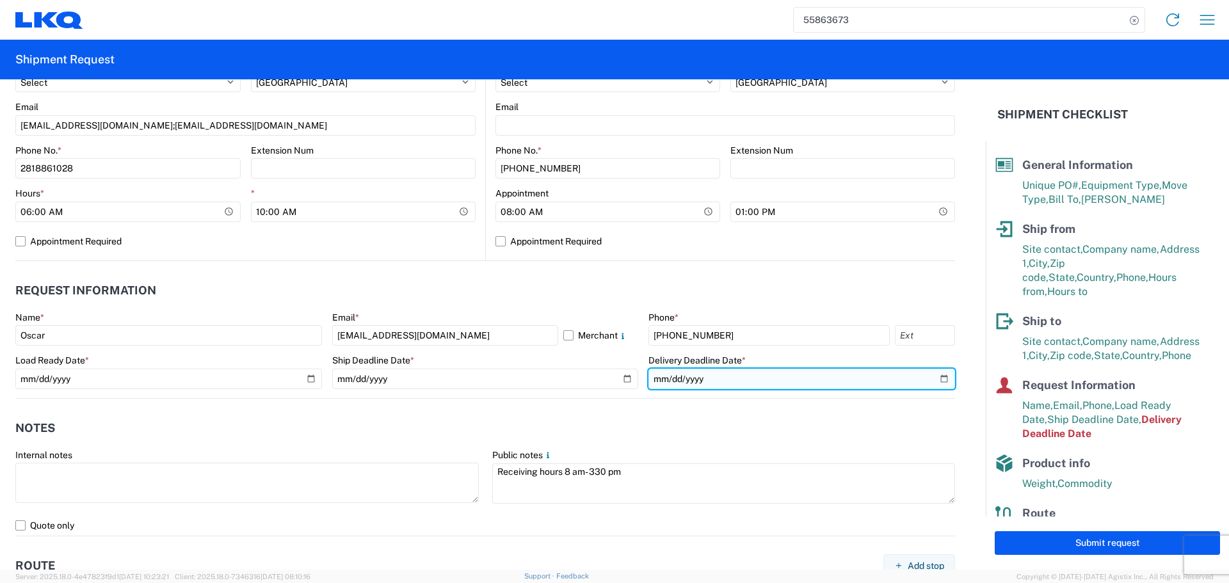
click at [933, 376] on input "2025-06-18" at bounding box center [801, 379] width 307 height 20
type input "2025-09-10"
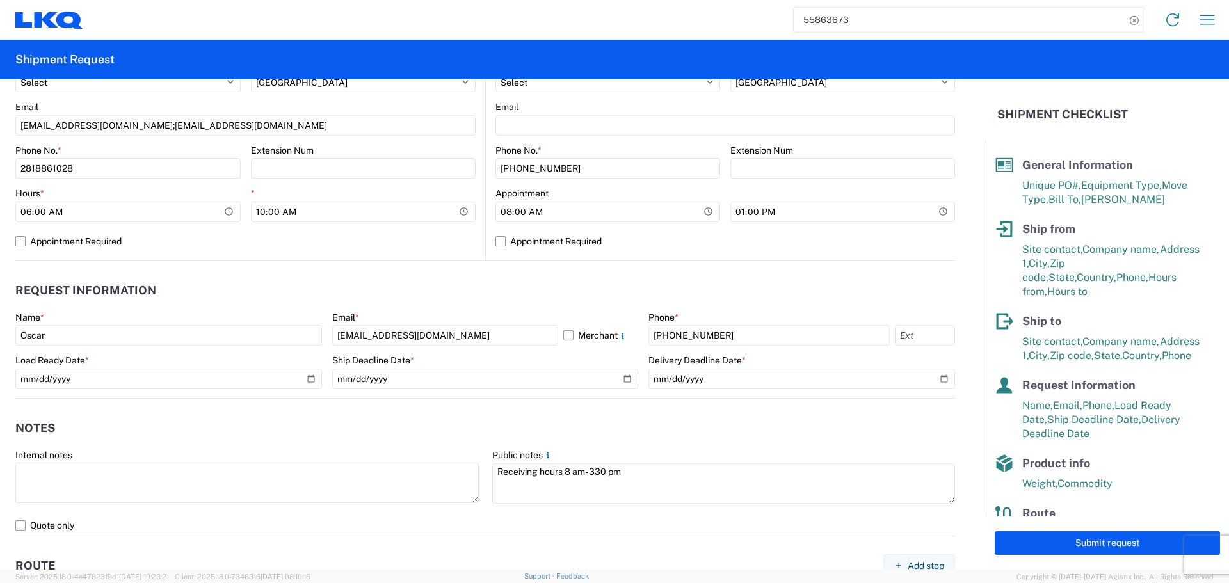
click at [349, 424] on header "Notes" at bounding box center [485, 428] width 940 height 29
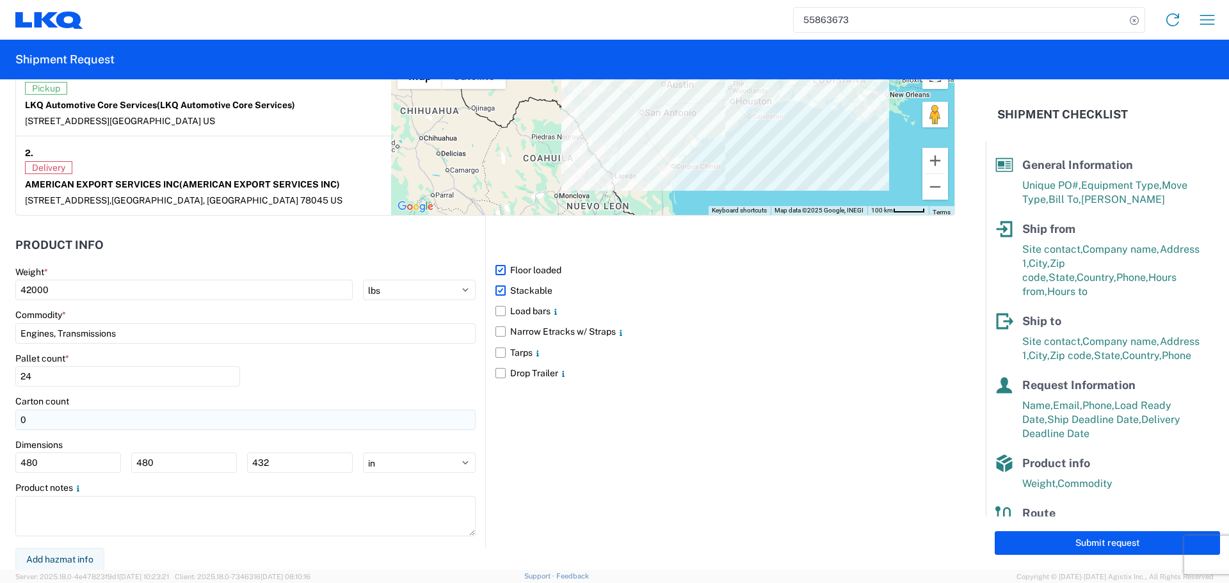
scroll to position [1045, 0]
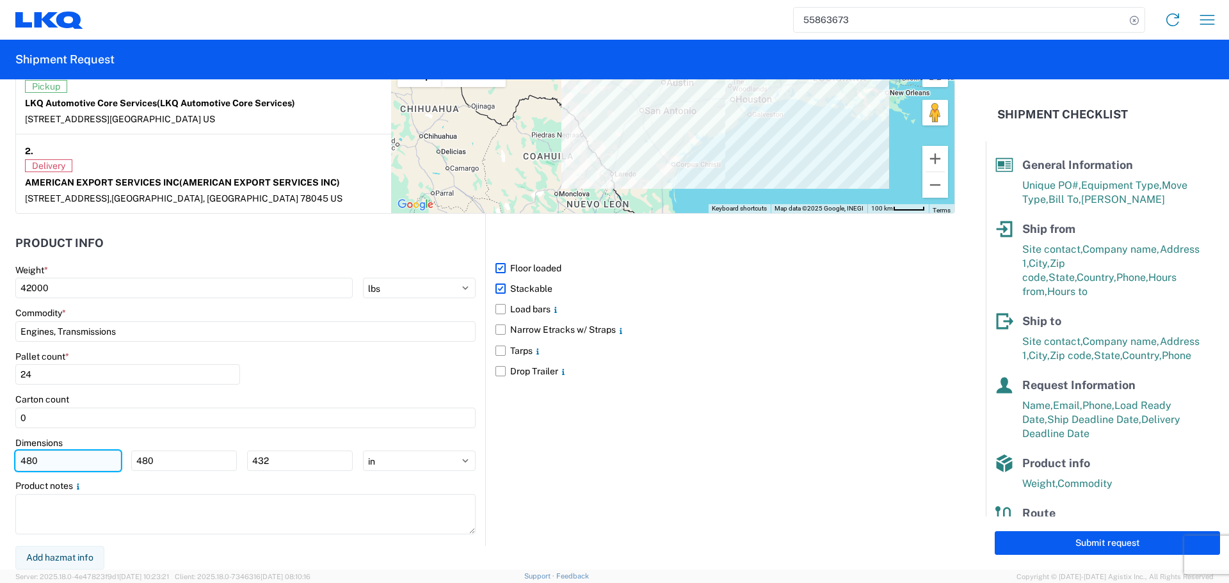
click at [56, 466] on input "480" at bounding box center [68, 461] width 106 height 20
type input "4"
type input "40"
click at [156, 455] on input "480" at bounding box center [184, 461] width 106 height 20
type input "4"
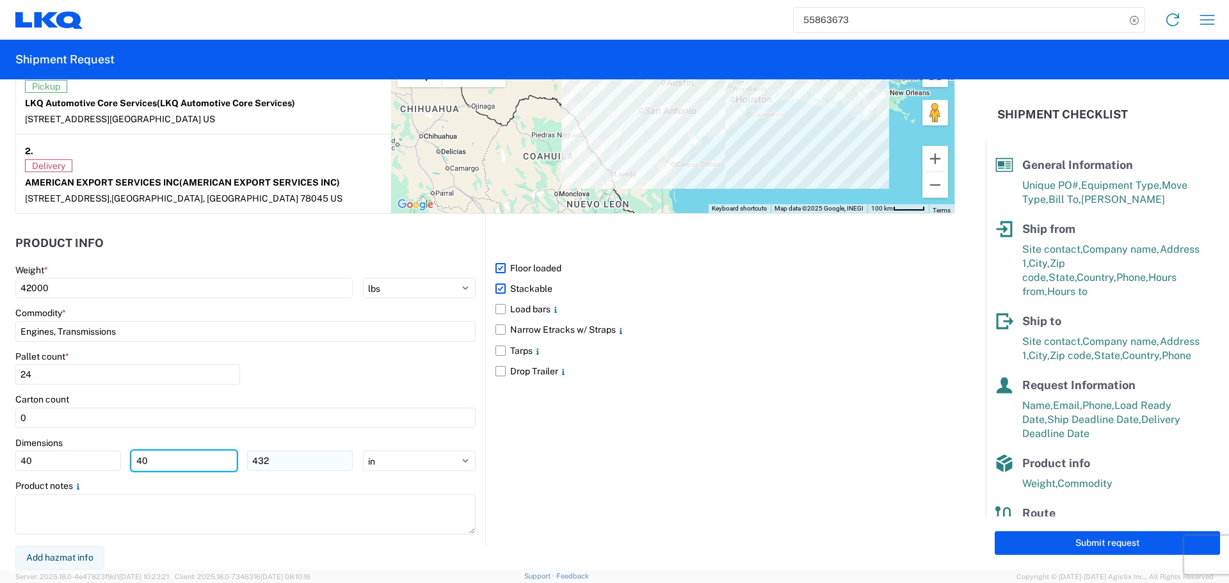
type input "40"
click at [283, 461] on input "432" at bounding box center [300, 461] width 106 height 20
type input "4"
type input "36"
click at [319, 364] on div "Pallet count * 24" at bounding box center [245, 373] width 460 height 44
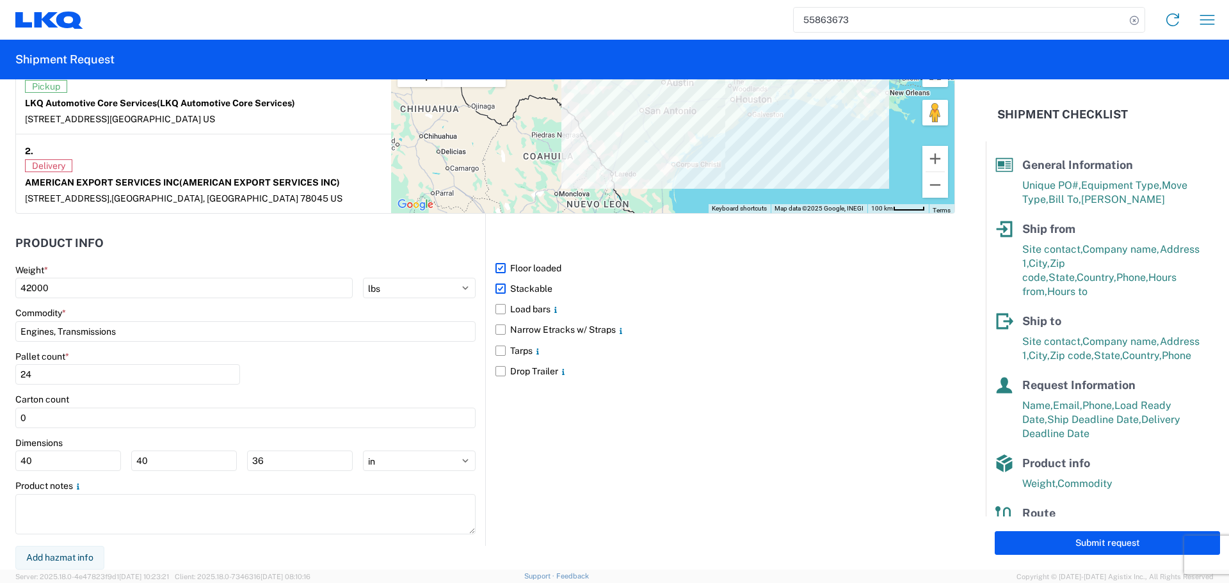
click at [350, 367] on div "Pallet count * 24" at bounding box center [245, 373] width 460 height 44
click at [343, 245] on header "Product Info" at bounding box center [250, 243] width 470 height 29
click at [303, 365] on div "Pallet count * 24" at bounding box center [245, 373] width 460 height 44
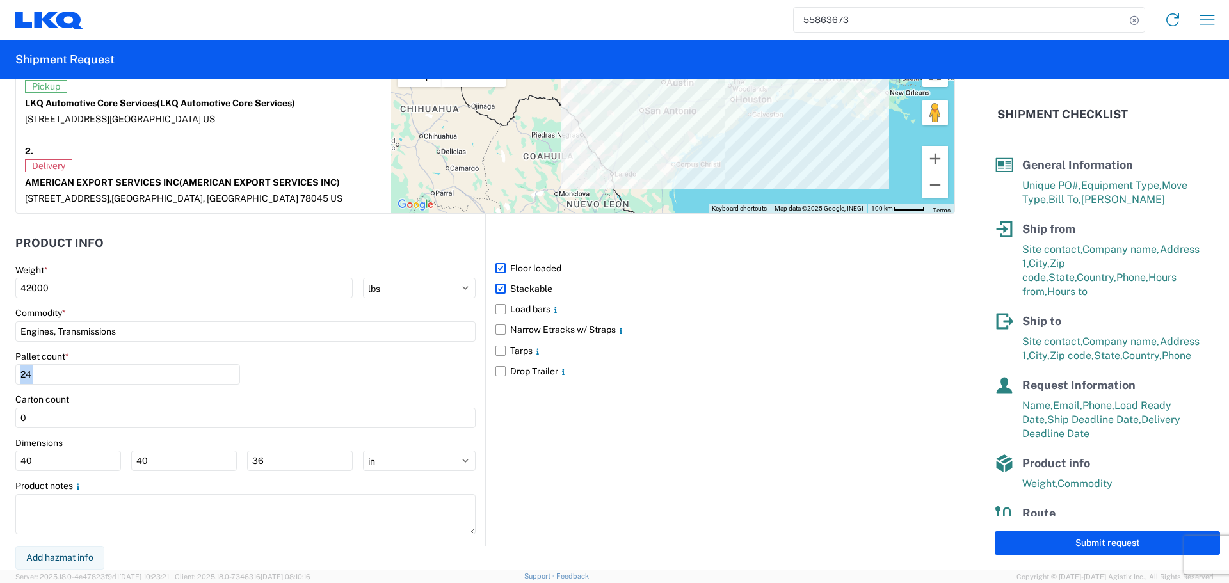
click at [305, 369] on div "Pallet count * 24" at bounding box center [245, 373] width 460 height 44
click at [335, 375] on div "Pallet count * 24" at bounding box center [245, 373] width 460 height 44
click at [347, 377] on div "Pallet count * 24" at bounding box center [245, 373] width 460 height 44
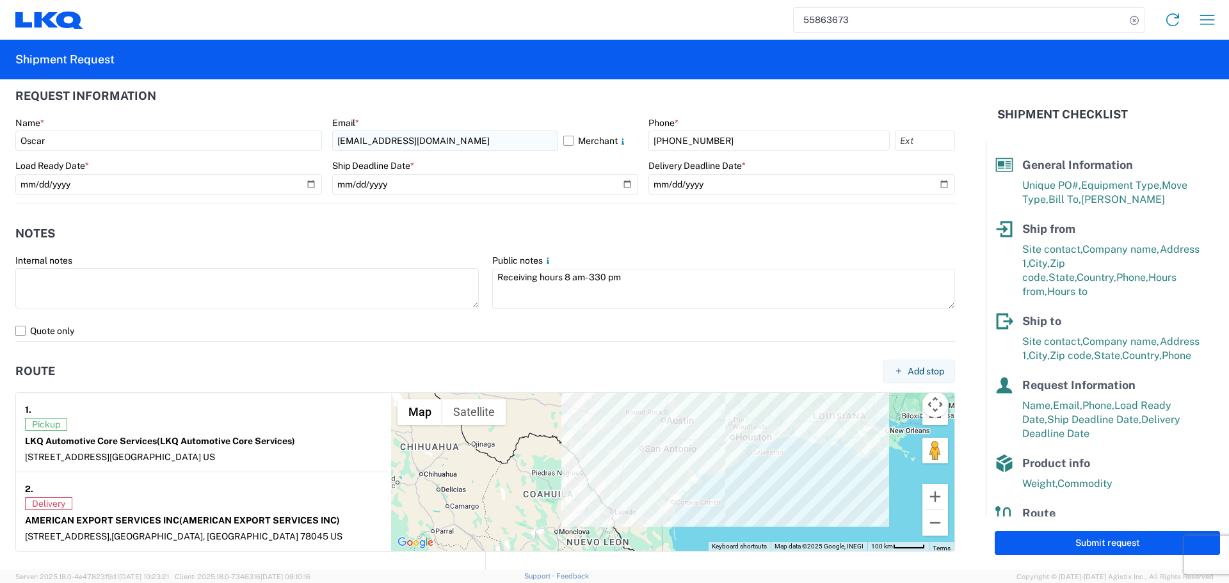
scroll to position [469, 0]
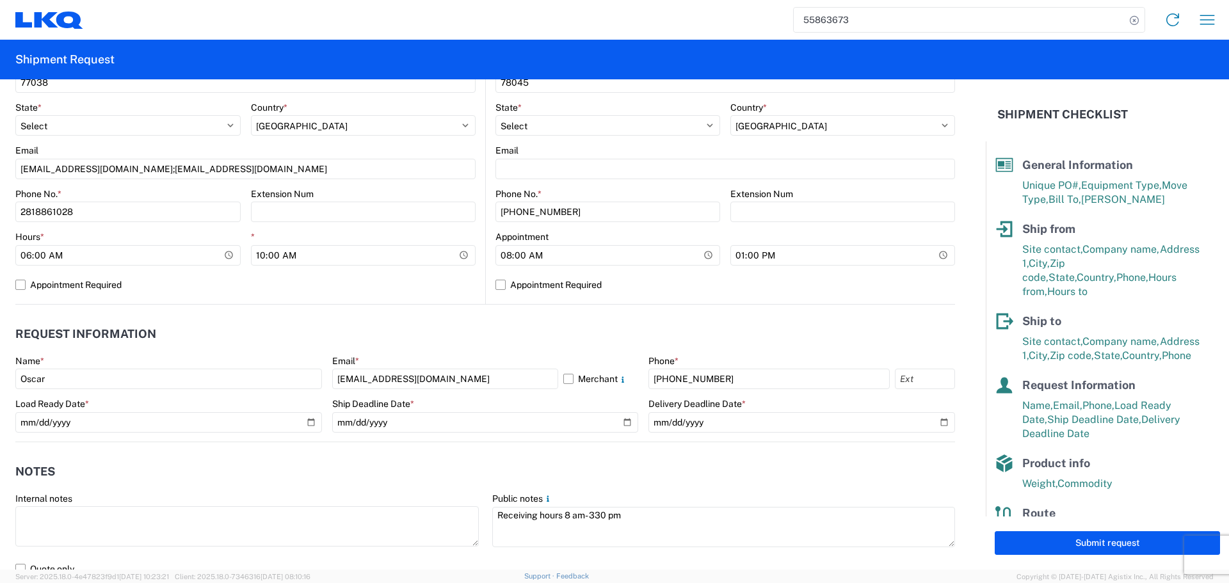
click at [433, 472] on header "Notes" at bounding box center [485, 472] width 940 height 29
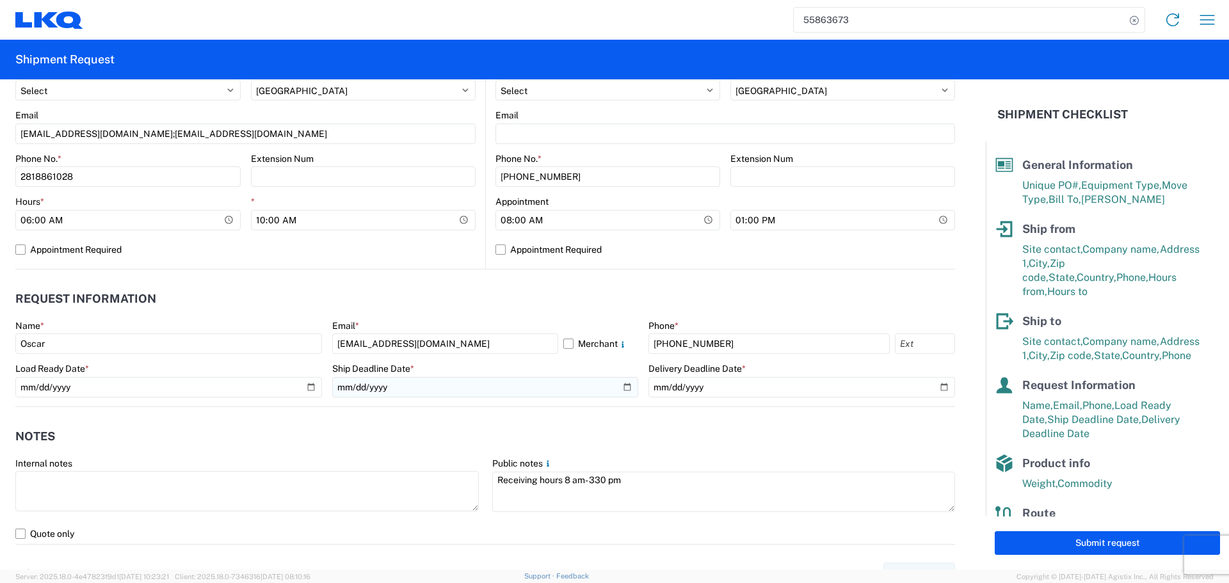
scroll to position [704, 0]
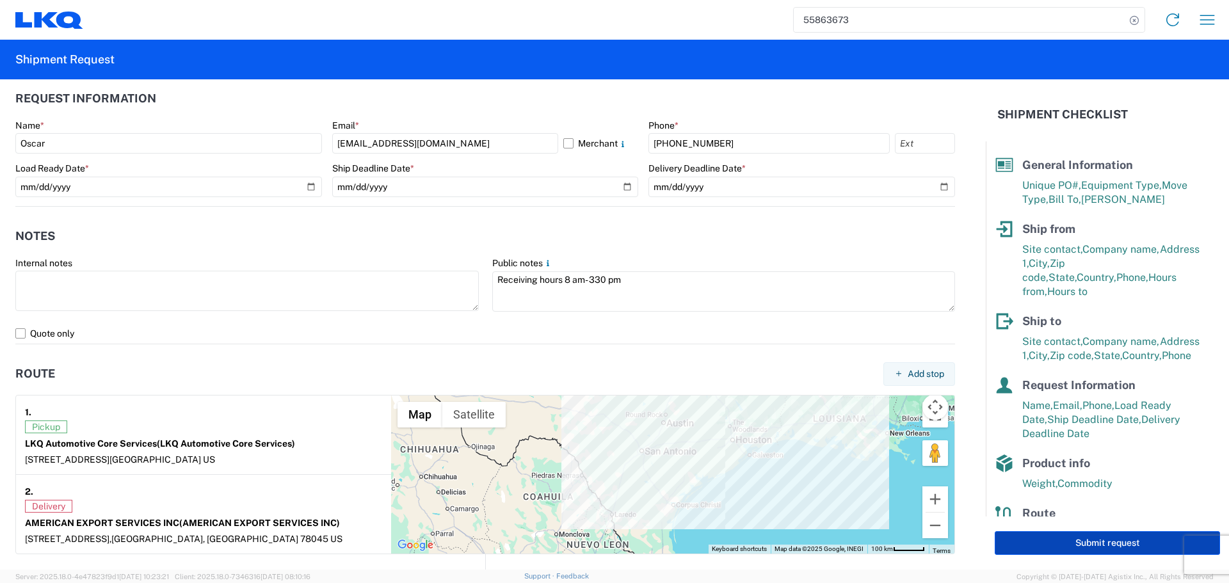
click at [1099, 548] on button "Submit request" at bounding box center [1107, 543] width 225 height 24
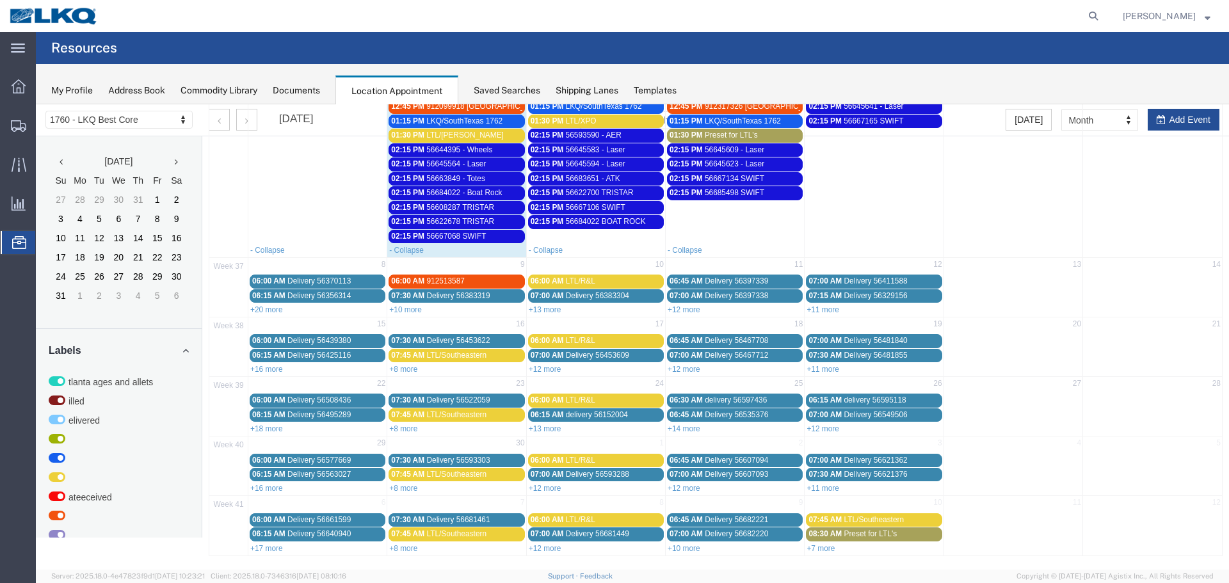
scroll to position [426, 0]
